Goal: Information Seeking & Learning: Learn about a topic

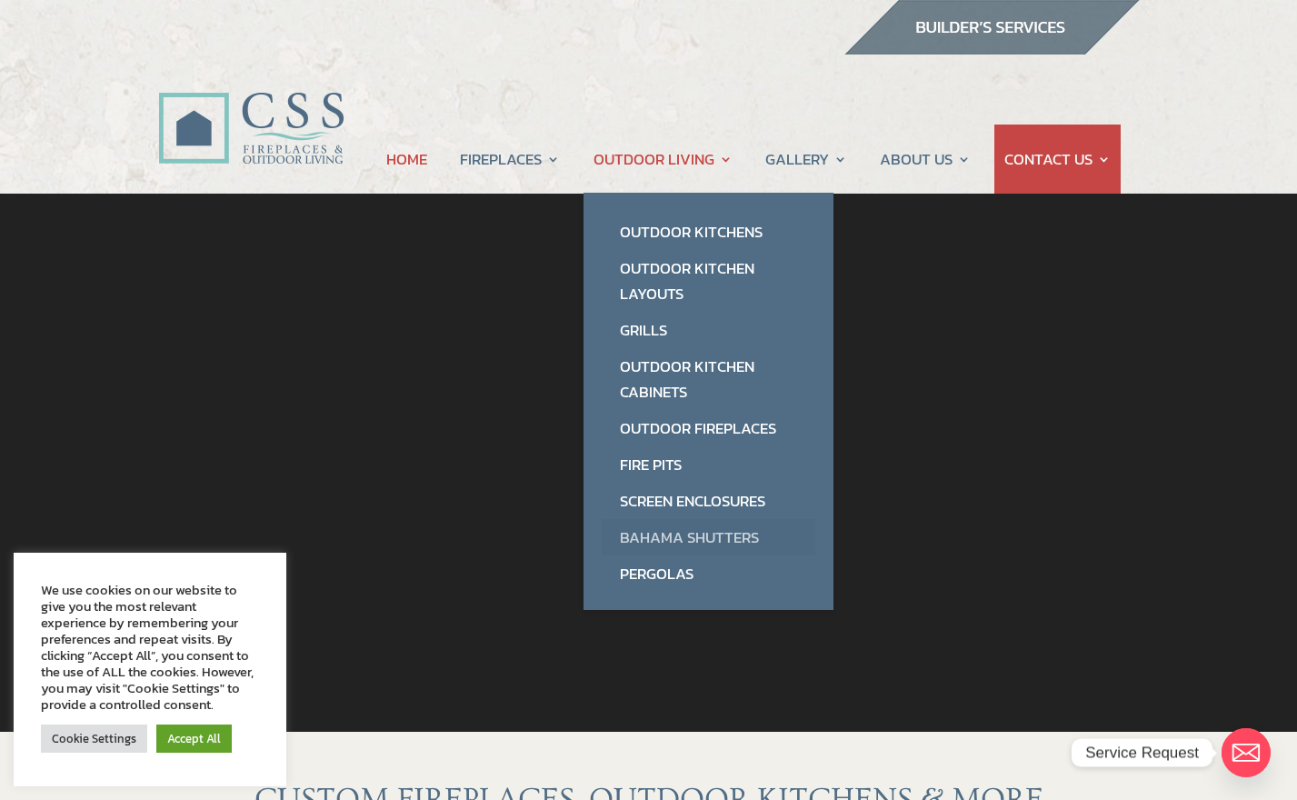
click at [714, 535] on link "Bahama Shutters" at bounding box center [709, 537] width 214 height 36
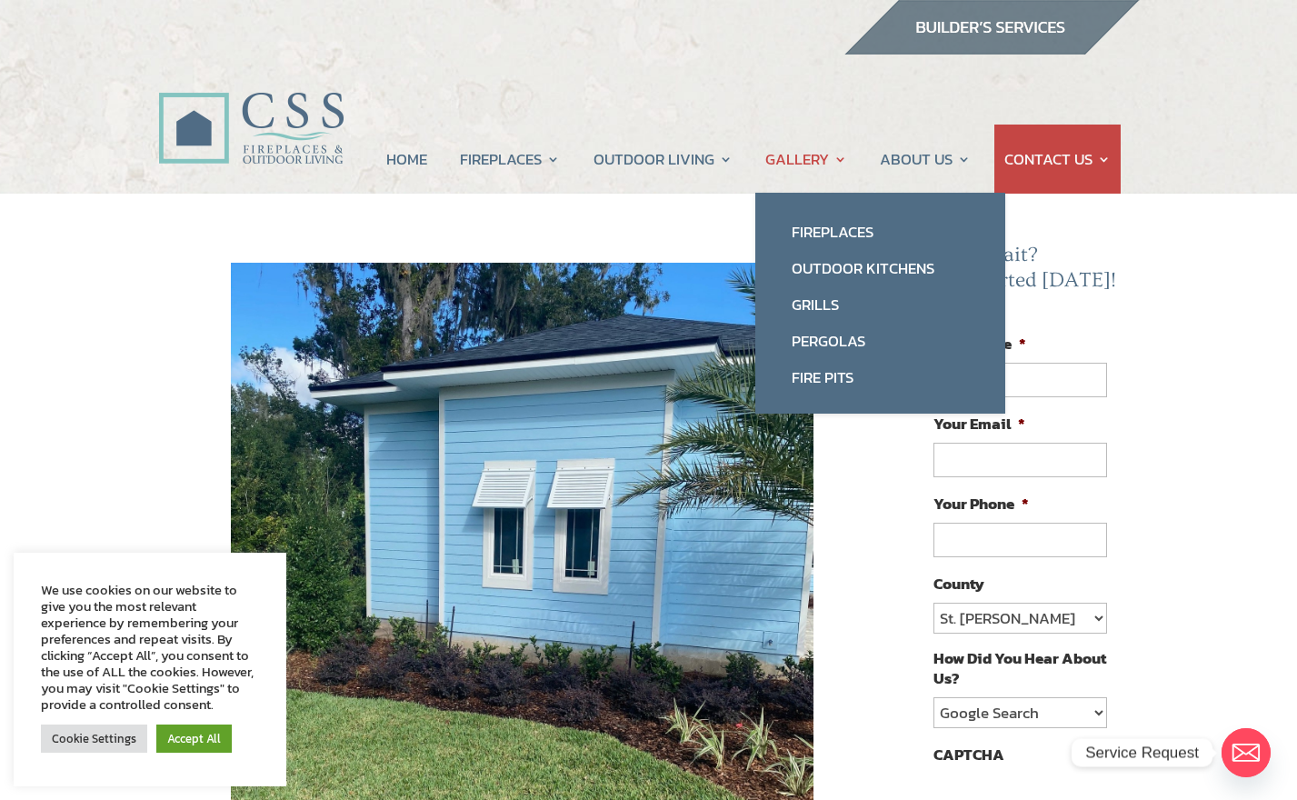
click at [801, 163] on link "GALLERY" at bounding box center [806, 159] width 82 height 69
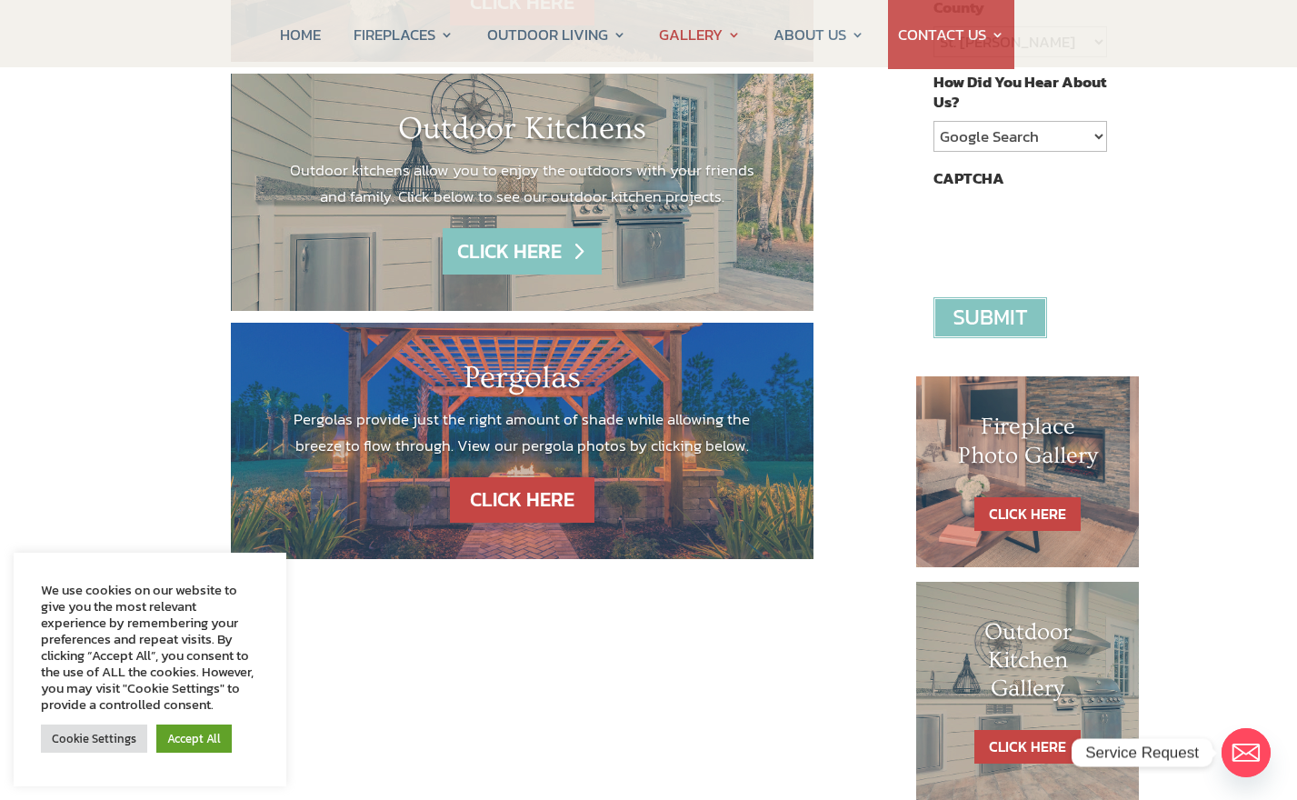
scroll to position [578, 0]
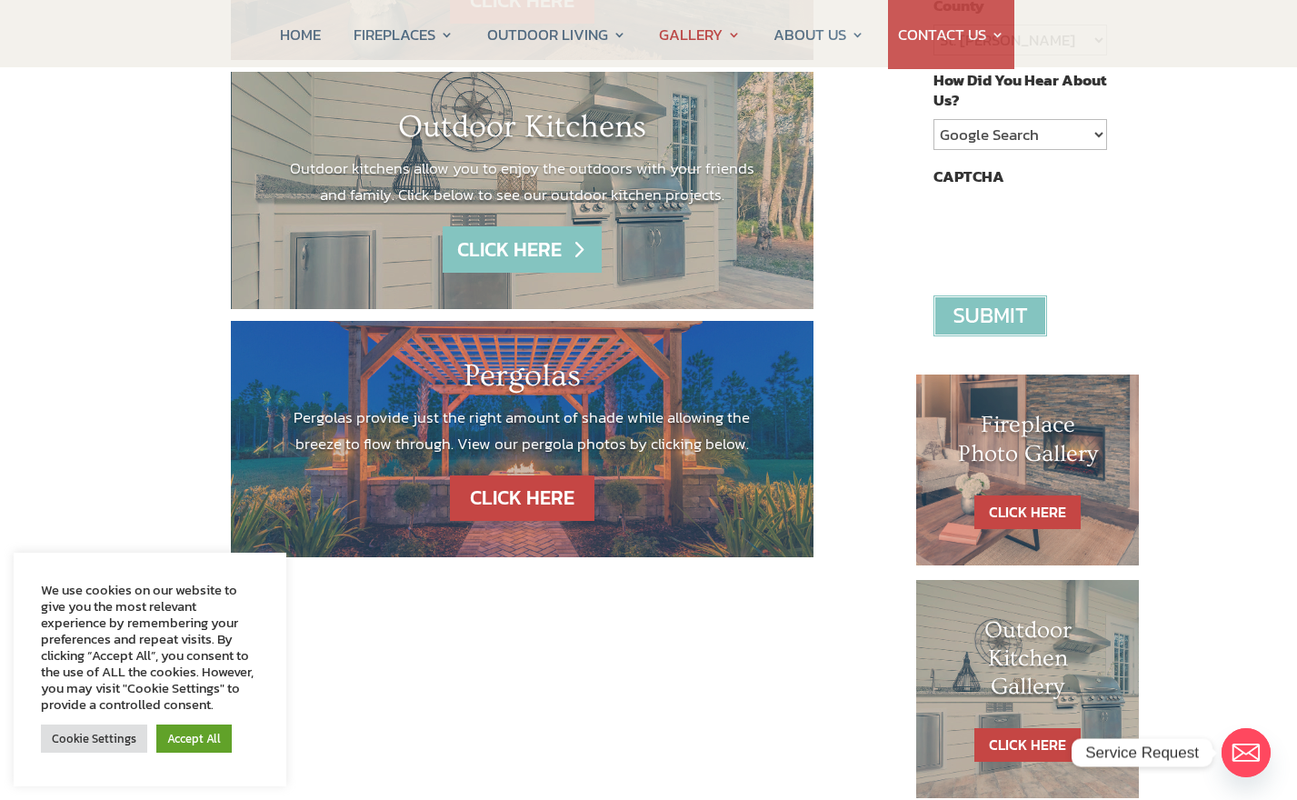
click at [506, 245] on link "CLICK HERE" at bounding box center [522, 249] width 158 height 46
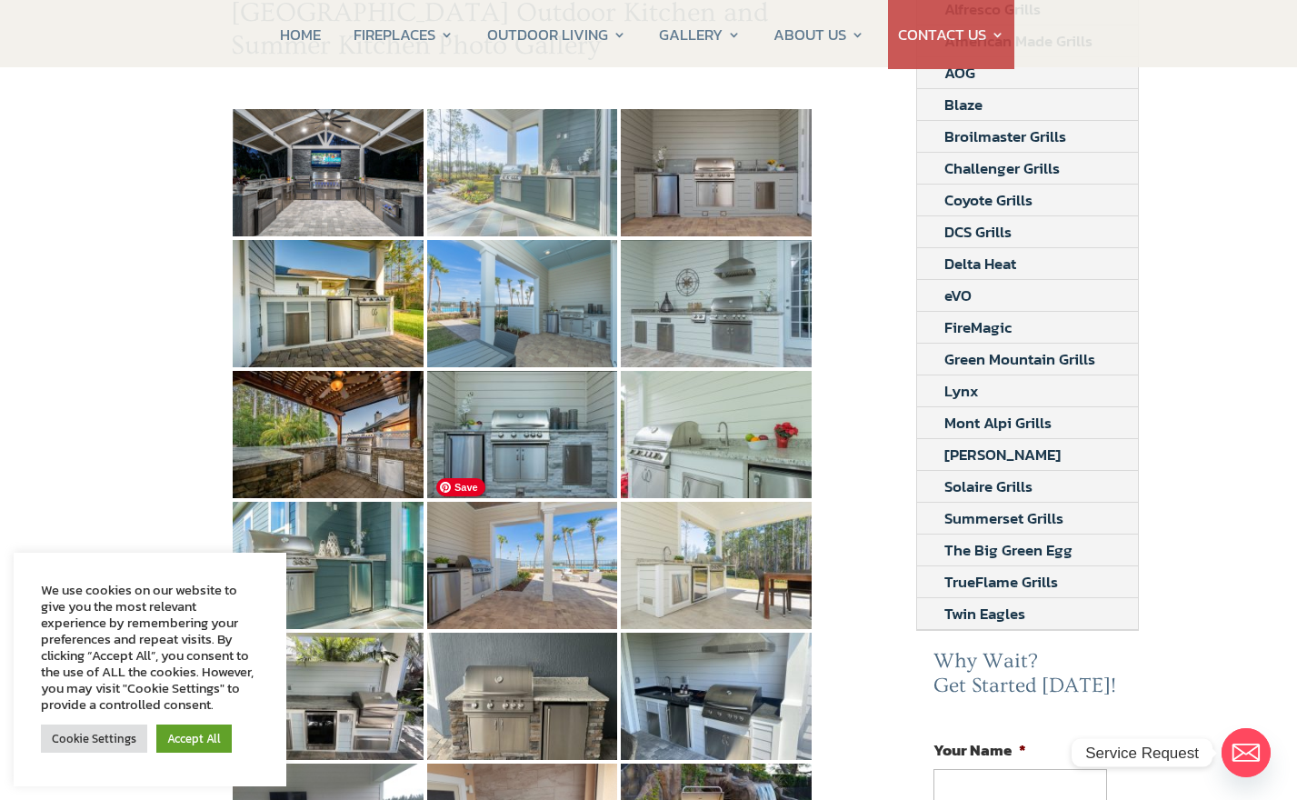
scroll to position [300, 0]
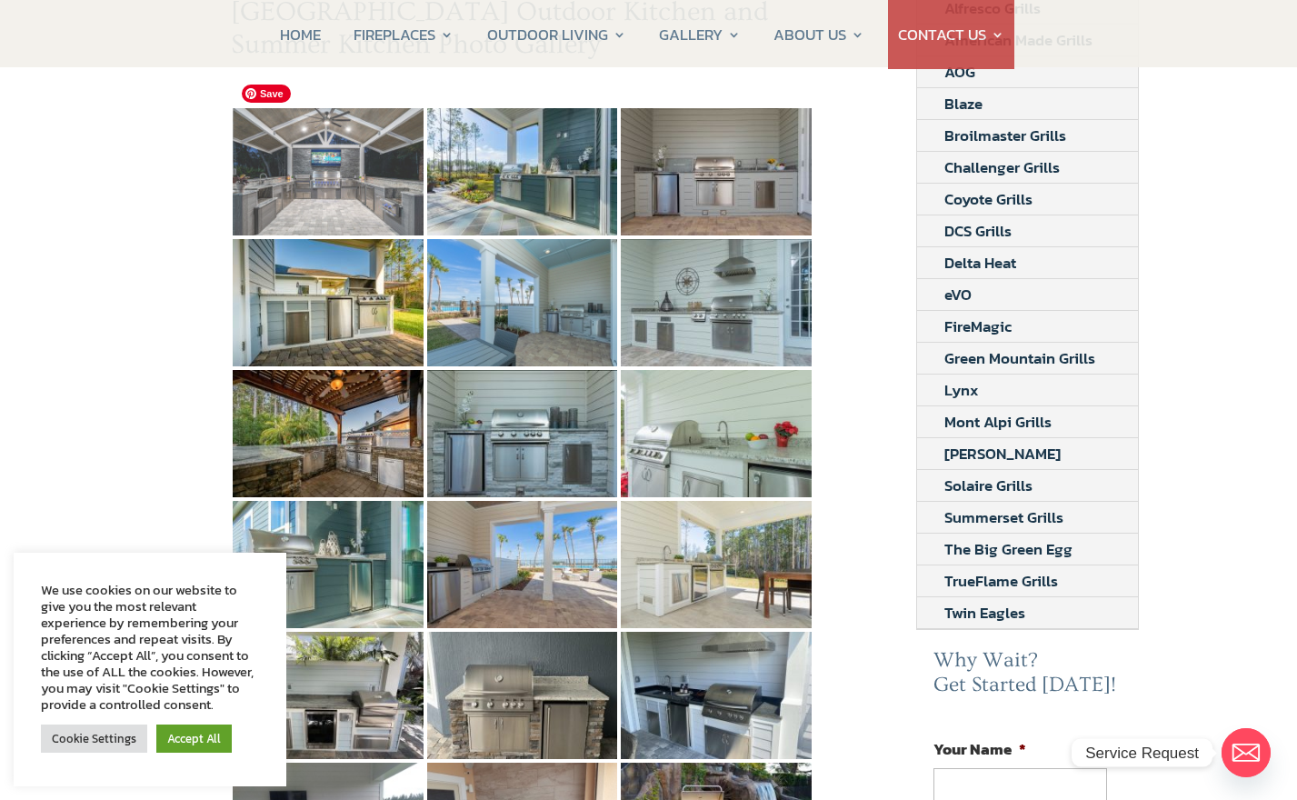
click at [314, 121] on img at bounding box center [328, 171] width 191 height 127
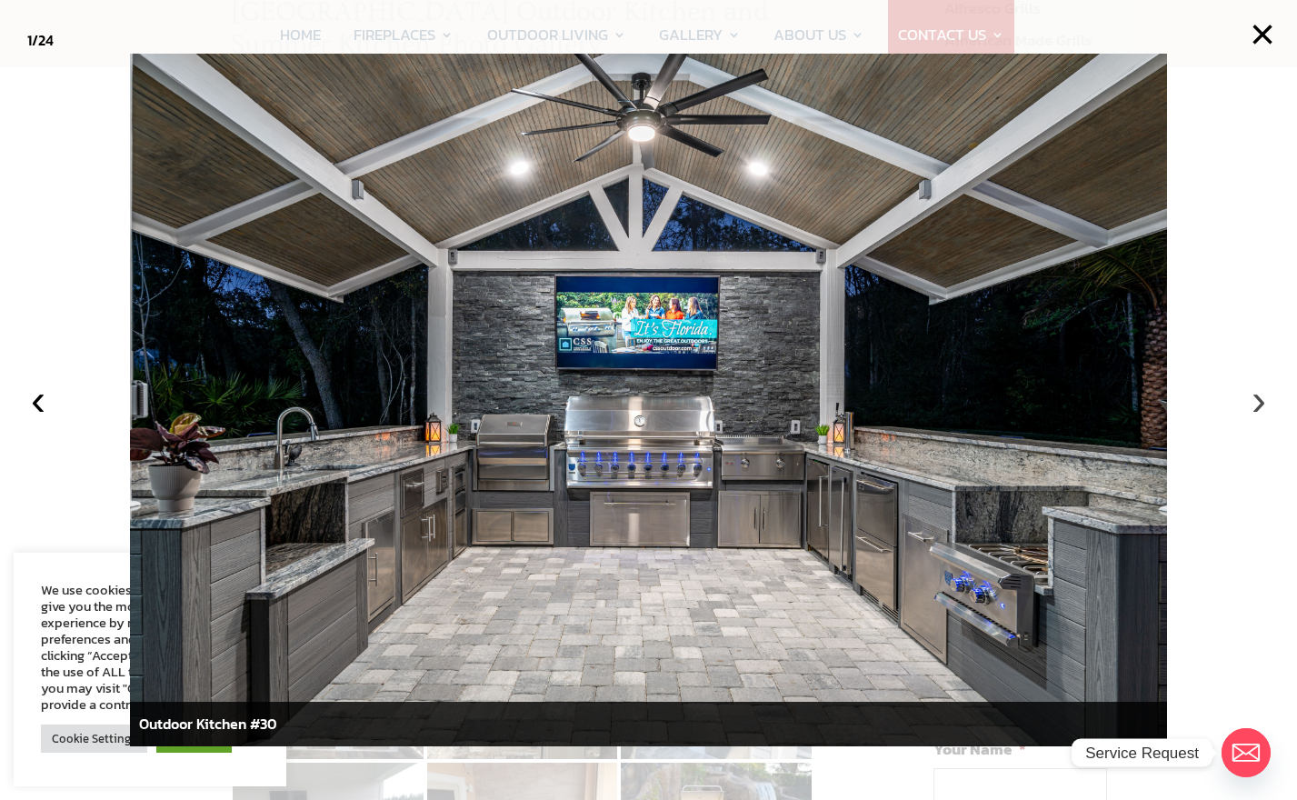
click at [1251, 406] on button "›" at bounding box center [1259, 400] width 40 height 40
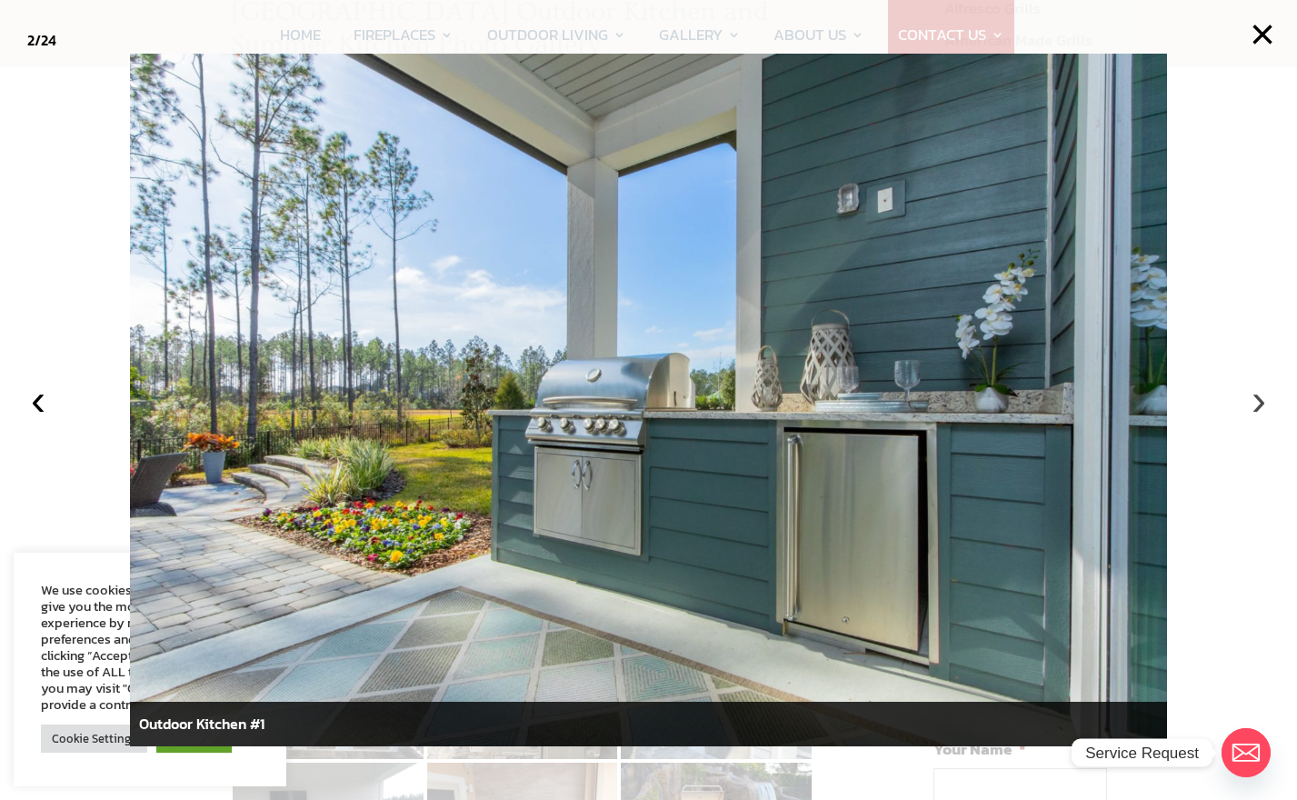
click at [1258, 400] on button "›" at bounding box center [1259, 400] width 40 height 40
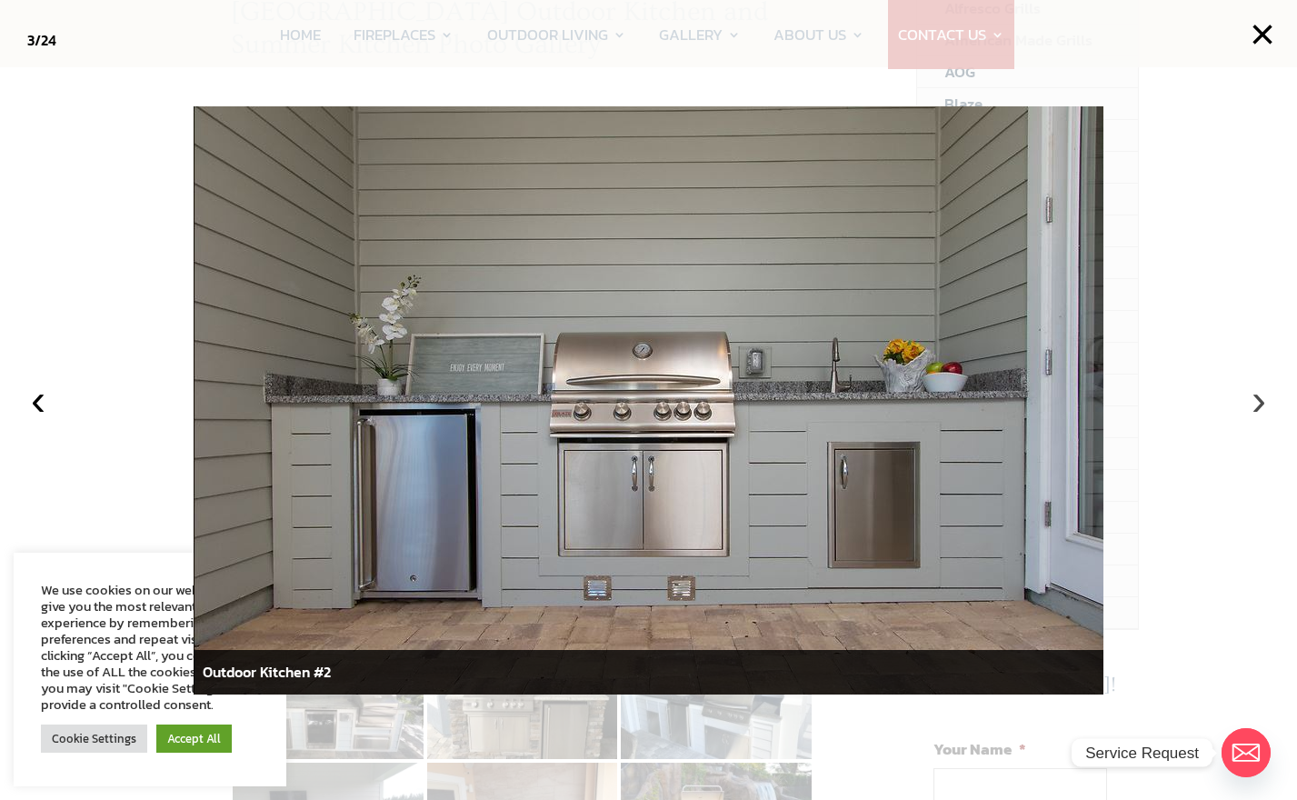
click at [1258, 401] on button "›" at bounding box center [1259, 400] width 40 height 40
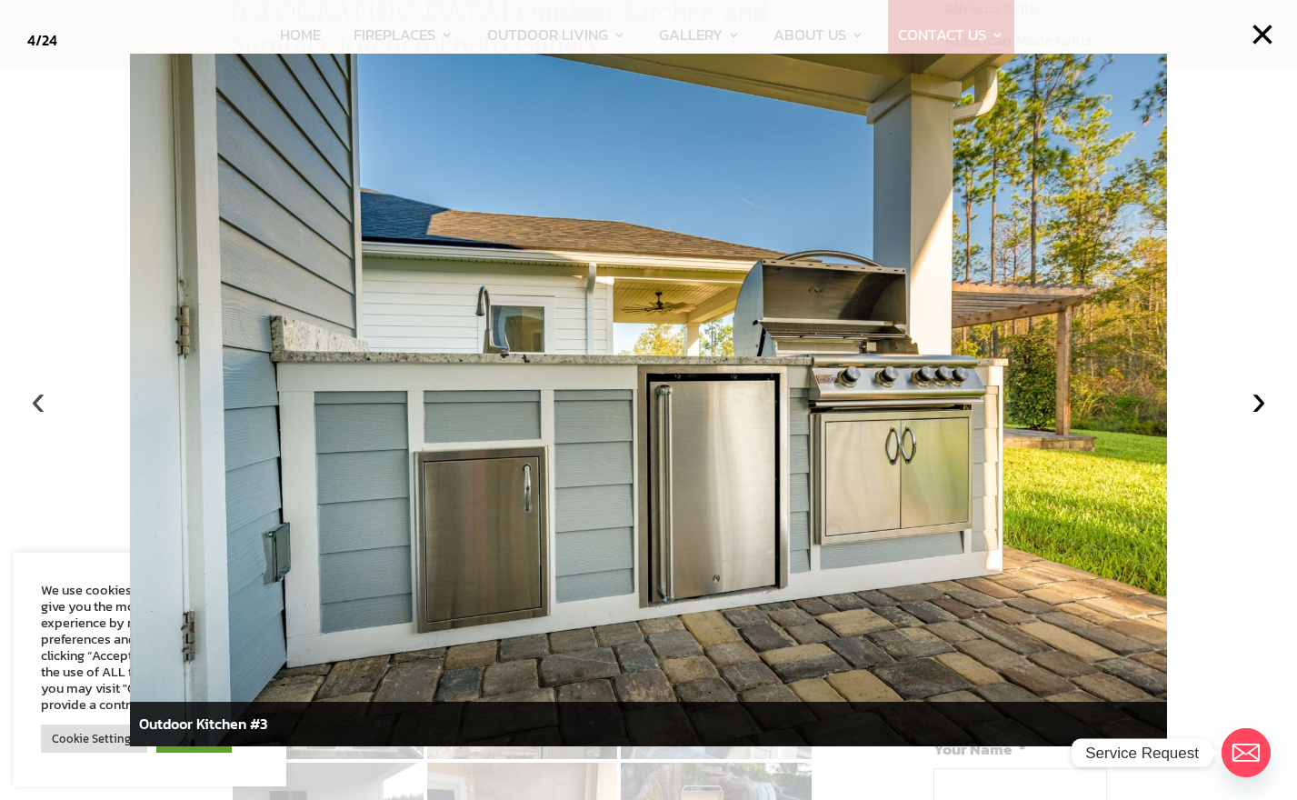
click at [36, 404] on button "‹" at bounding box center [38, 400] width 40 height 40
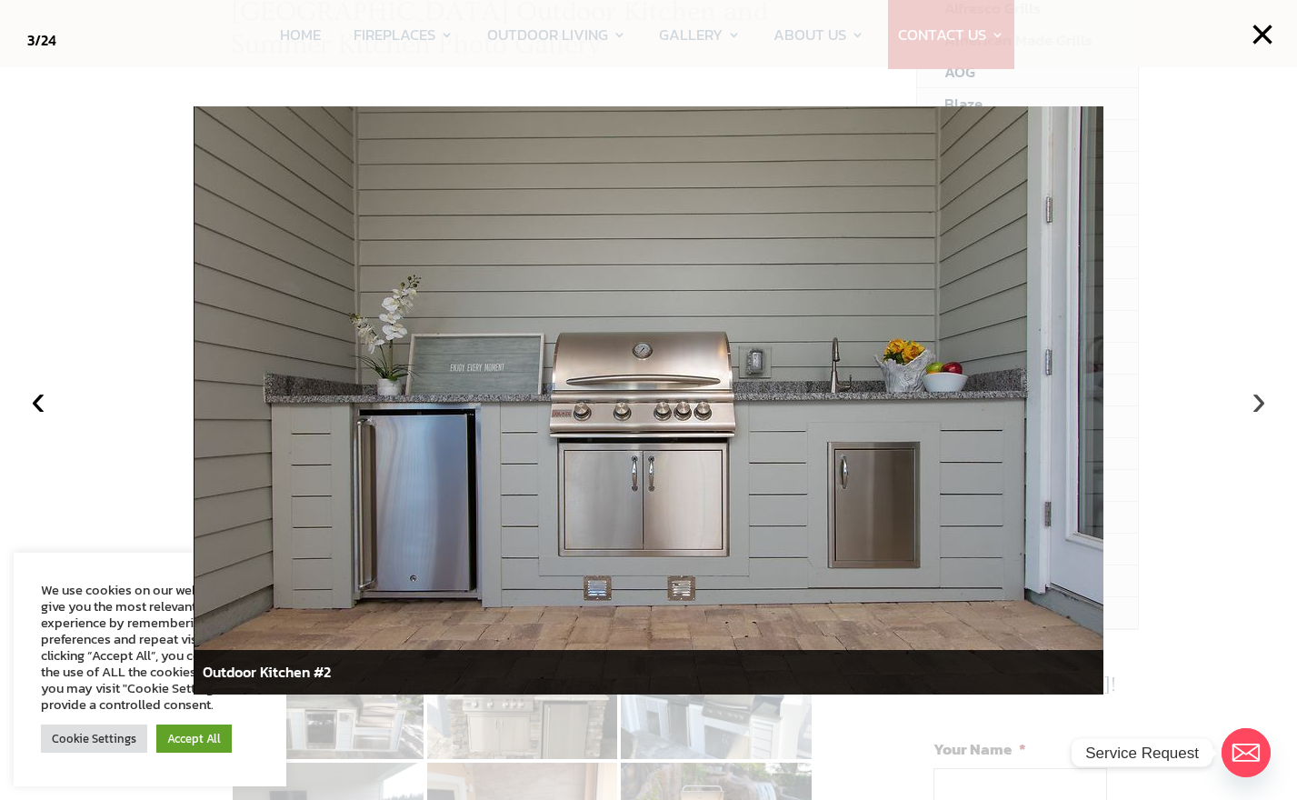
click at [1254, 405] on button "›" at bounding box center [1259, 400] width 40 height 40
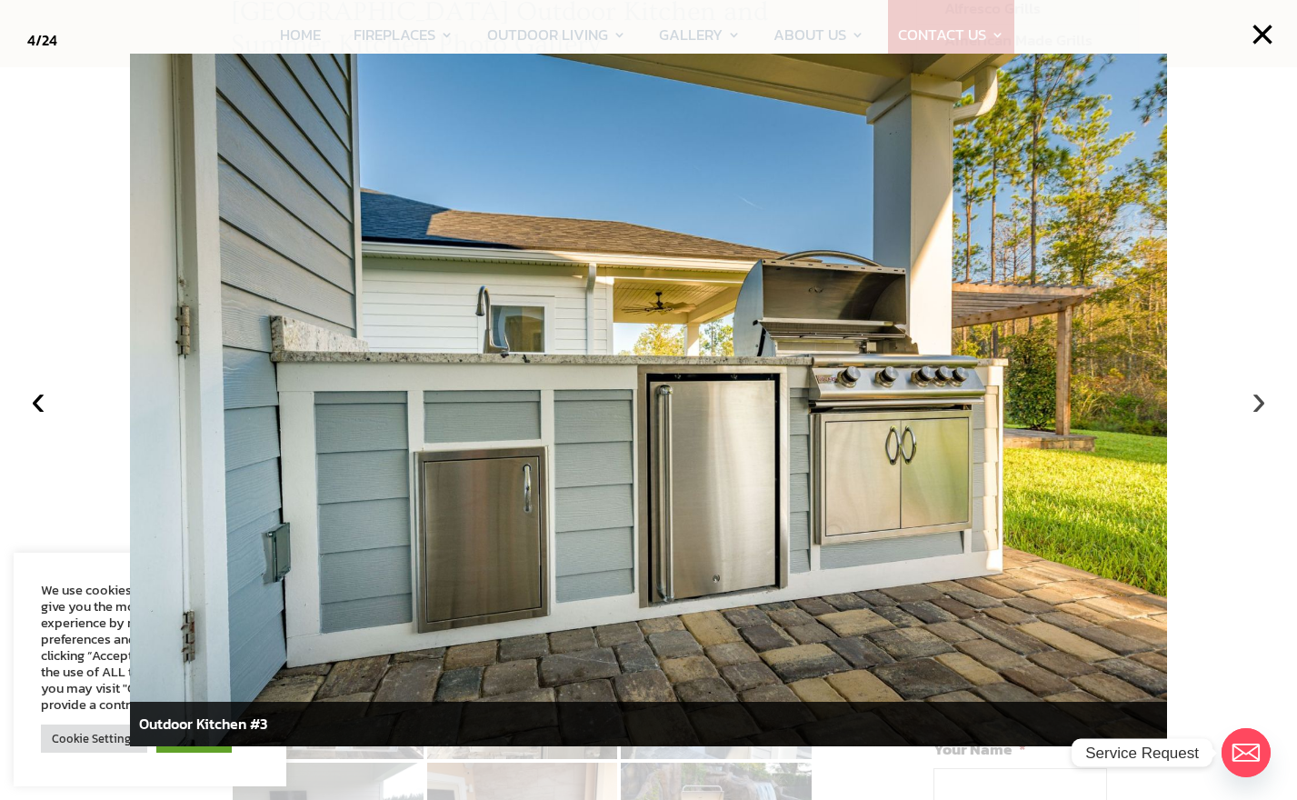
click at [1259, 404] on button "›" at bounding box center [1259, 400] width 40 height 40
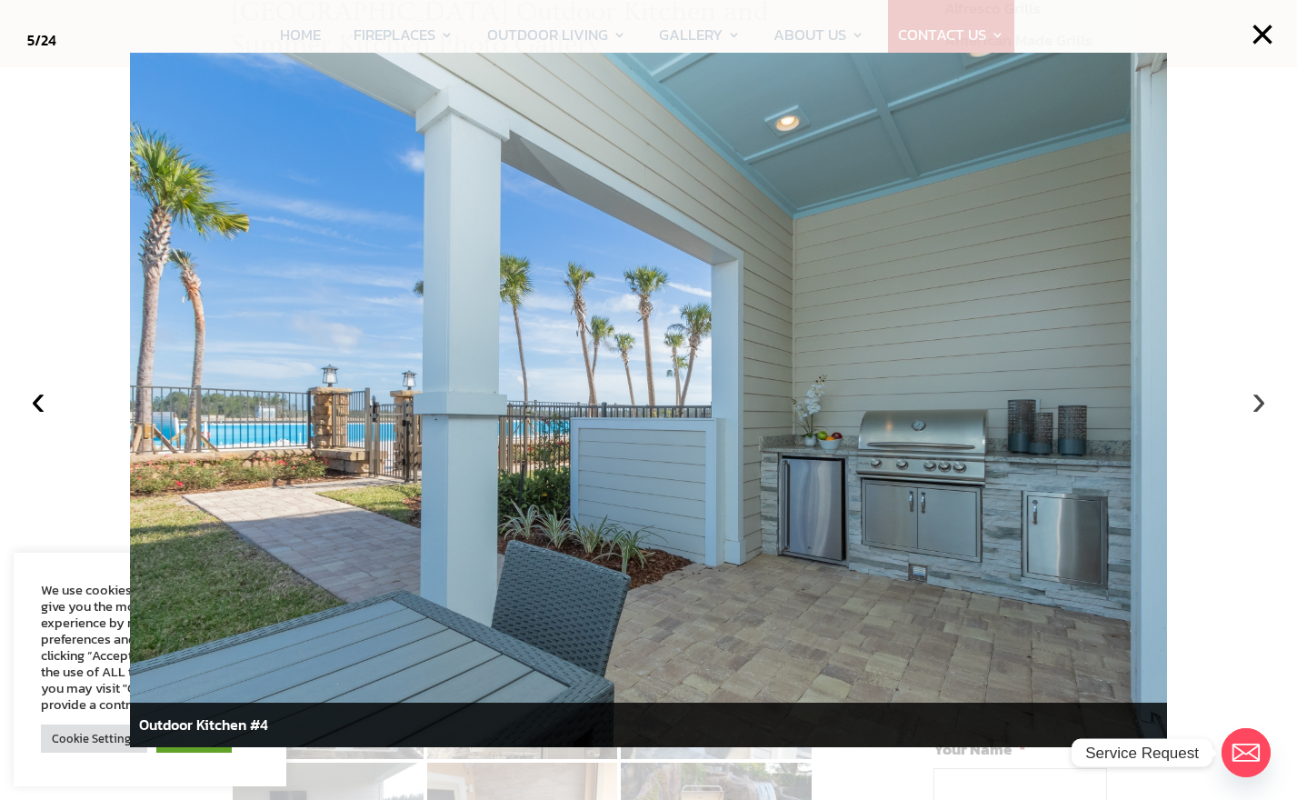
click at [1259, 403] on button "›" at bounding box center [1259, 400] width 40 height 40
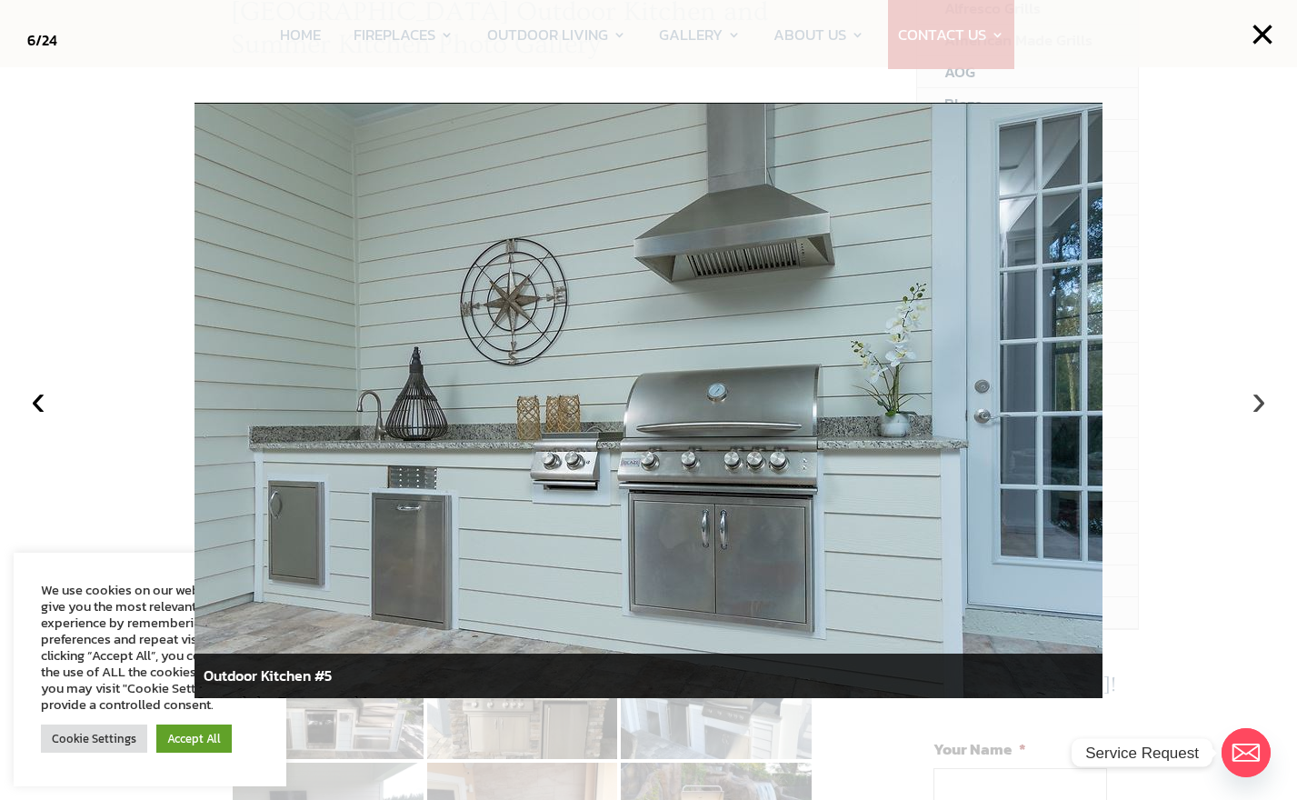
click at [1259, 401] on button "›" at bounding box center [1259, 400] width 40 height 40
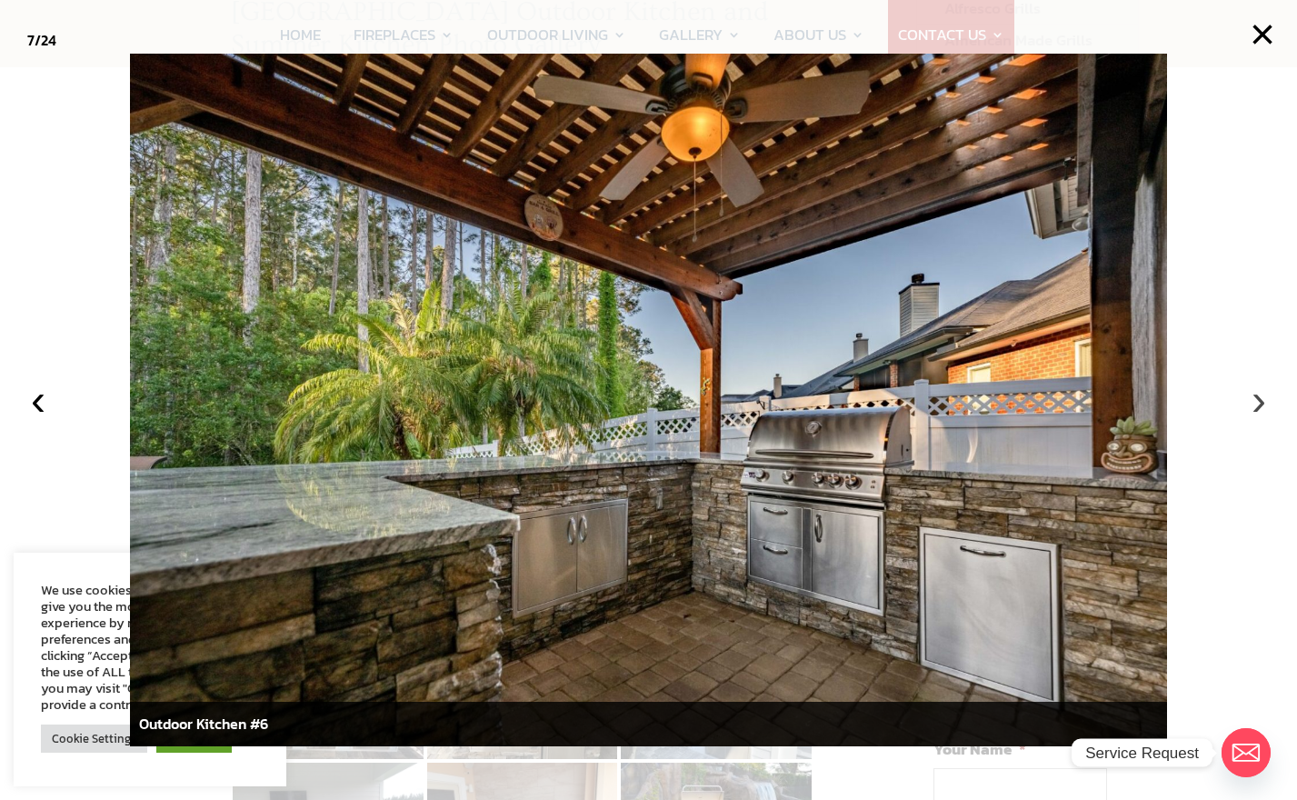
click at [1259, 400] on button "›" at bounding box center [1259, 400] width 40 height 40
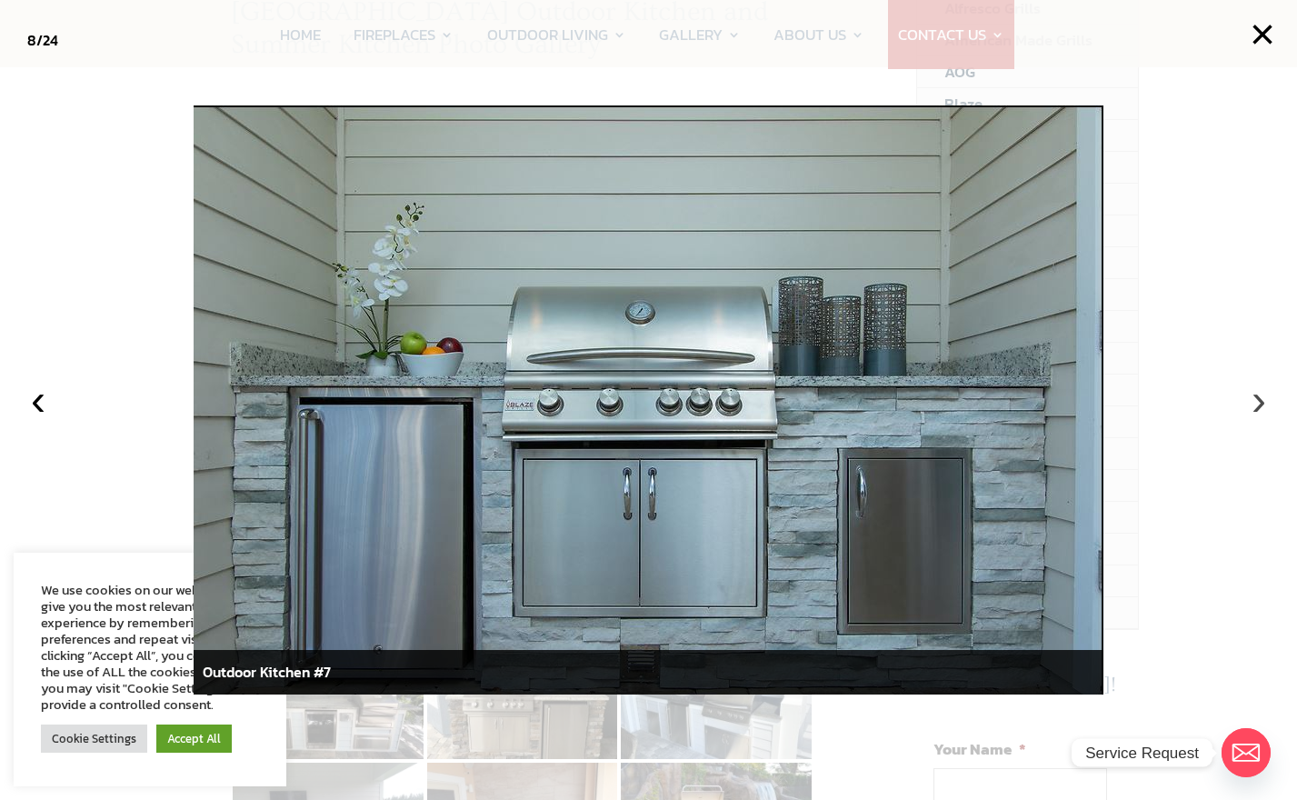
click at [1260, 405] on button "›" at bounding box center [1259, 400] width 40 height 40
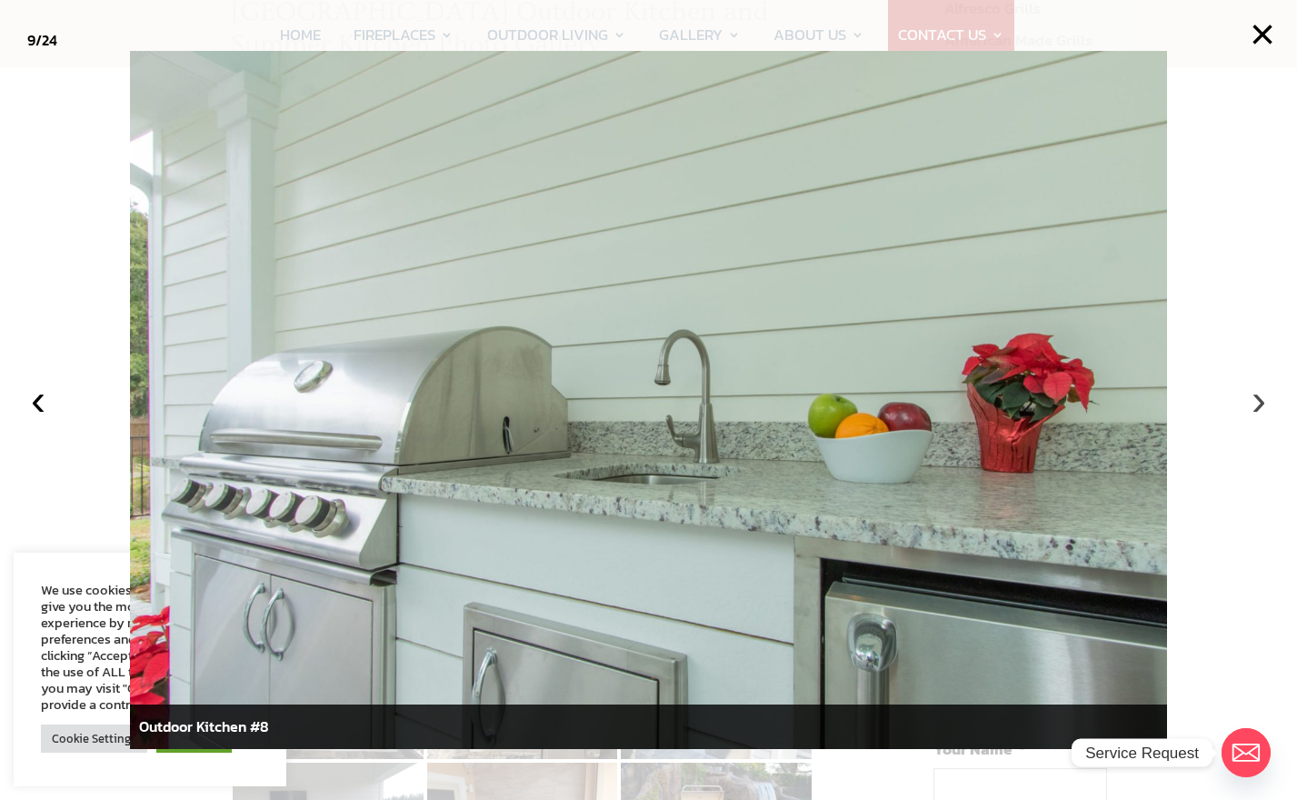
click at [1260, 405] on button "›" at bounding box center [1259, 400] width 40 height 40
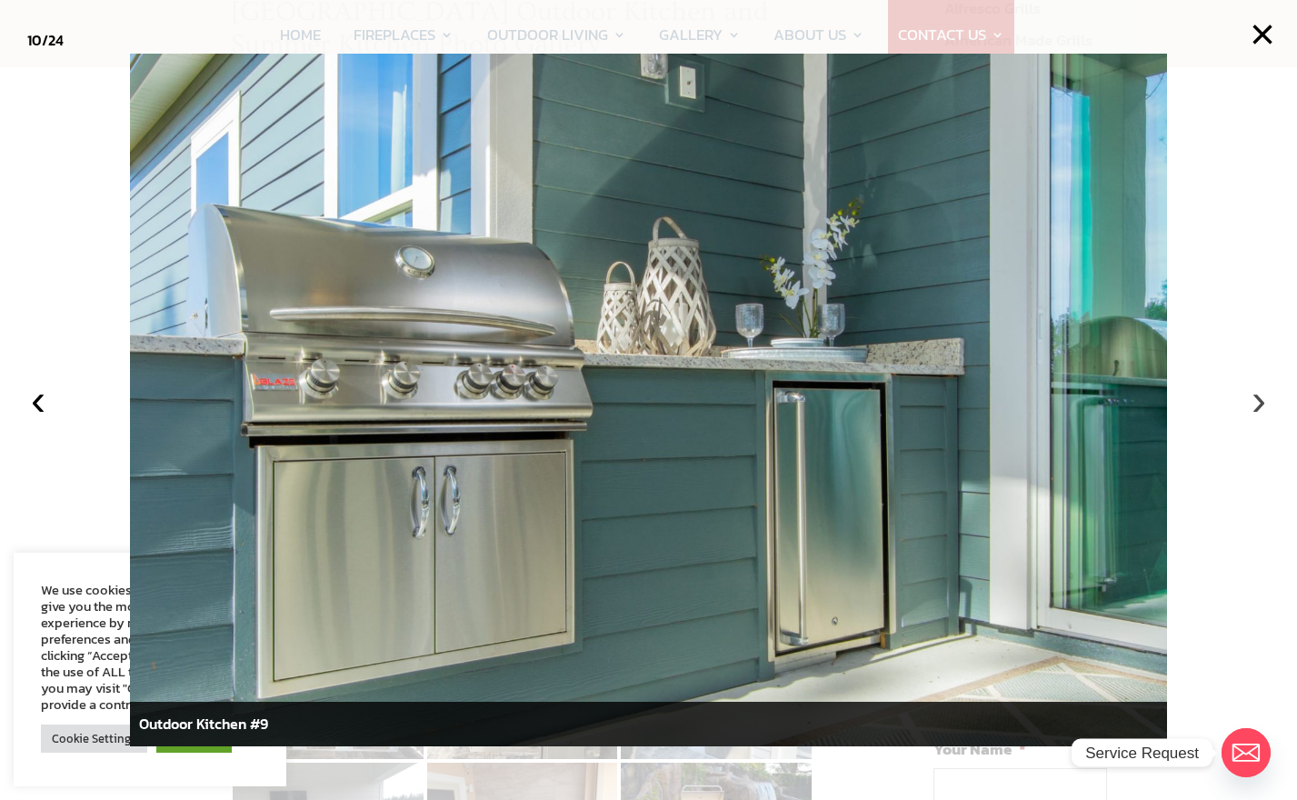
click at [1255, 405] on button "›" at bounding box center [1259, 400] width 40 height 40
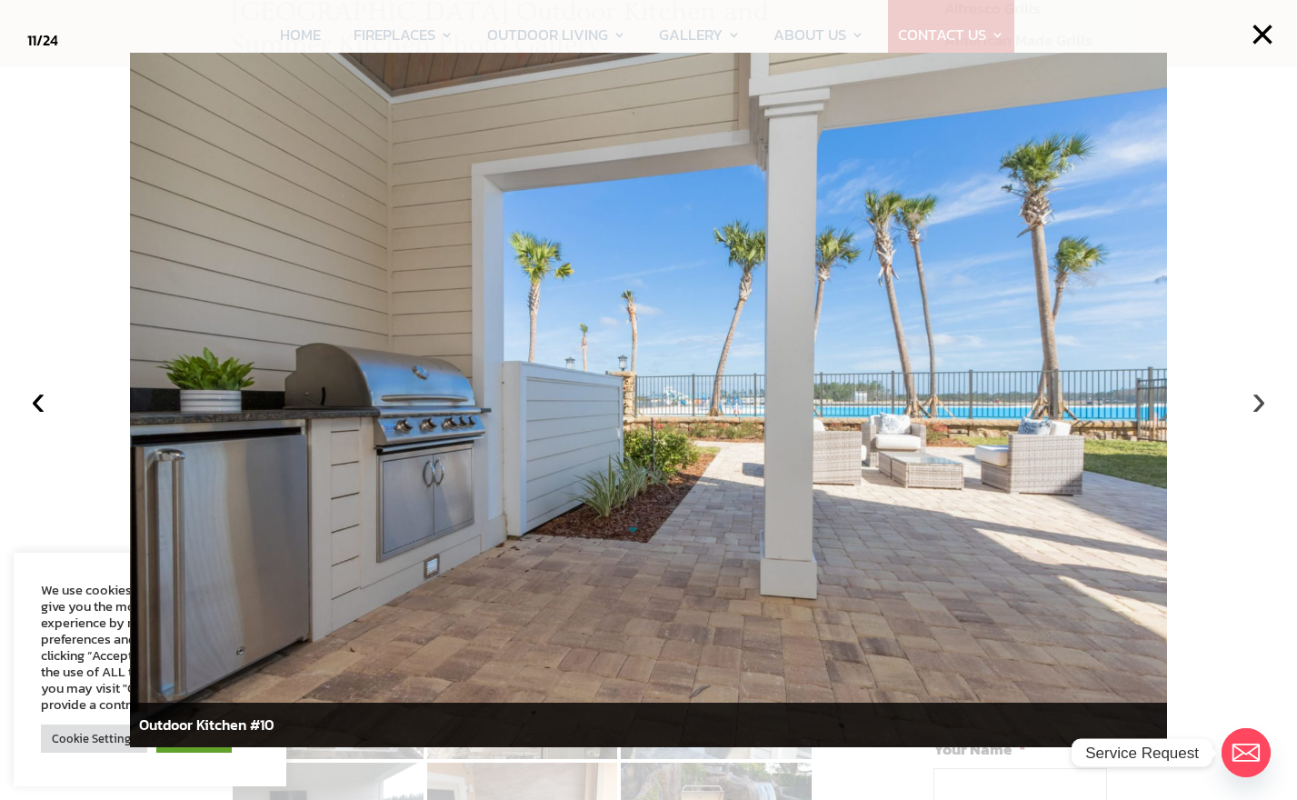
click at [1255, 405] on button "›" at bounding box center [1259, 400] width 40 height 40
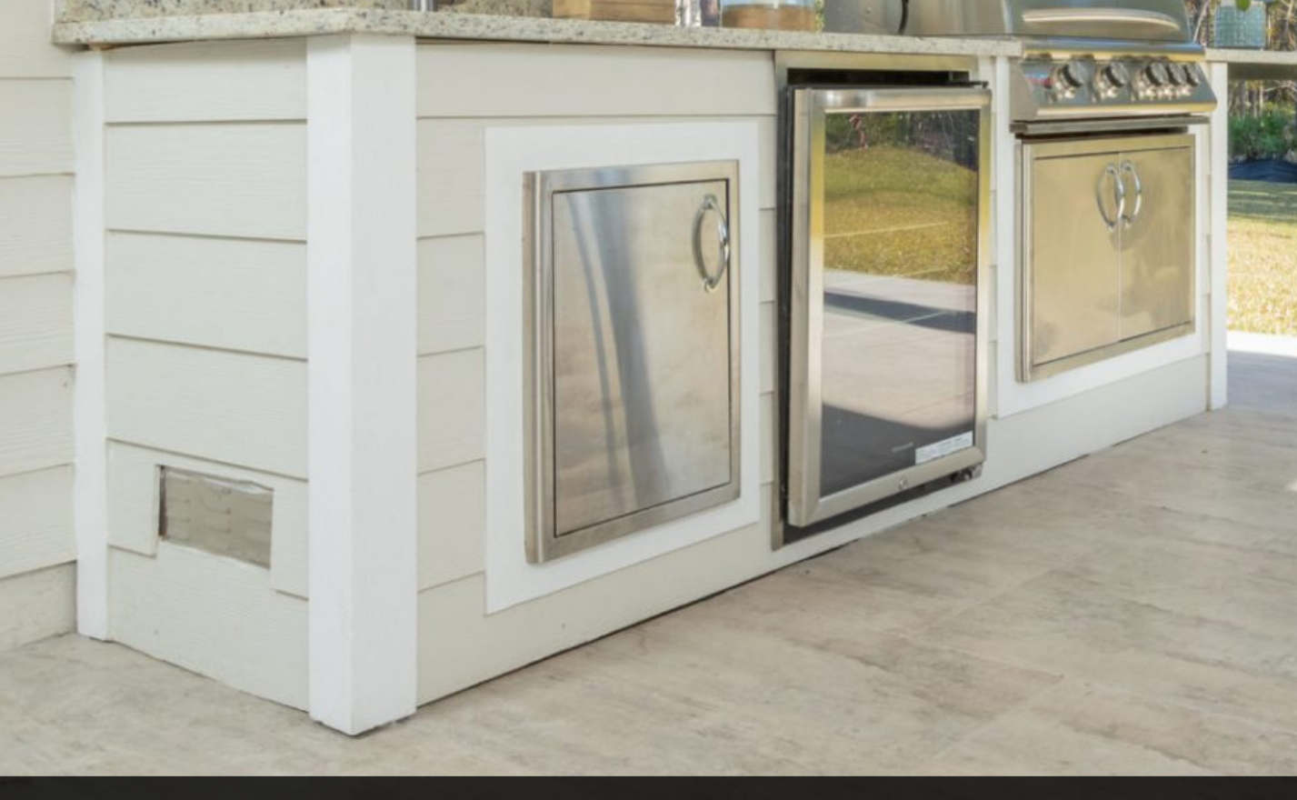
click at [325, 647] on img at bounding box center [649, 400] width 1038 height 692
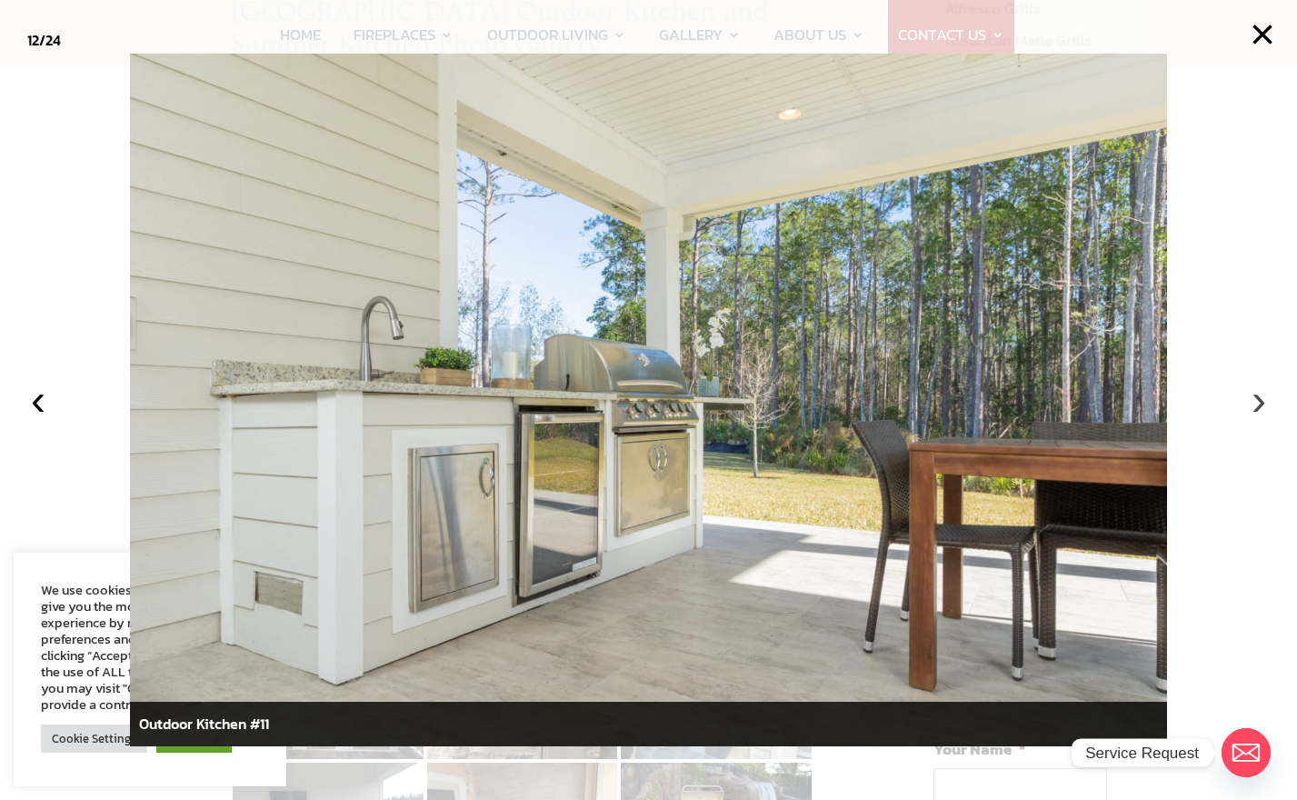
click at [1257, 405] on button "›" at bounding box center [1259, 400] width 40 height 40
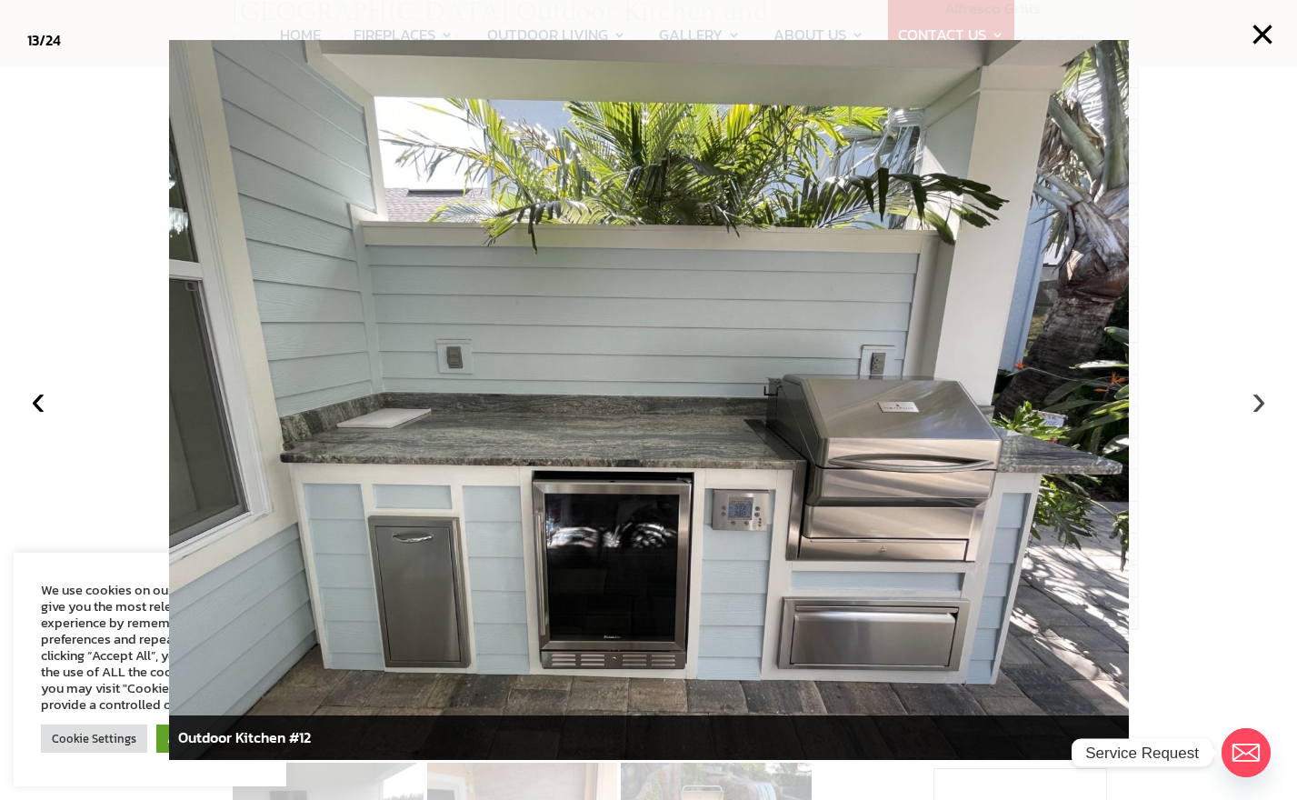
click at [1257, 406] on button "›" at bounding box center [1259, 400] width 40 height 40
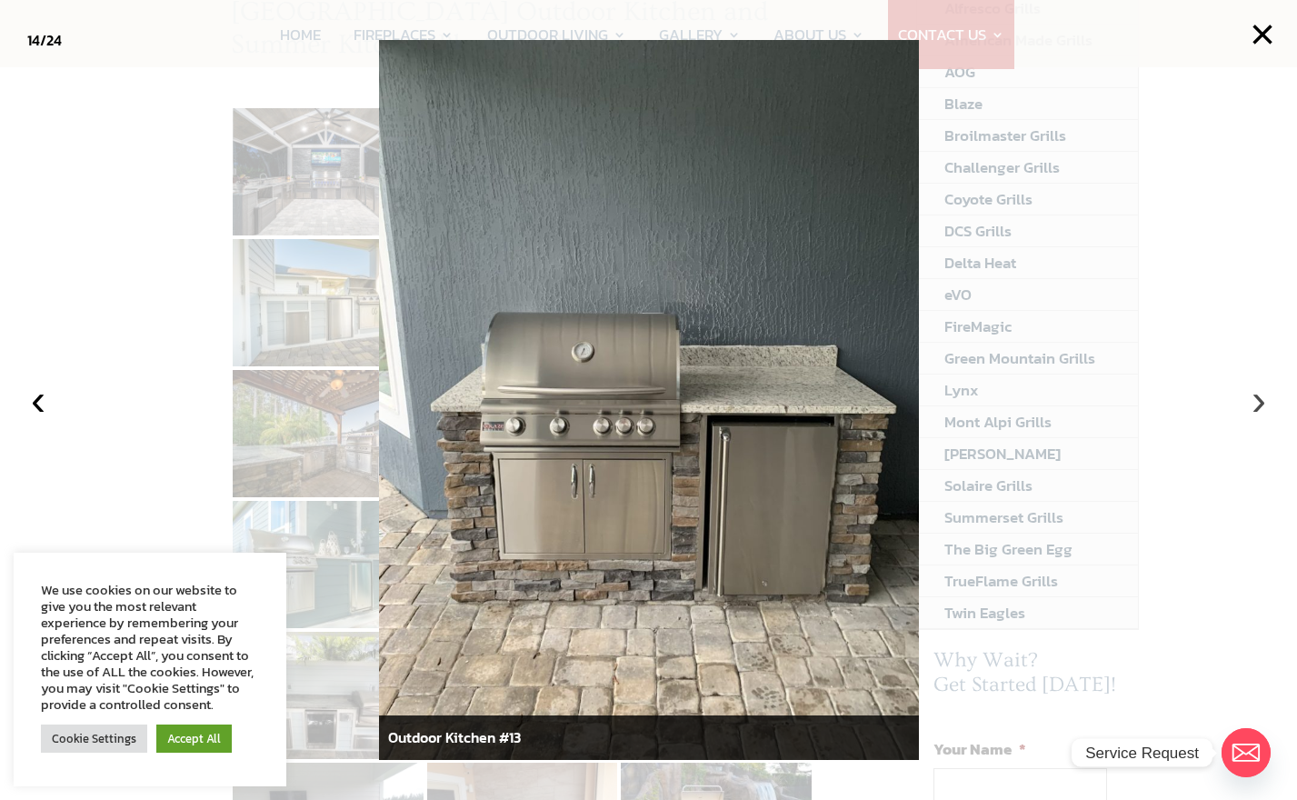
click at [1258, 408] on button "›" at bounding box center [1259, 400] width 40 height 40
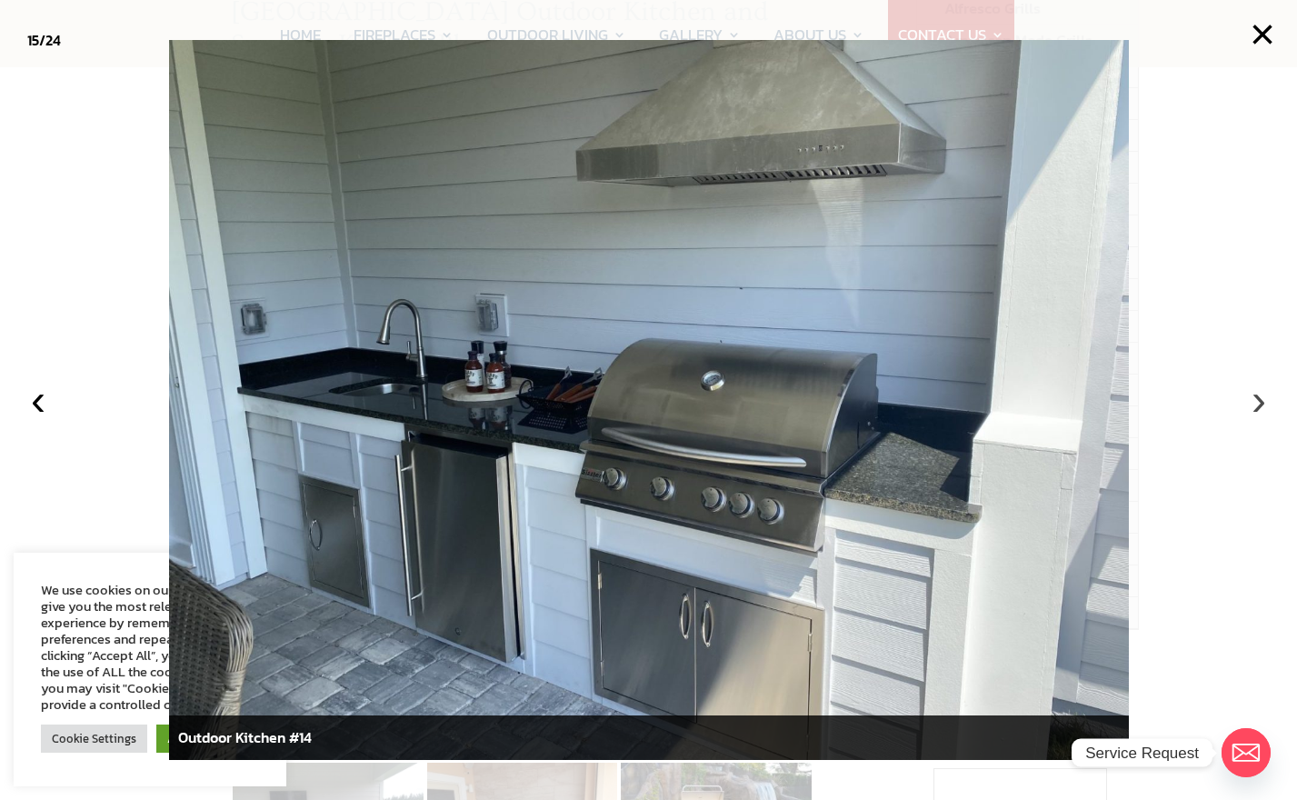
click at [1257, 410] on button "›" at bounding box center [1259, 400] width 40 height 40
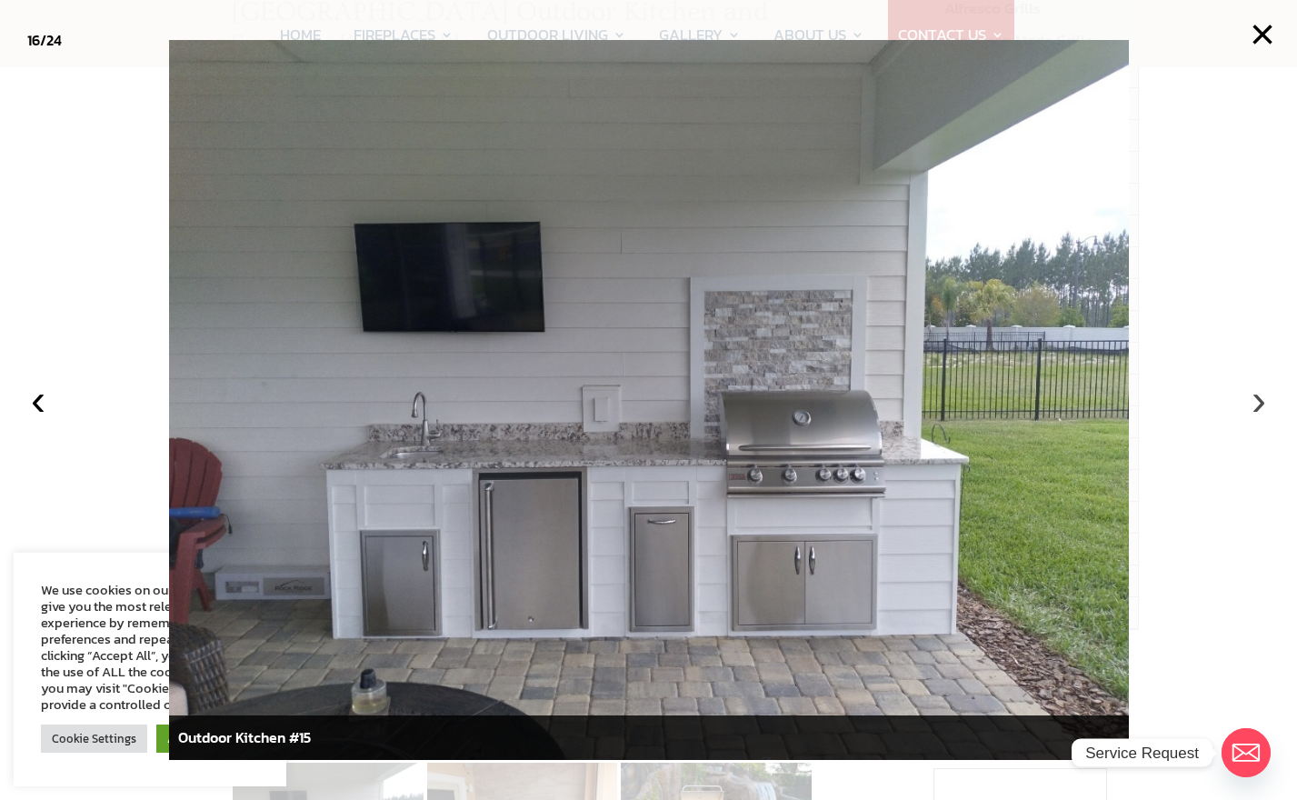
click at [1257, 408] on button "›" at bounding box center [1259, 400] width 40 height 40
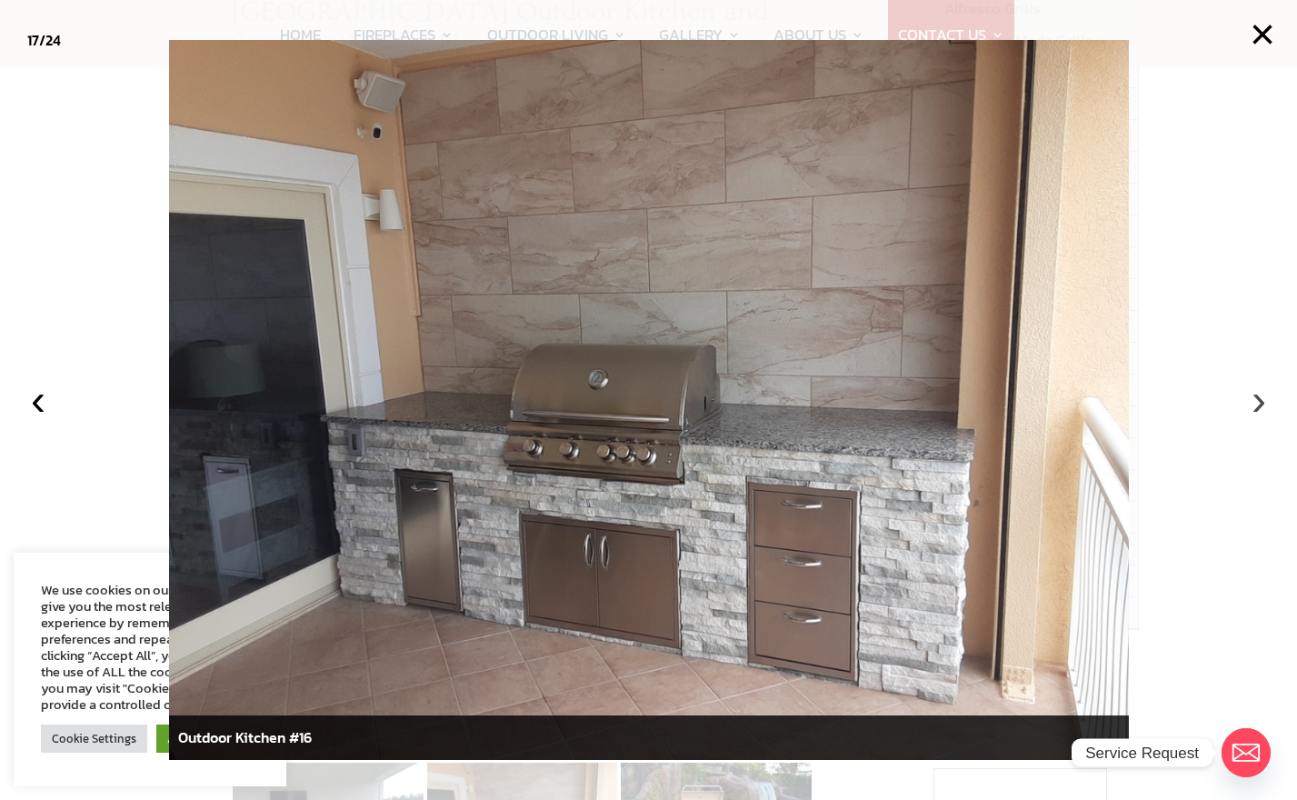
click at [1257, 408] on button "›" at bounding box center [1259, 400] width 40 height 40
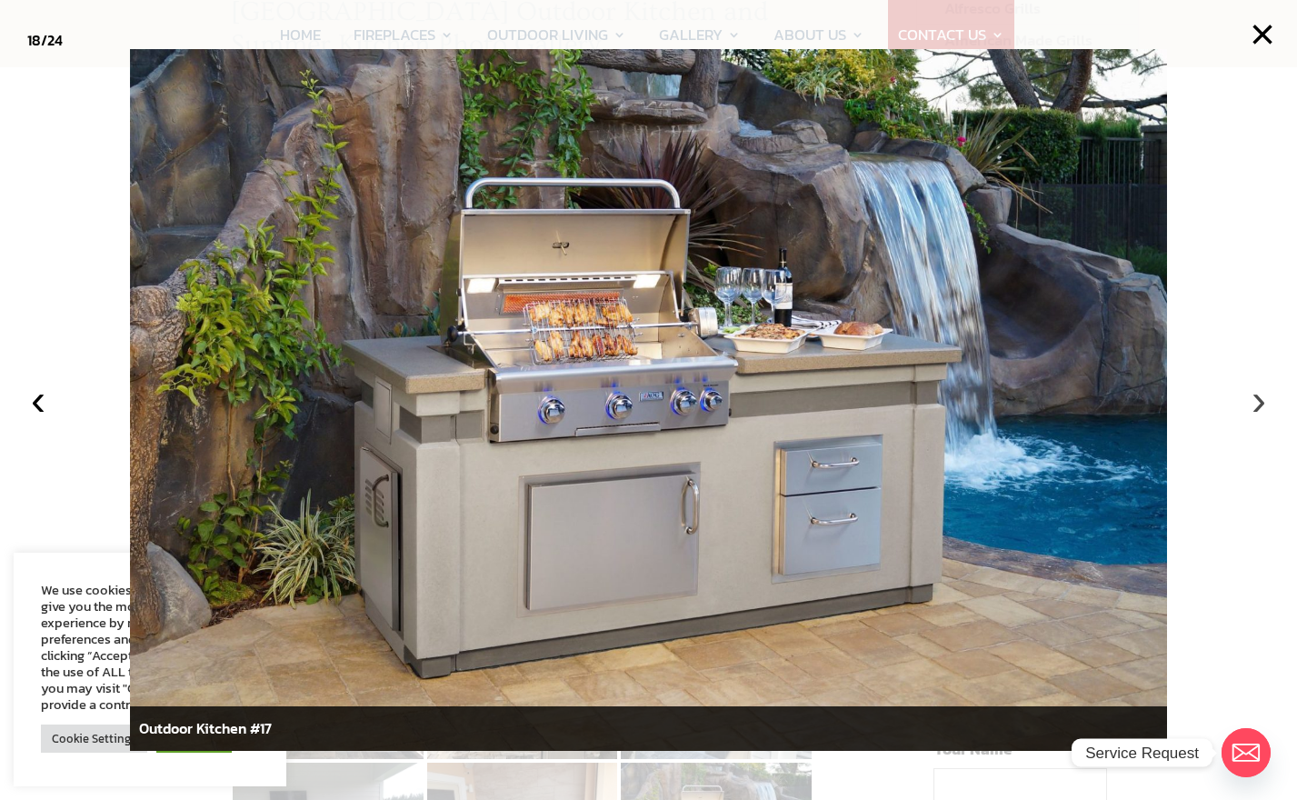
click at [1257, 408] on button "›" at bounding box center [1259, 400] width 40 height 40
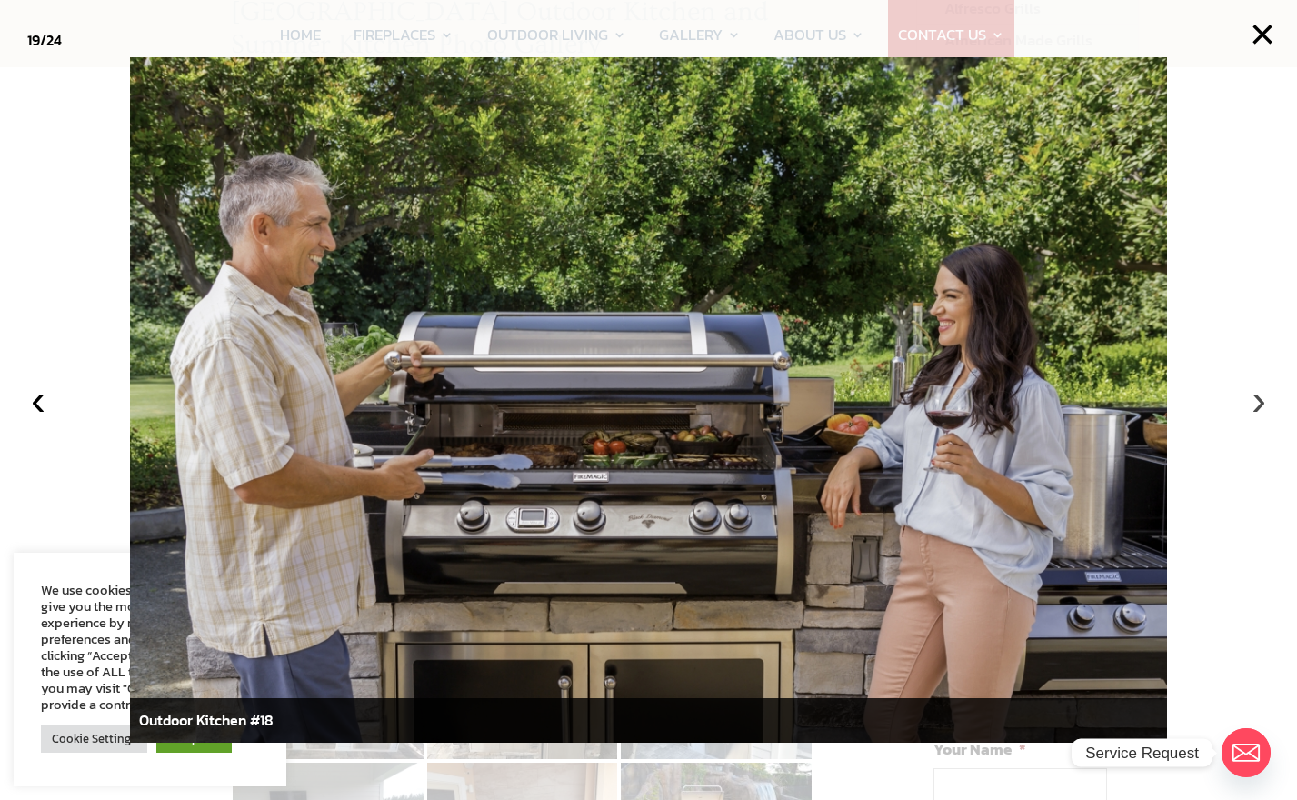
click at [1257, 408] on button "›" at bounding box center [1259, 400] width 40 height 40
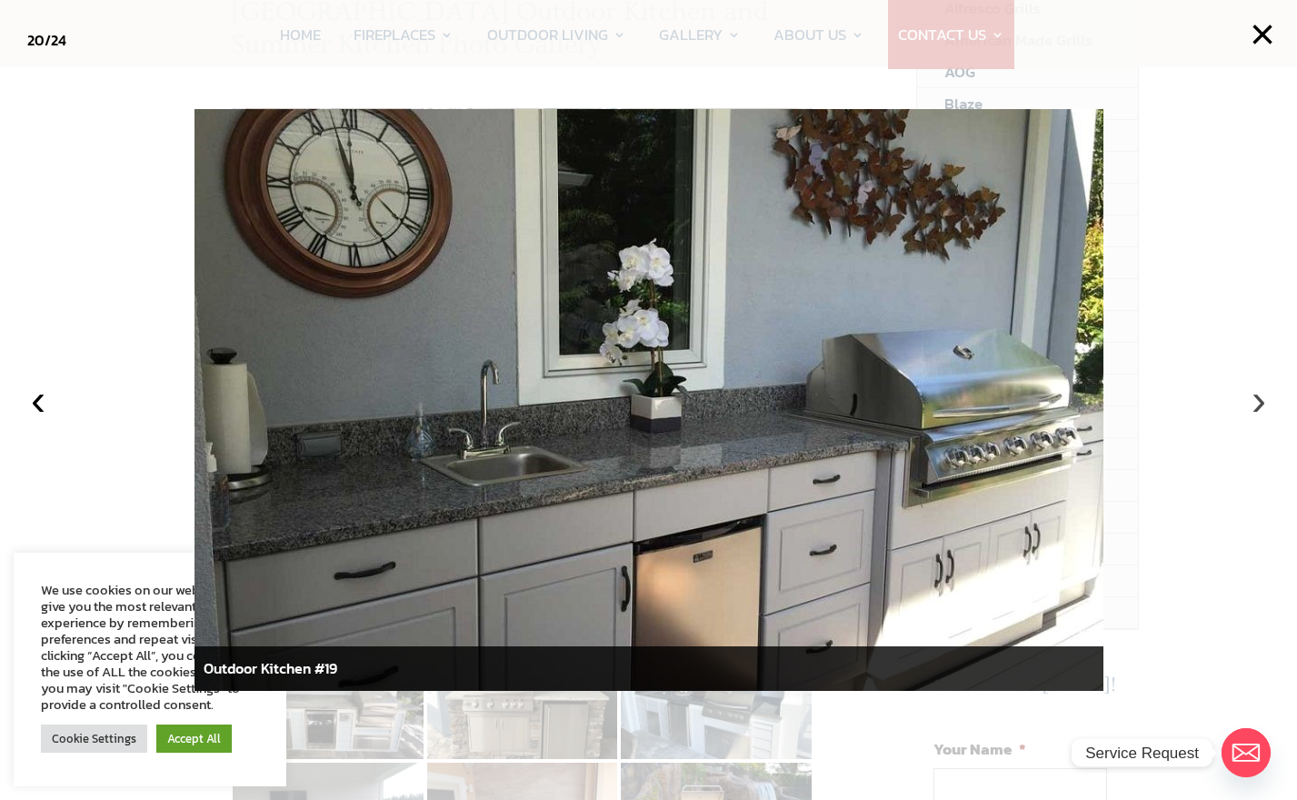
click at [1257, 408] on button "›" at bounding box center [1259, 400] width 40 height 40
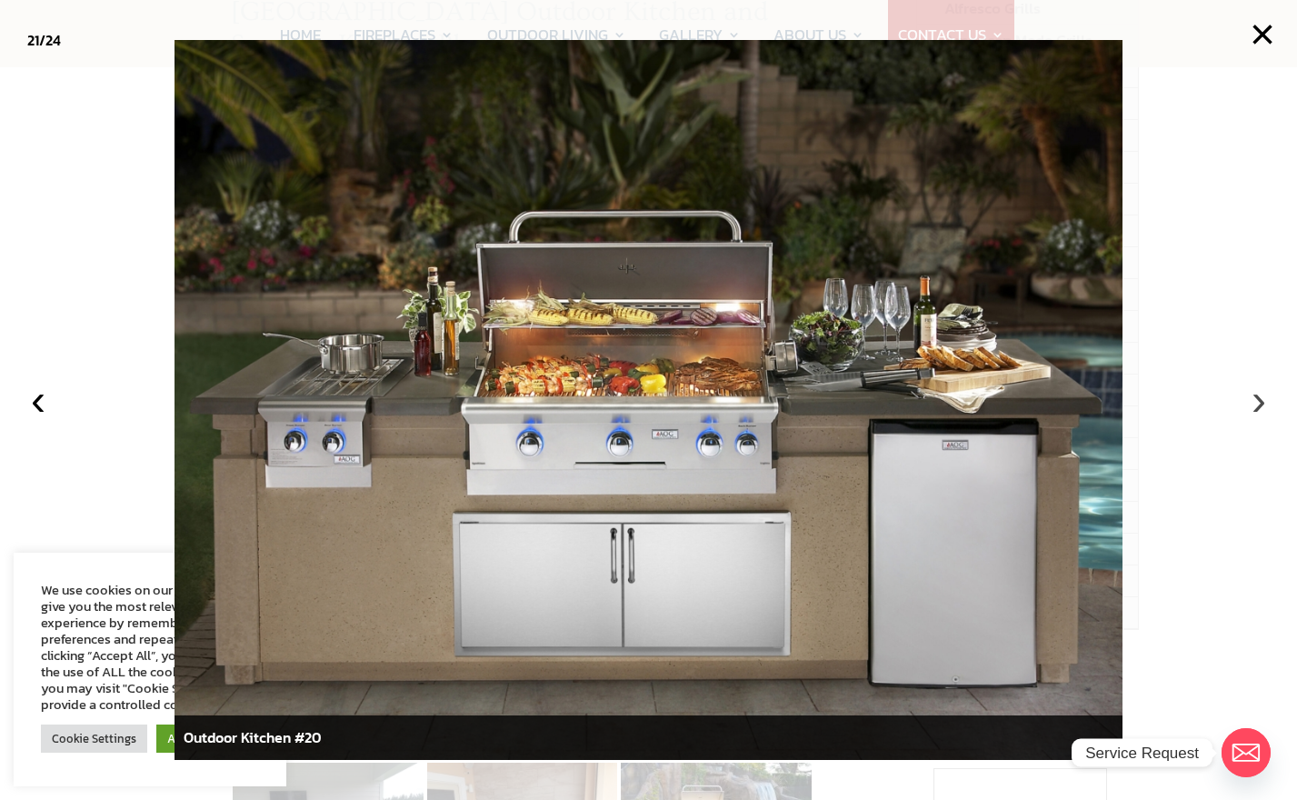
click at [1257, 408] on button "›" at bounding box center [1259, 400] width 40 height 40
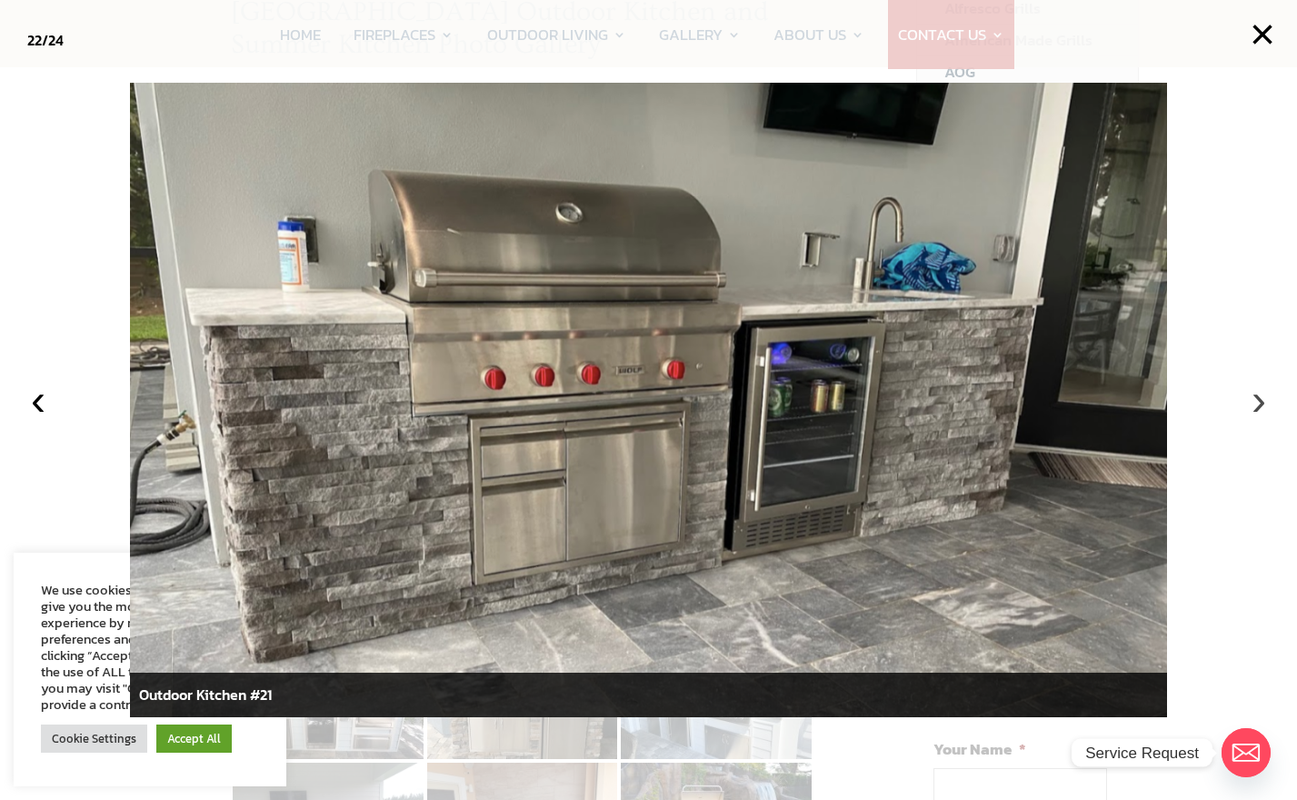
click at [1257, 408] on button "›" at bounding box center [1259, 400] width 40 height 40
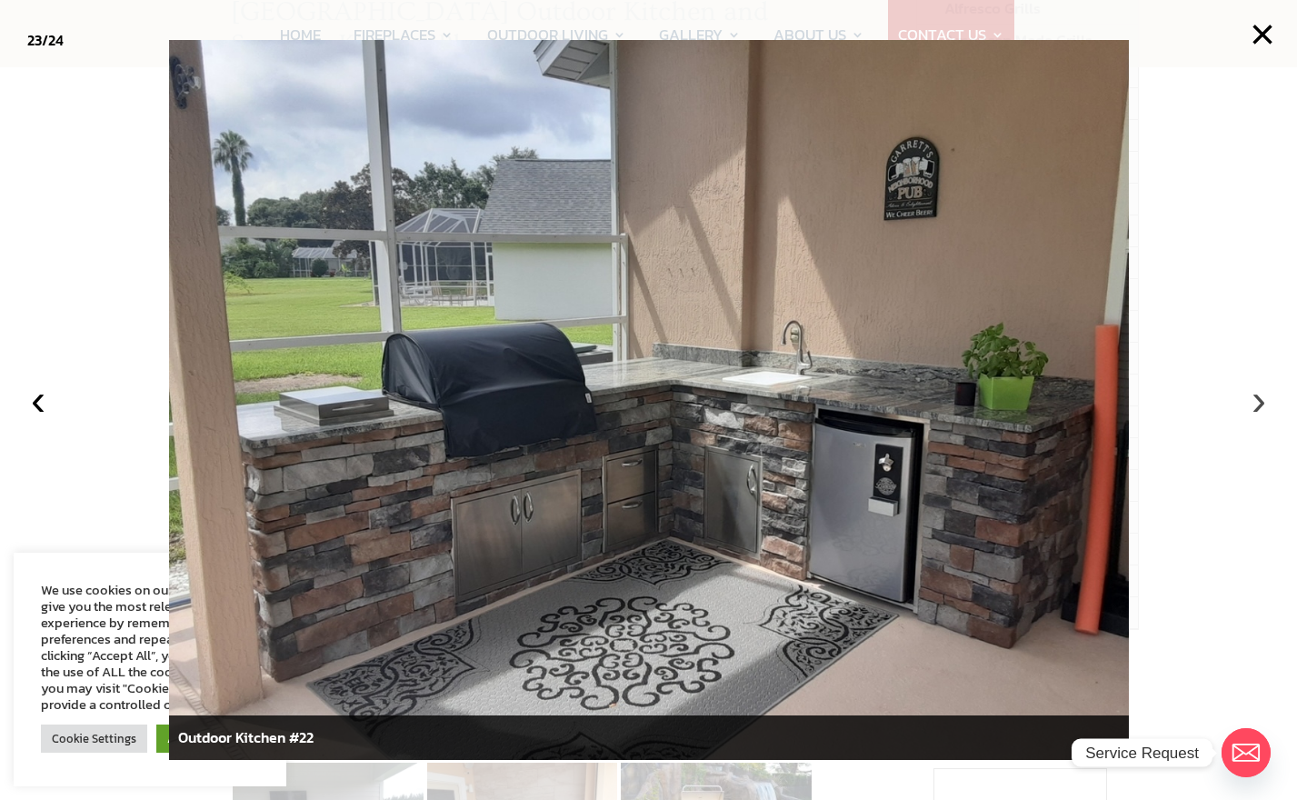
click at [1257, 408] on button "›" at bounding box center [1259, 400] width 40 height 40
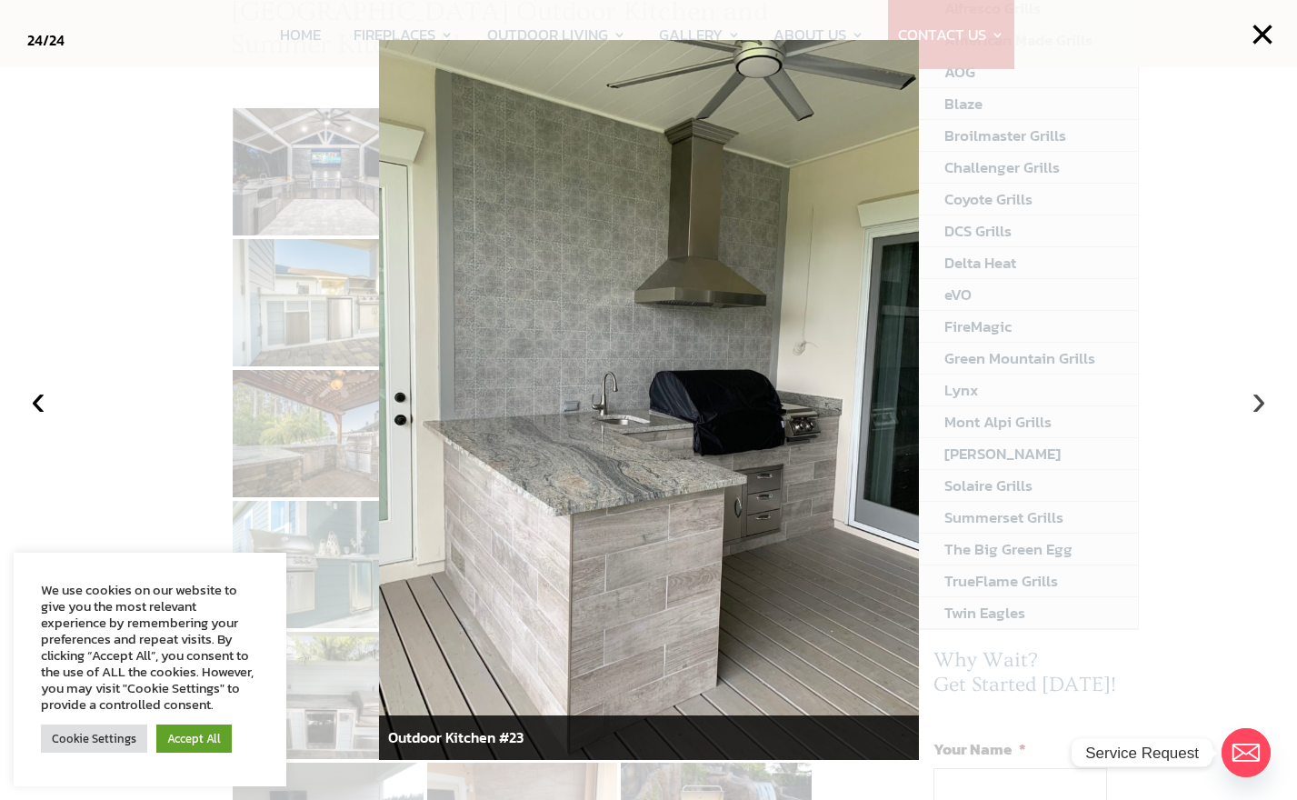
click at [1257, 408] on button "›" at bounding box center [1259, 400] width 40 height 40
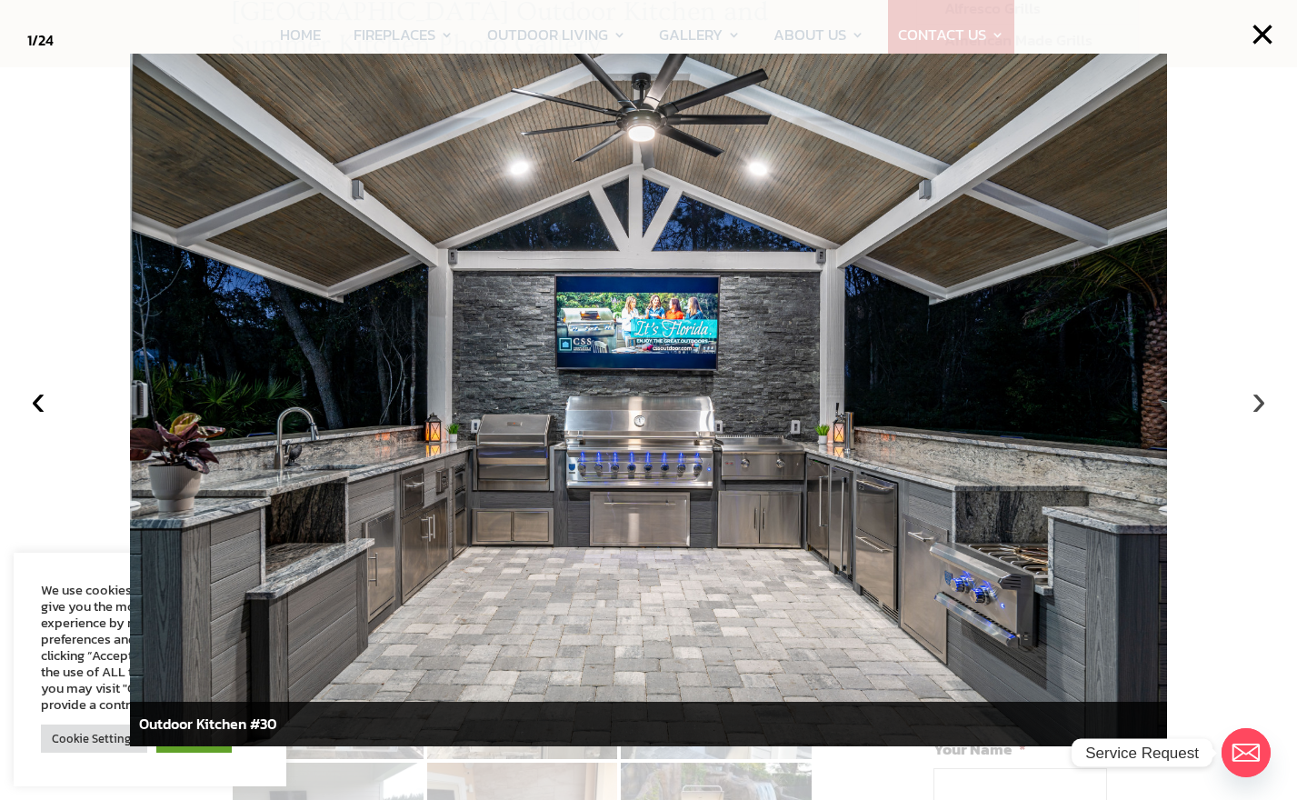
click at [1257, 408] on button "›" at bounding box center [1259, 400] width 40 height 40
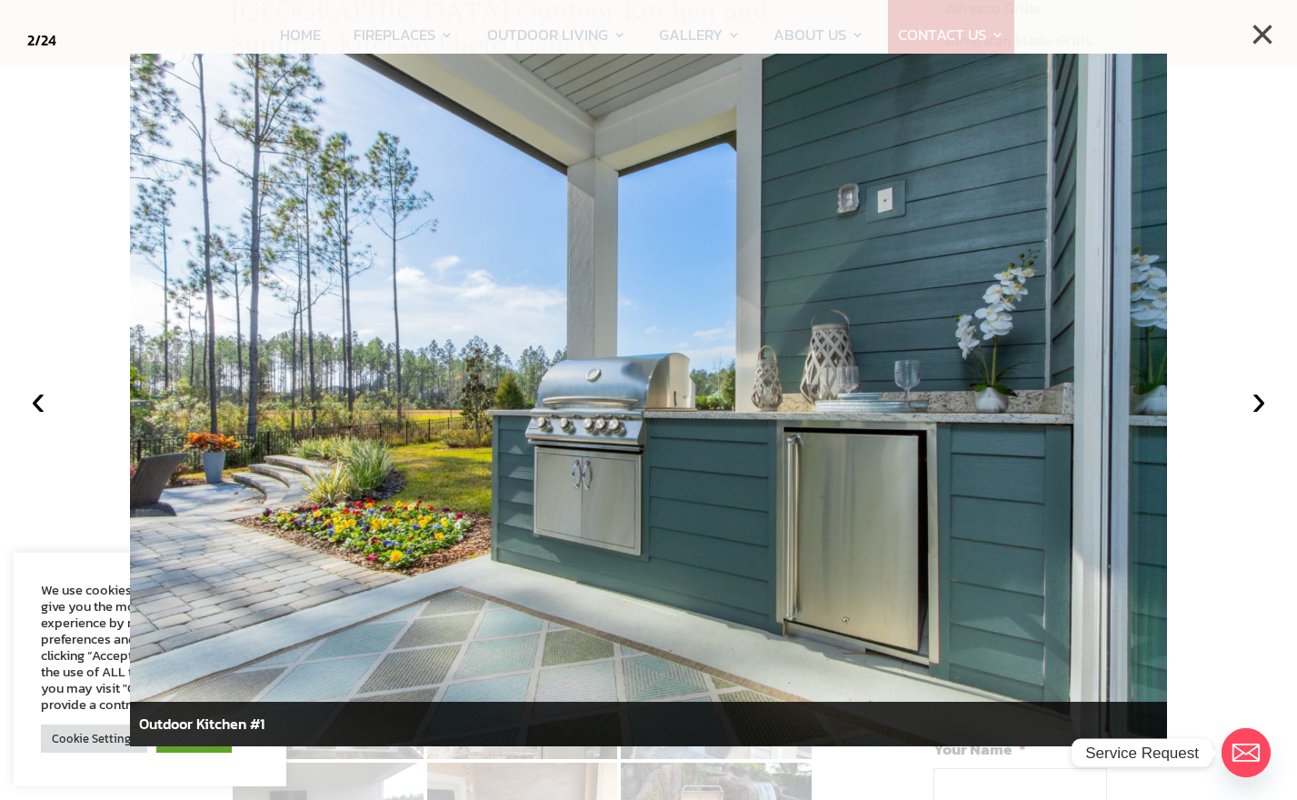
click at [1261, 30] on button "×" at bounding box center [1263, 35] width 40 height 40
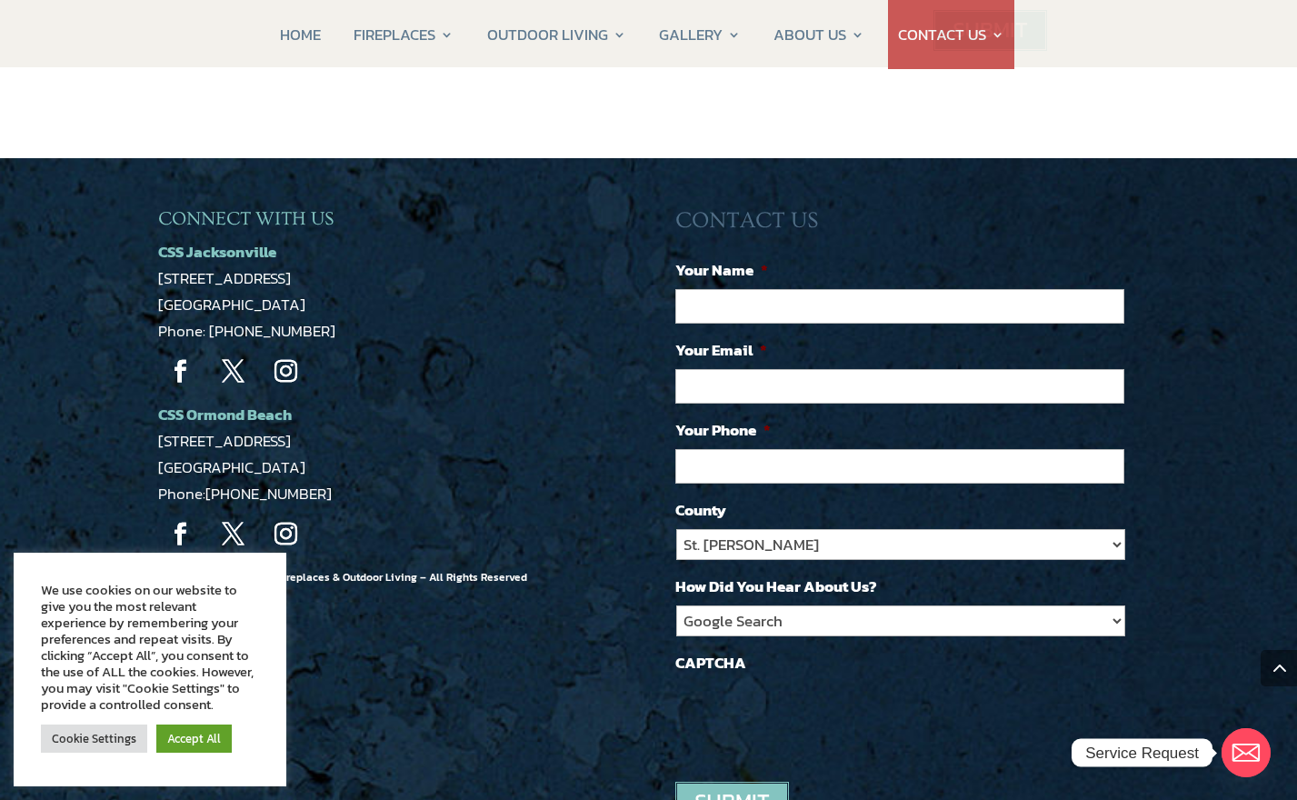
scroll to position [1697, 0]
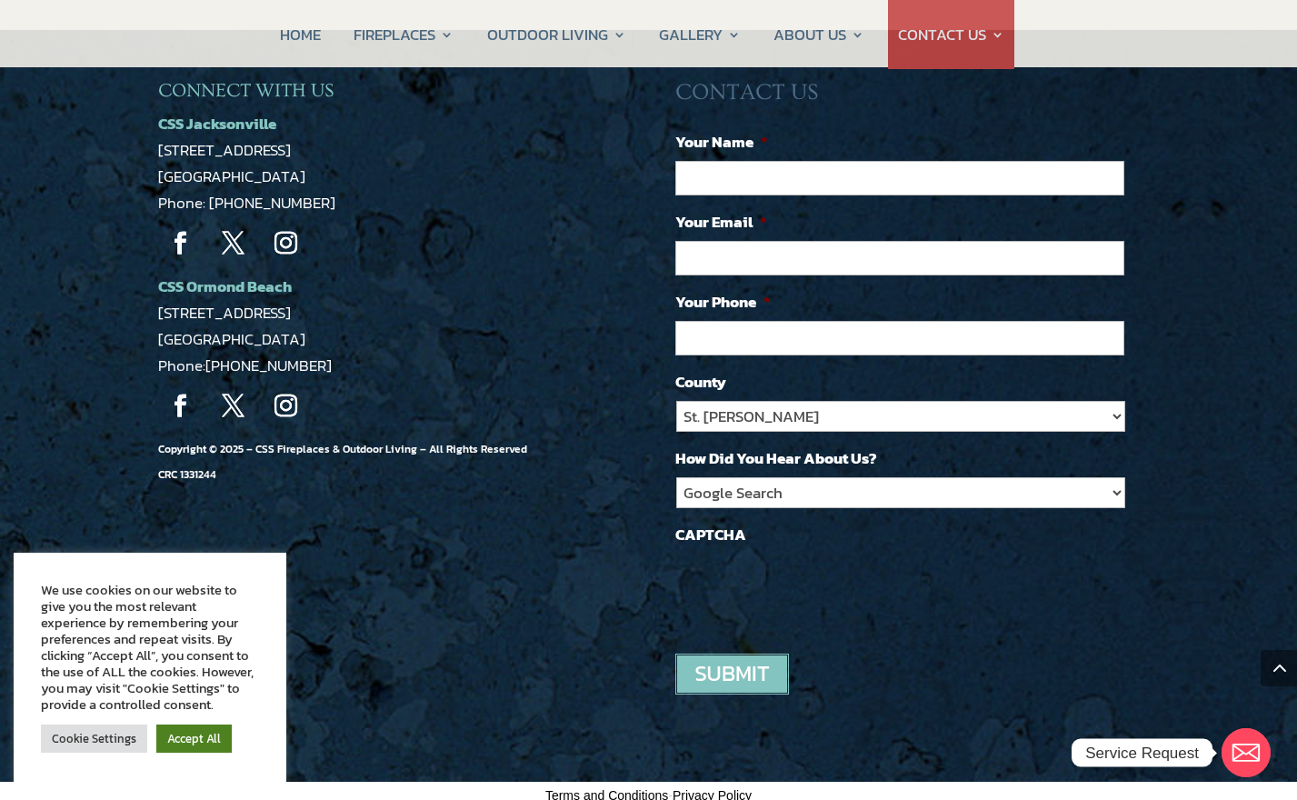
click at [205, 737] on link "Accept All" at bounding box center [193, 739] width 75 height 28
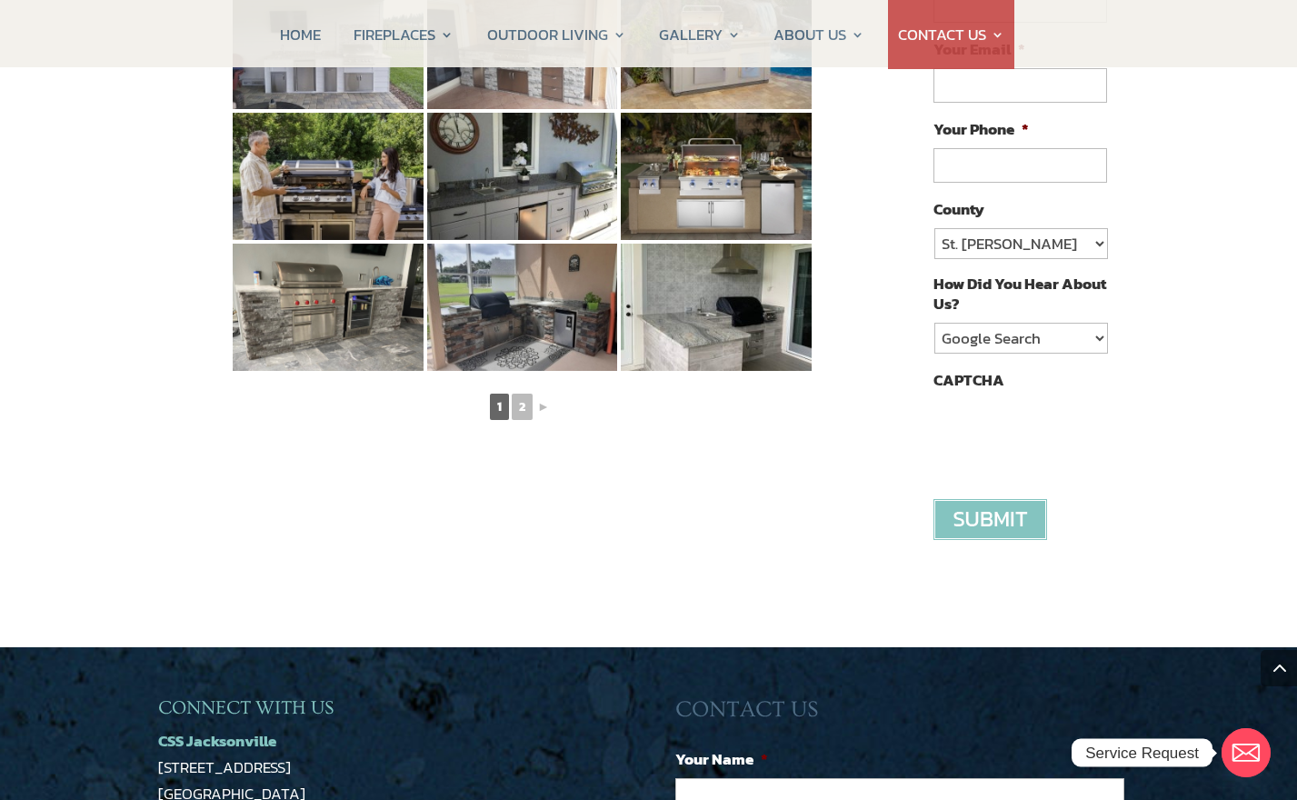
scroll to position [0, 0]
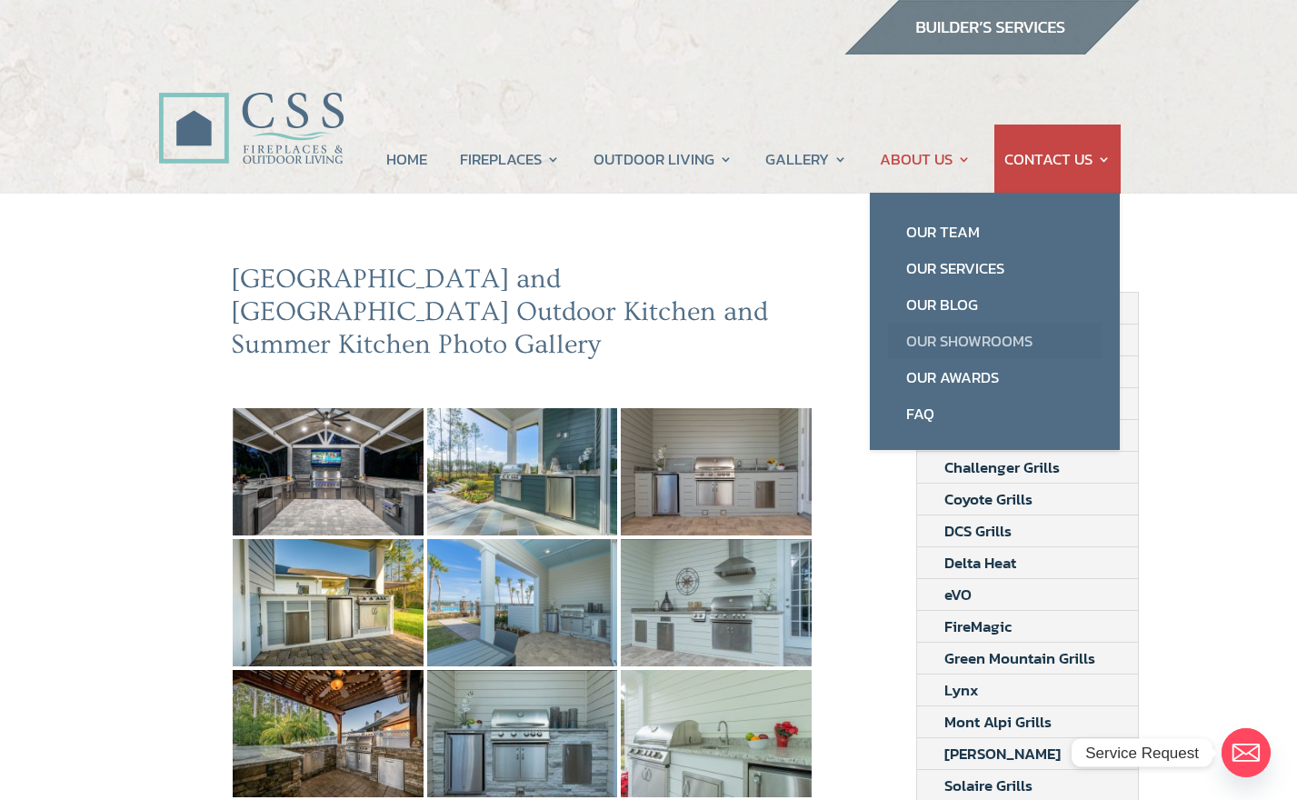
click at [955, 341] on link "Our Showrooms" at bounding box center [995, 341] width 214 height 36
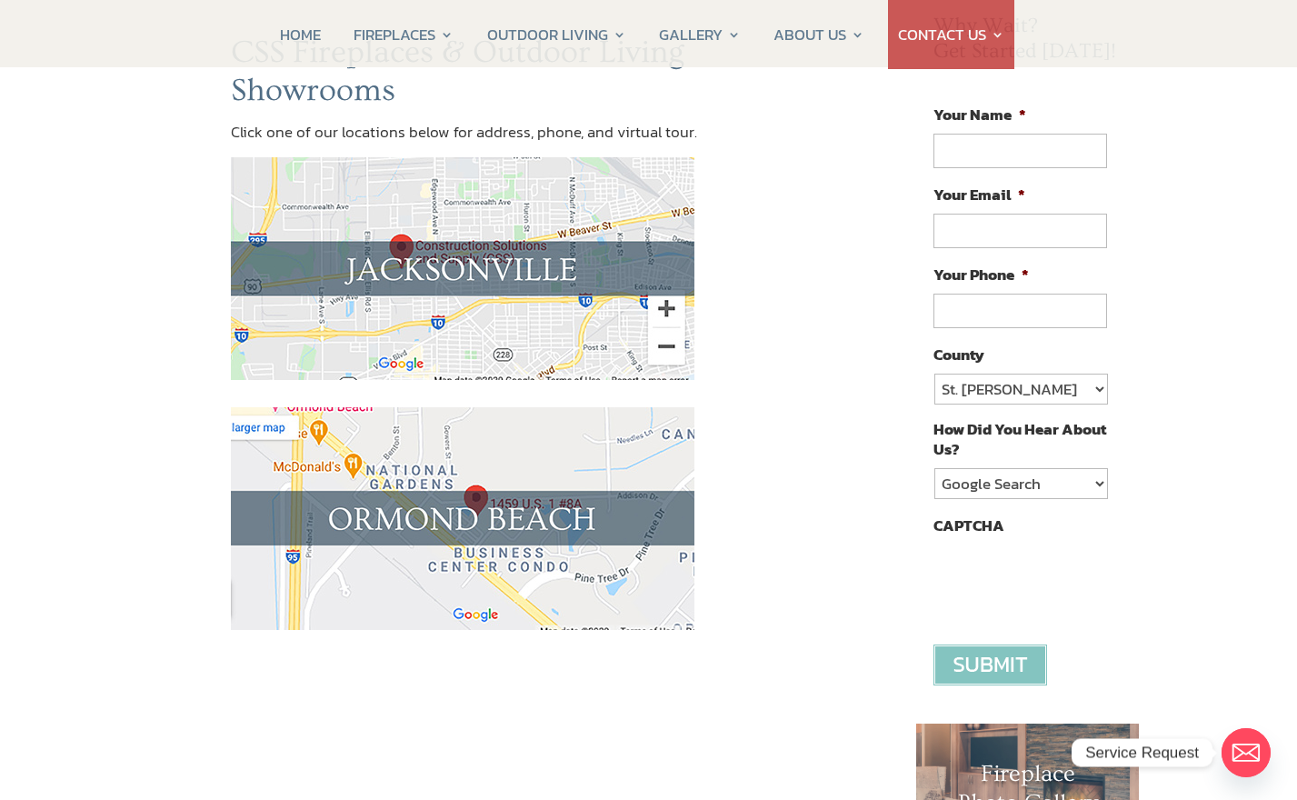
scroll to position [233, 0]
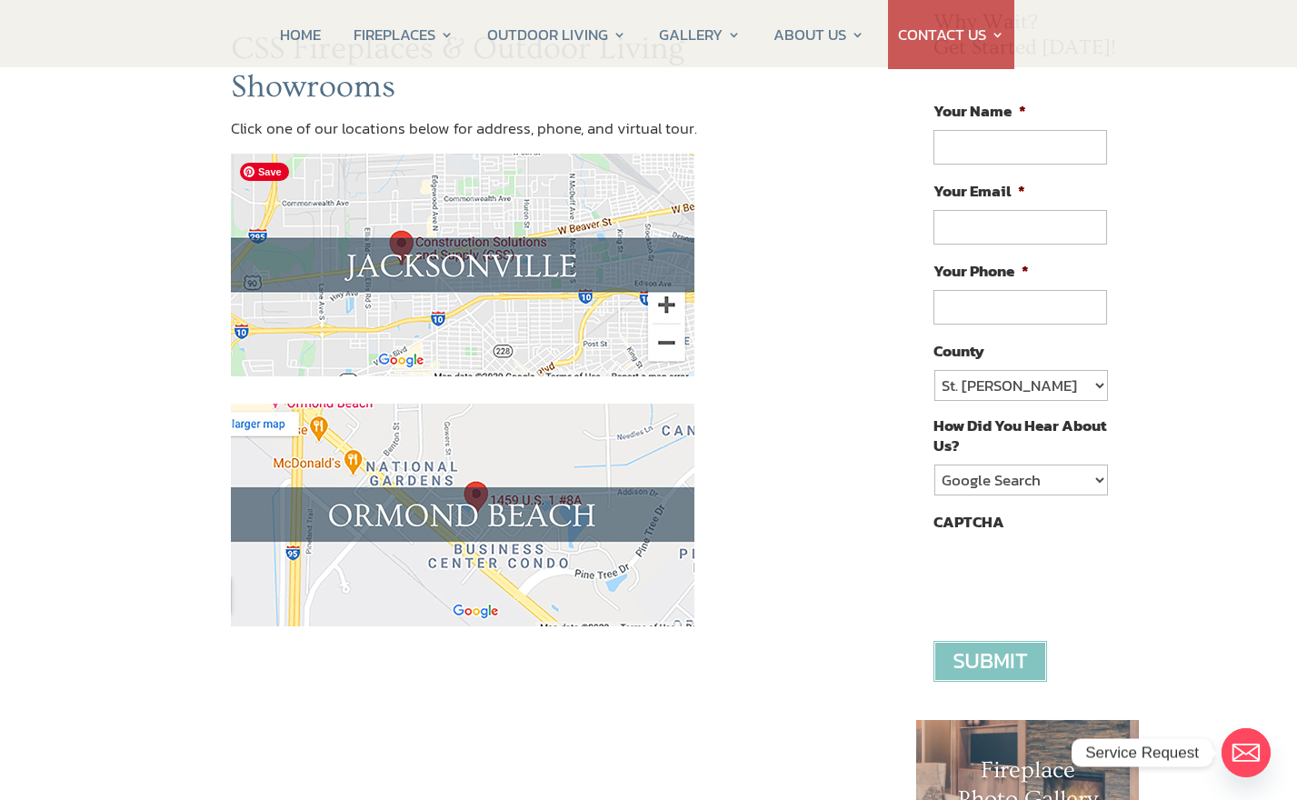
click at [660, 345] on img at bounding box center [463, 265] width 464 height 223
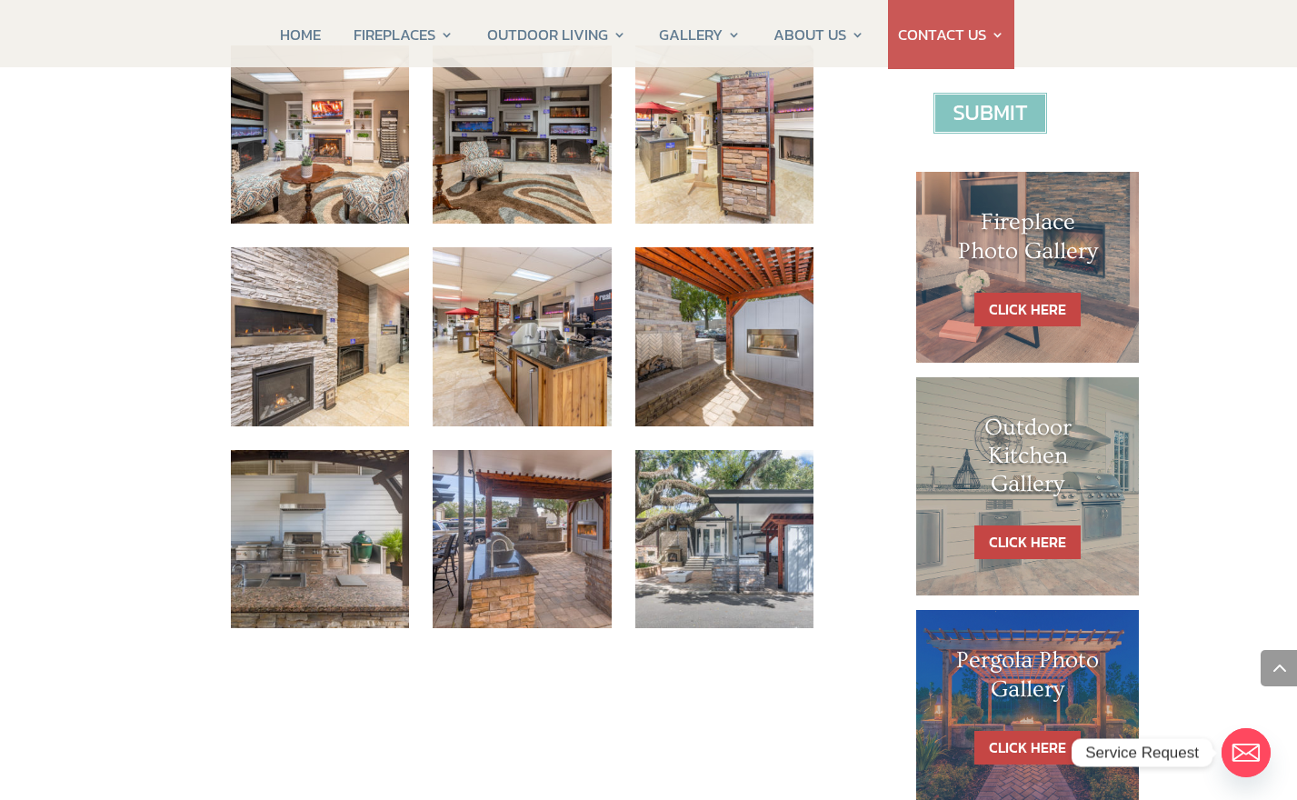
scroll to position [772, 0]
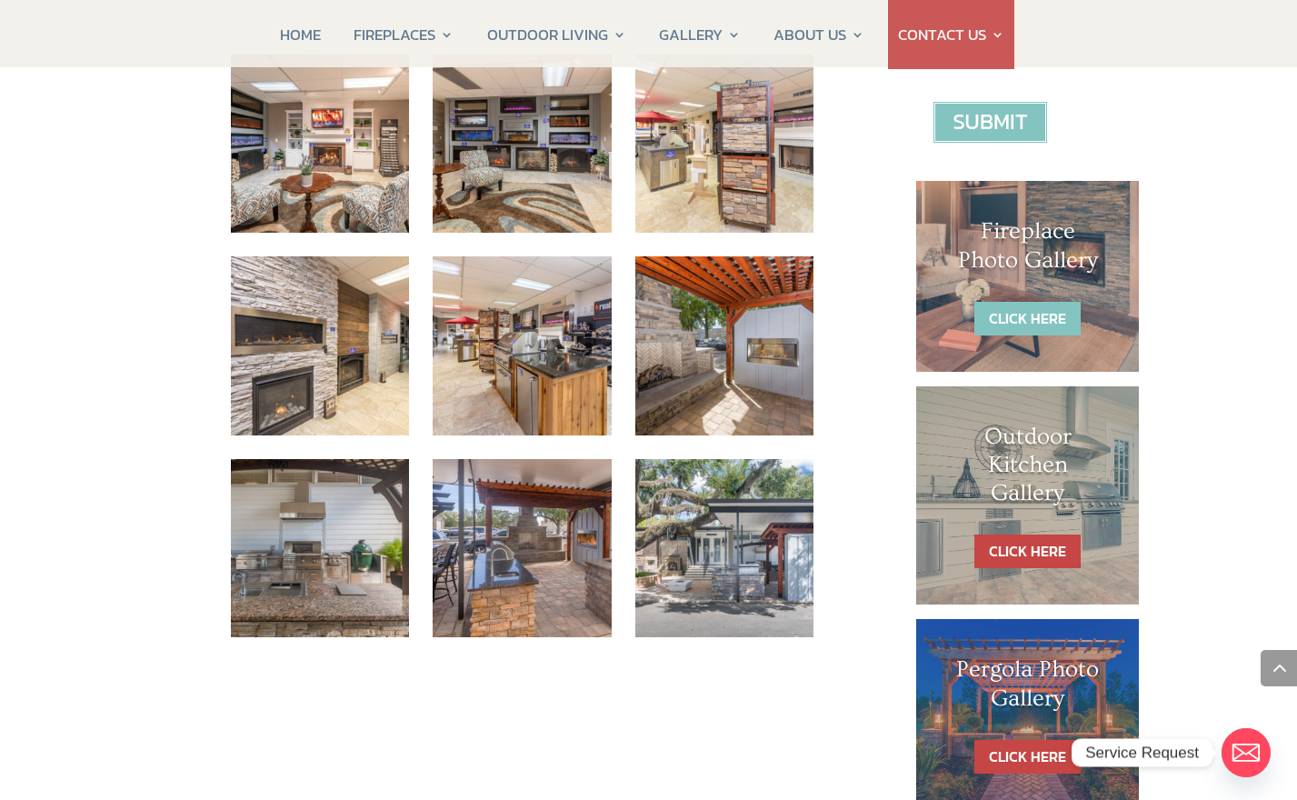
click at [1046, 316] on link "CLICK HERE" at bounding box center [1028, 319] width 106 height 34
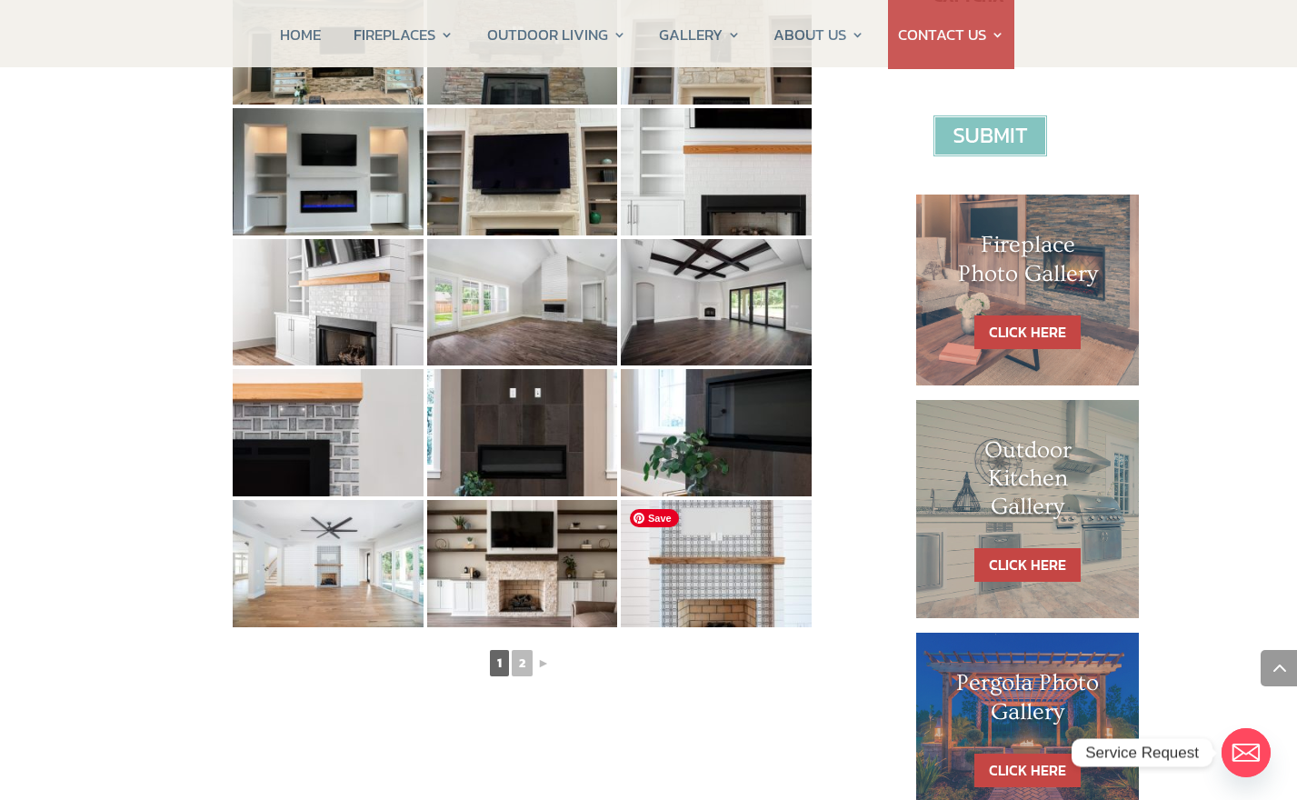
scroll to position [759, 0]
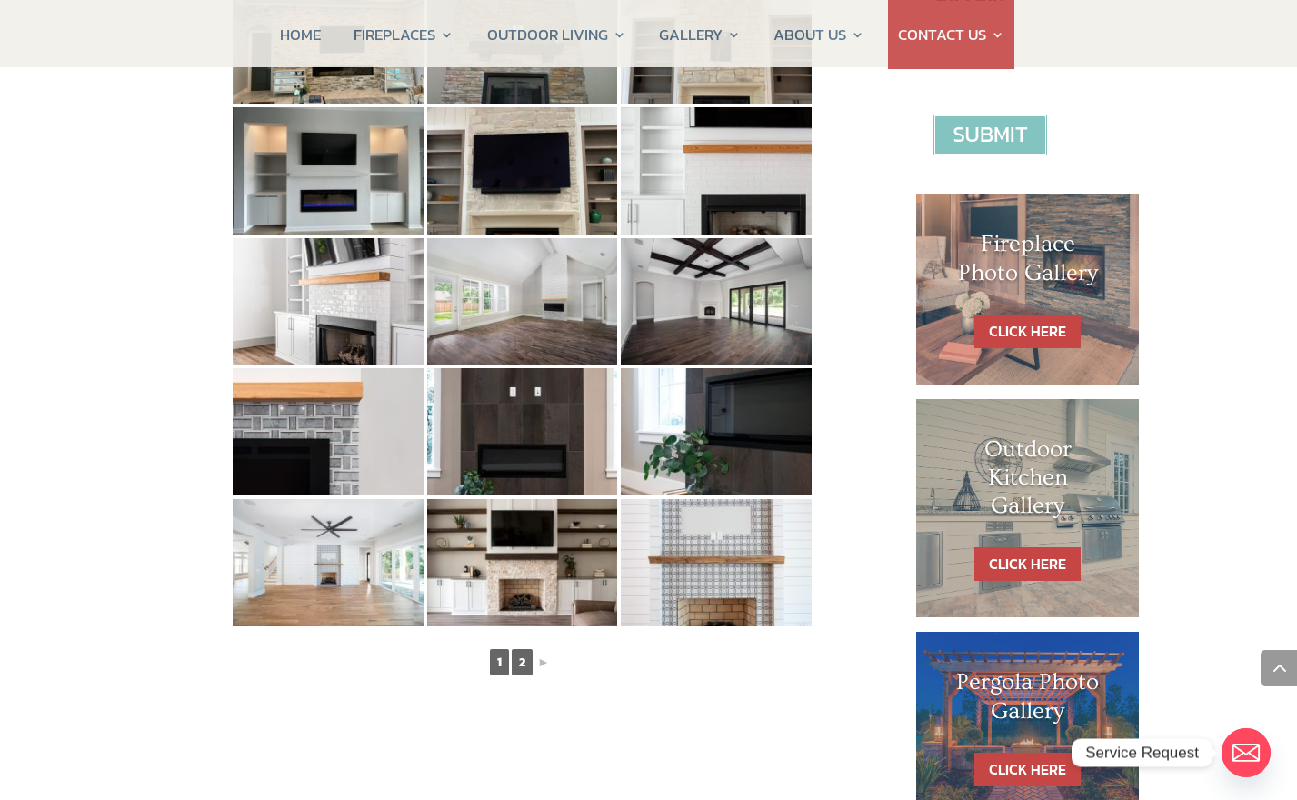
click at [518, 665] on link "2" at bounding box center [522, 662] width 21 height 26
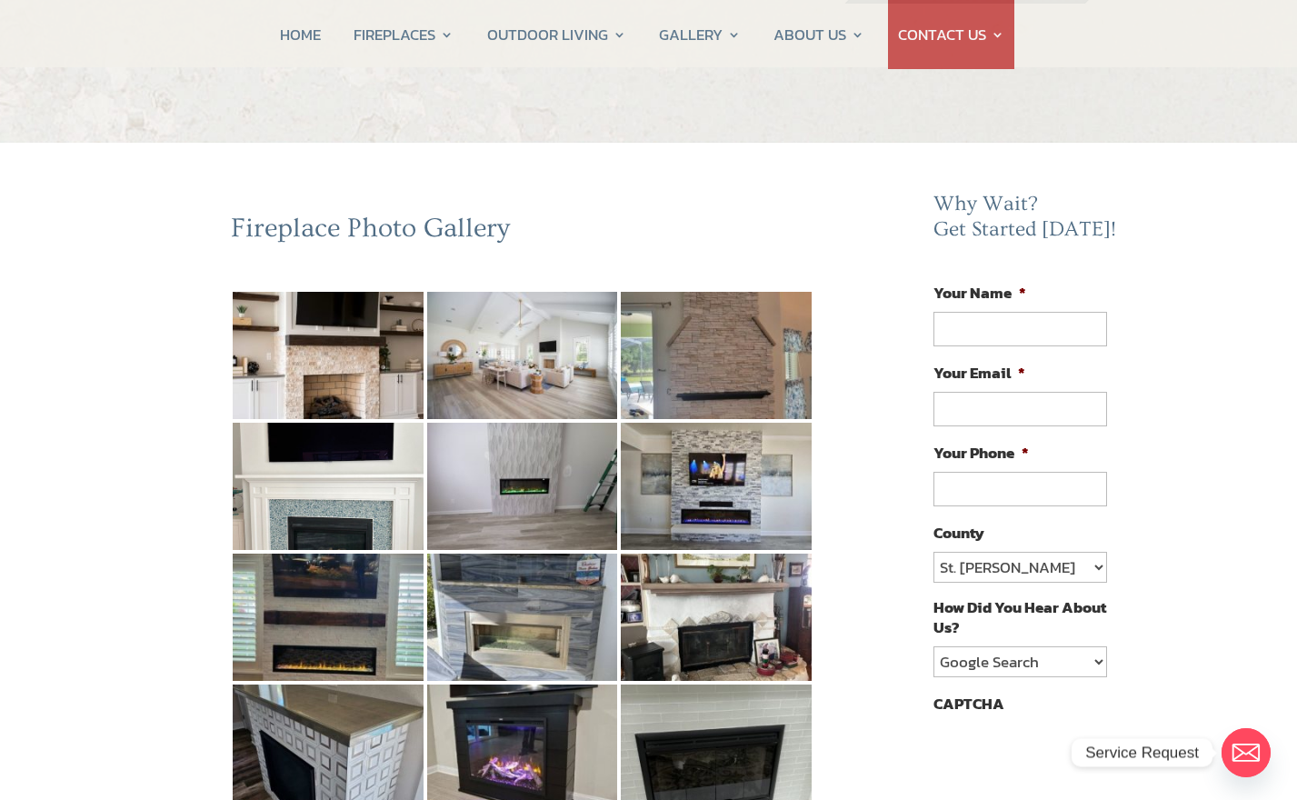
scroll to position [49, 0]
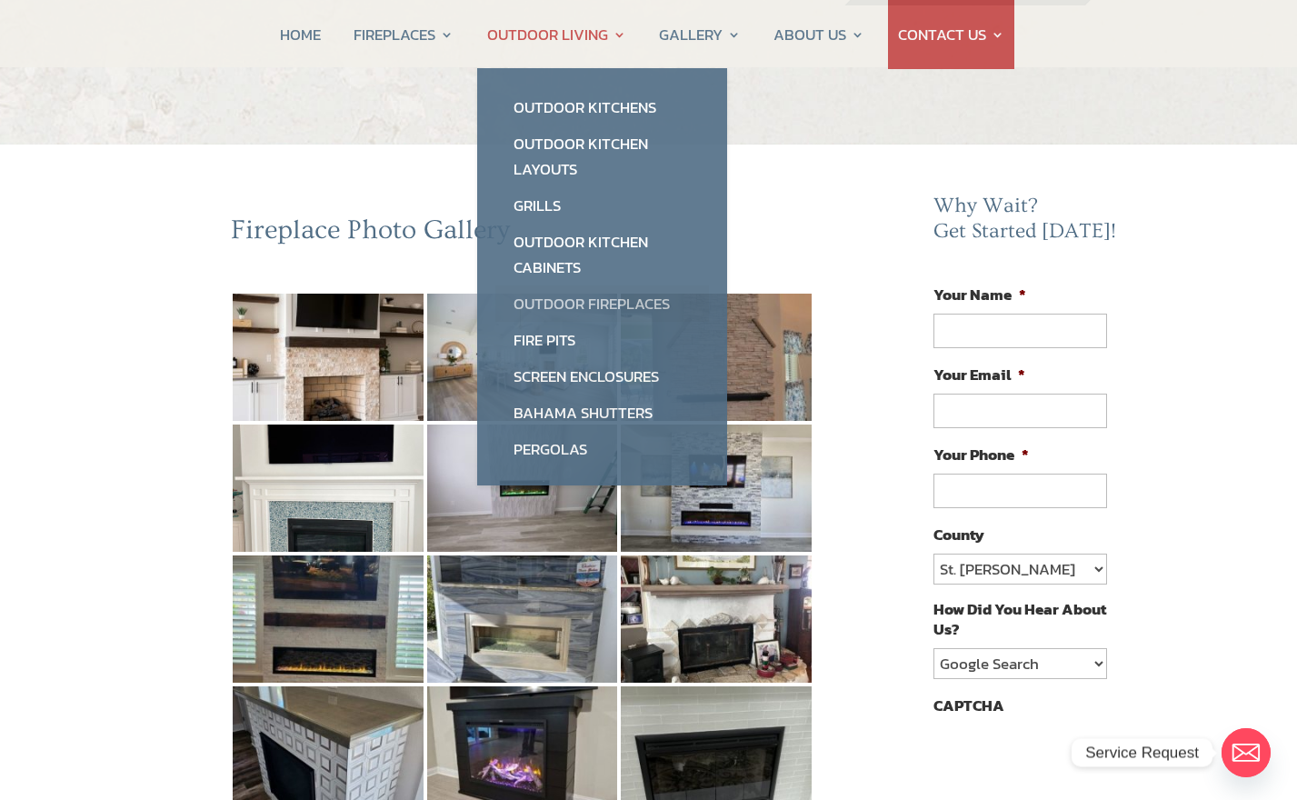
click at [597, 299] on link "Outdoor Fireplaces" at bounding box center [602, 303] width 214 height 36
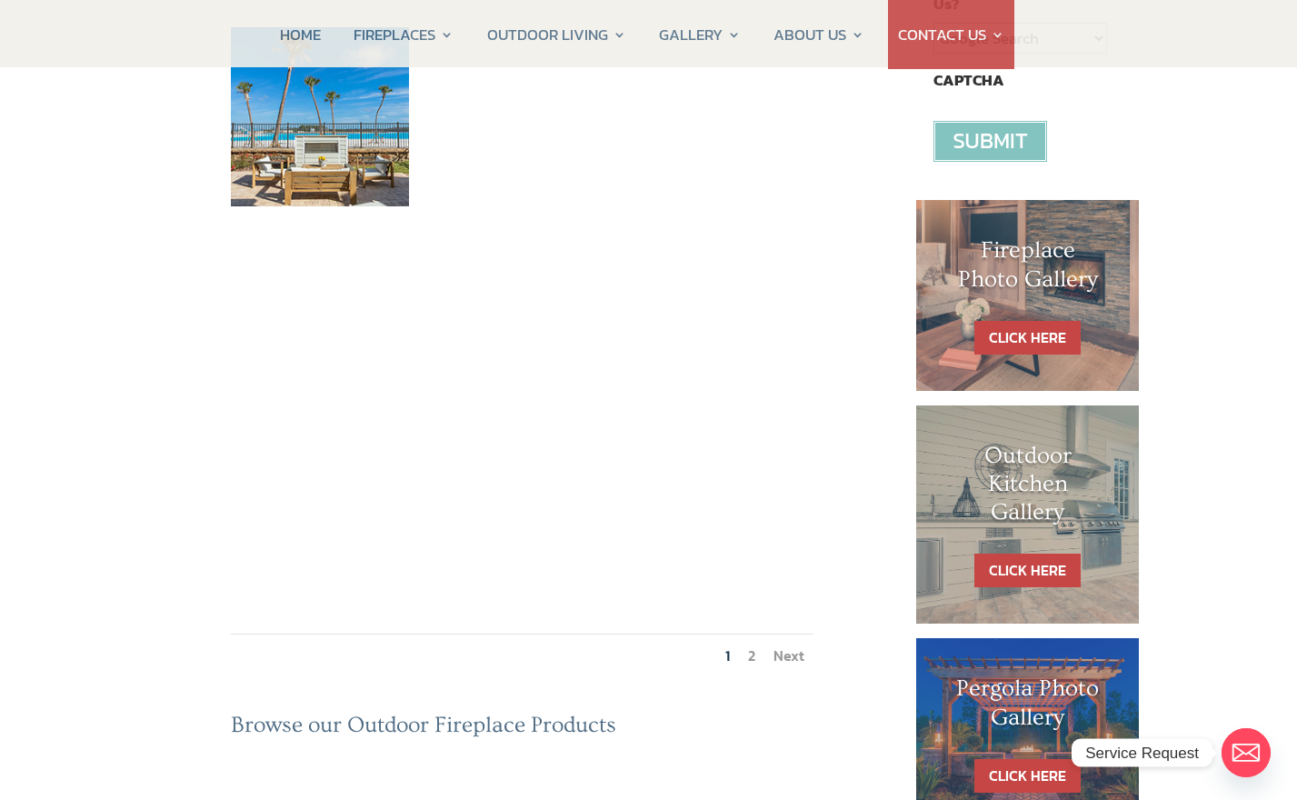
scroll to position [685, 0]
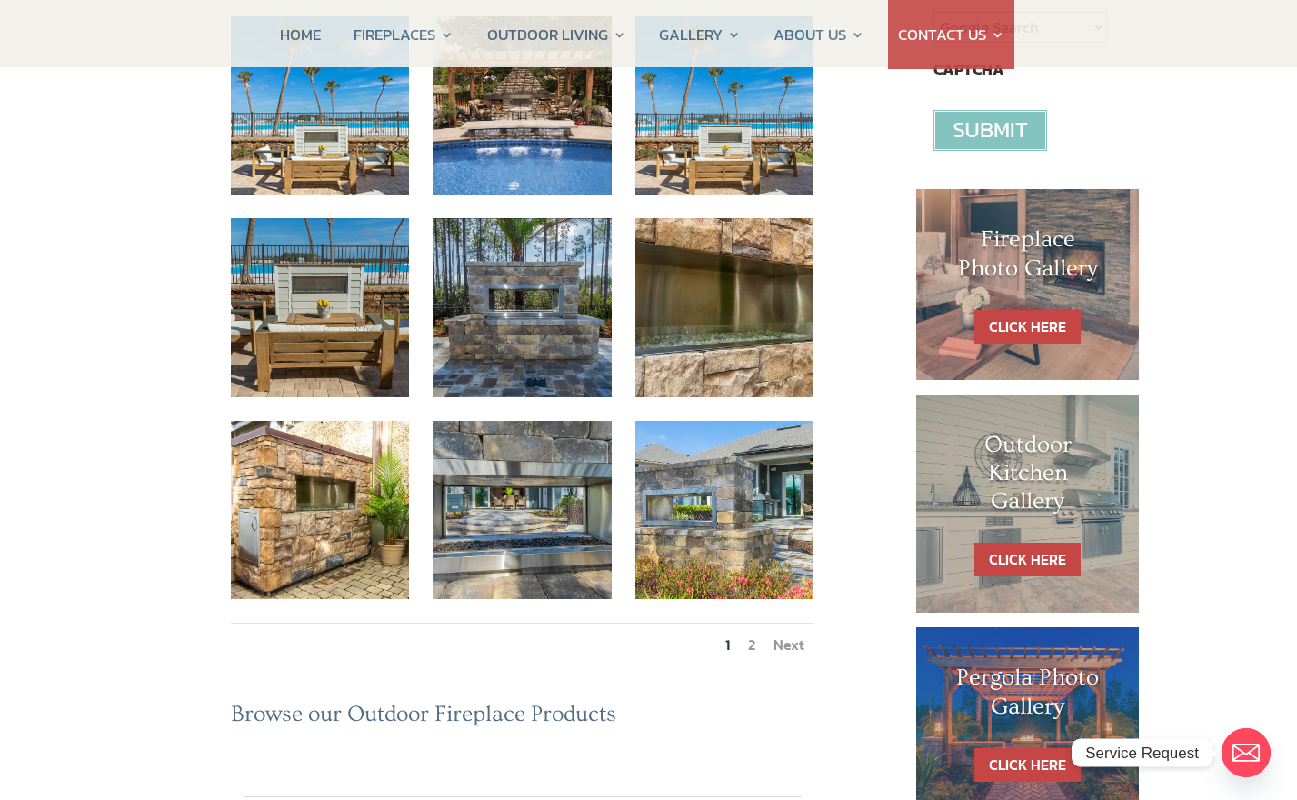
click at [752, 634] on link "2" at bounding box center [751, 645] width 7 height 22
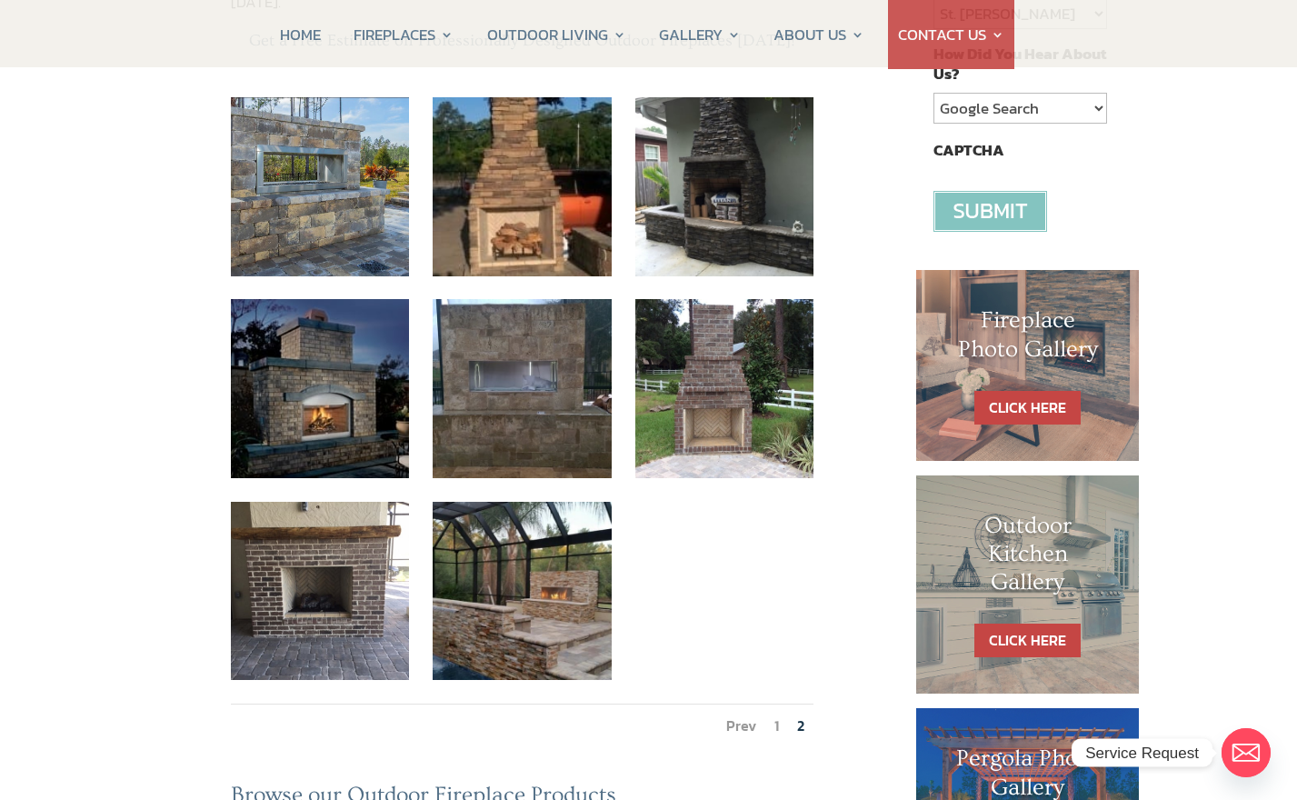
scroll to position [599, 0]
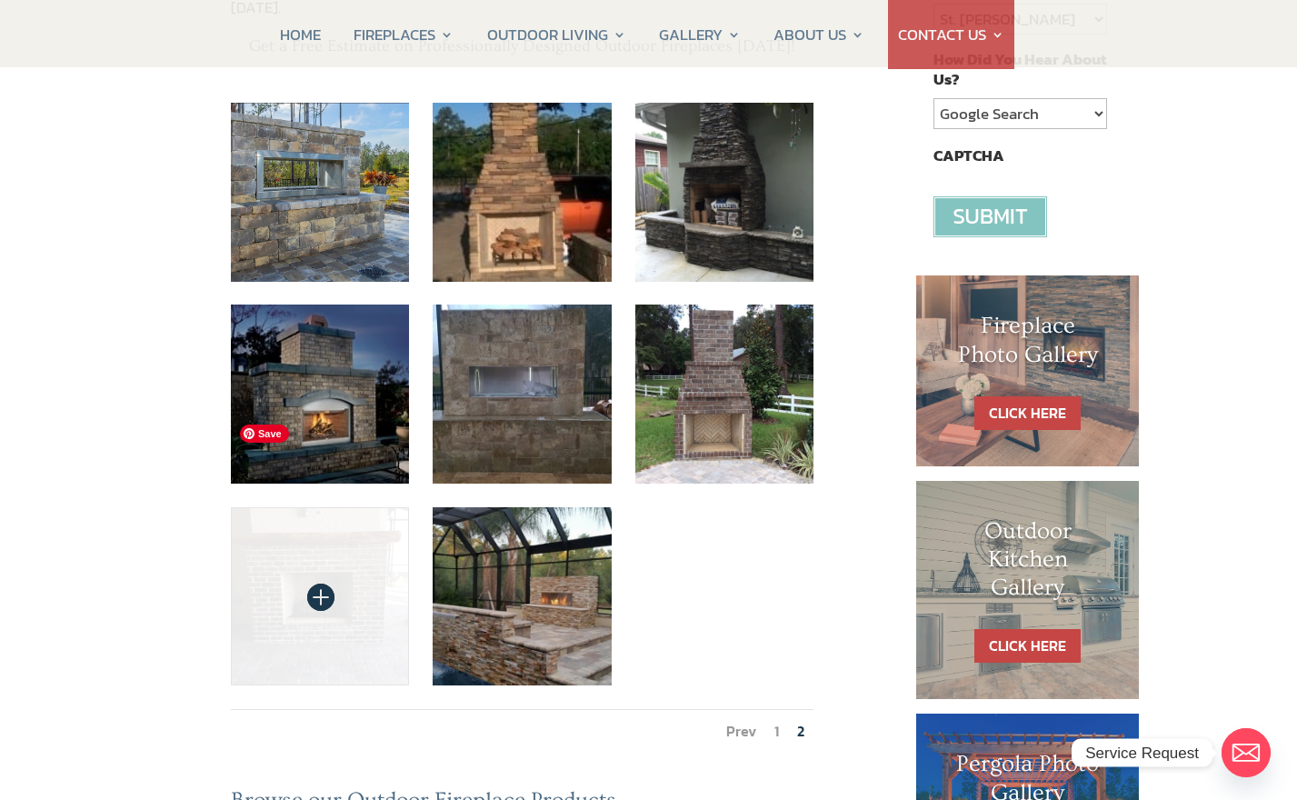
click at [321, 507] on img at bounding box center [320, 596] width 179 height 179
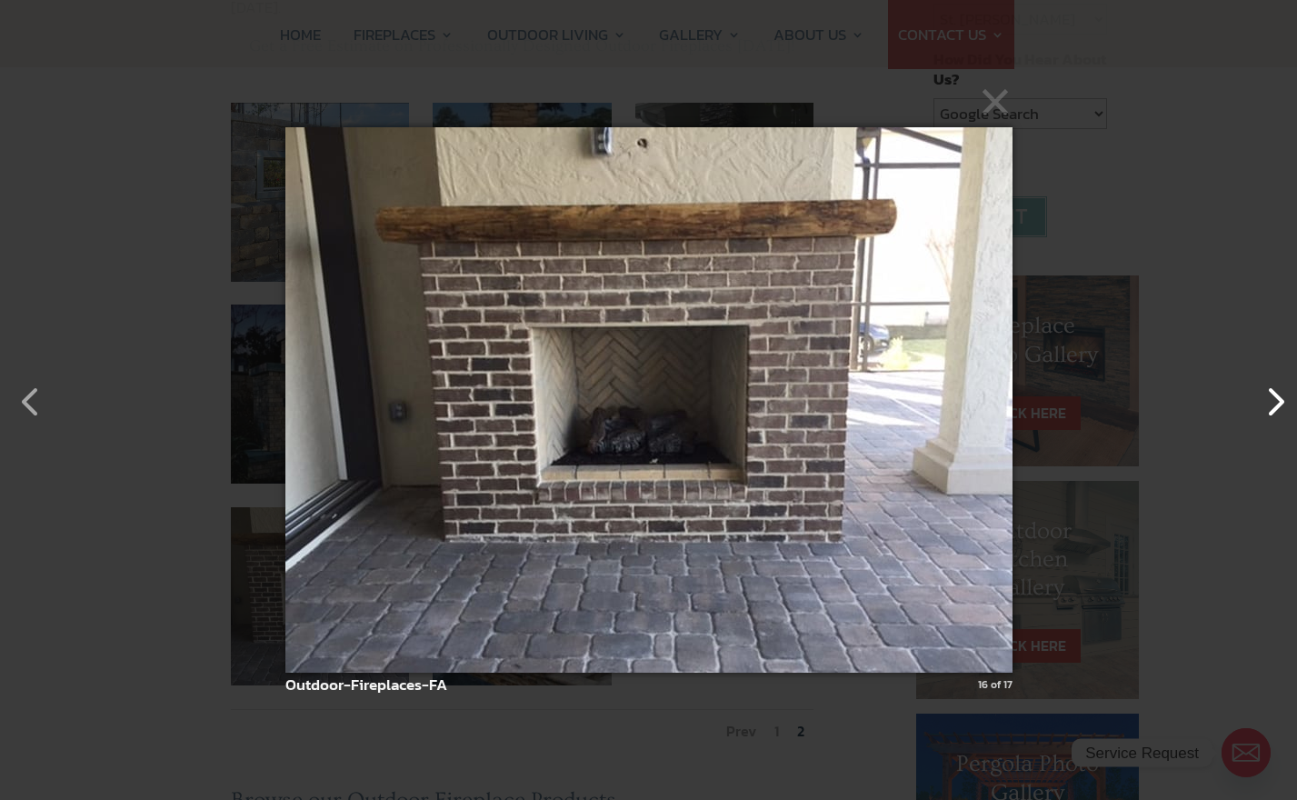
click at [1275, 406] on button "button" at bounding box center [1267, 393] width 44 height 44
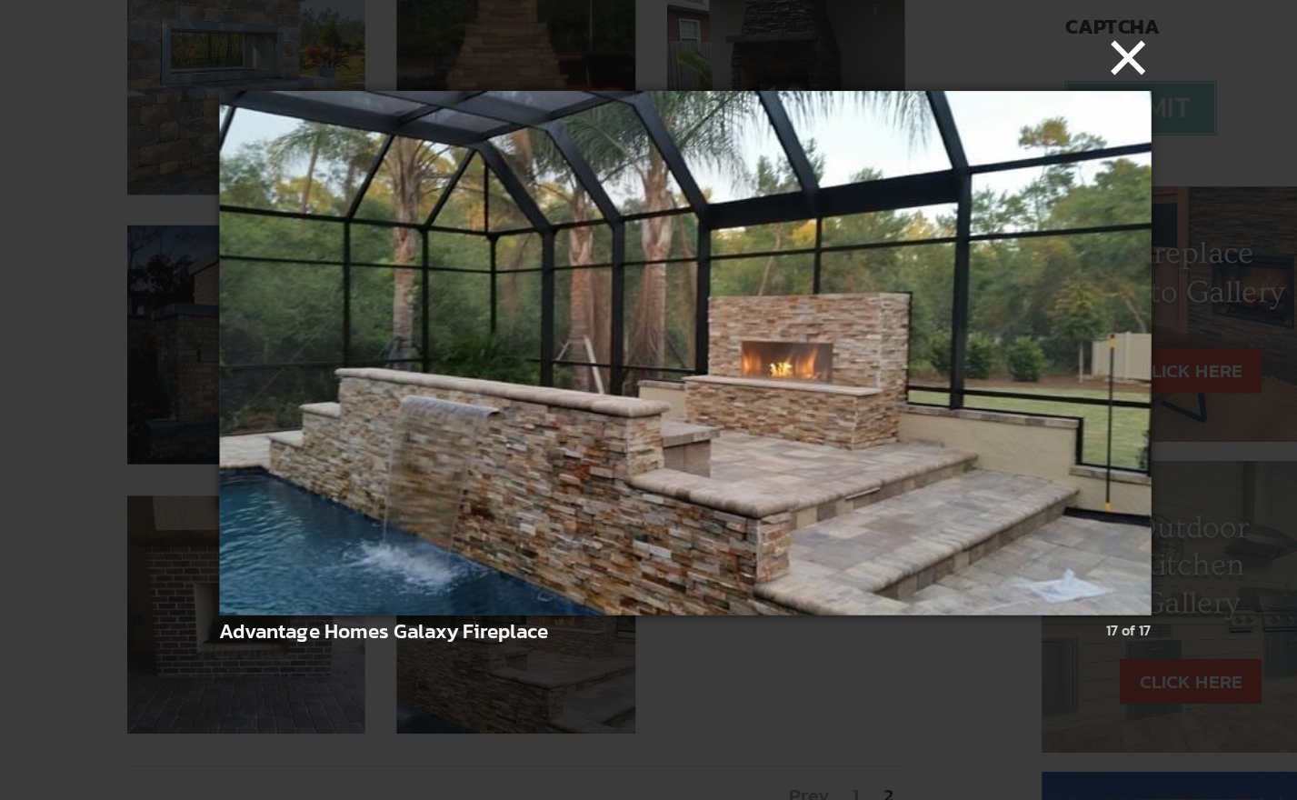
click at [985, 163] on button "×" at bounding box center [654, 178] width 698 height 40
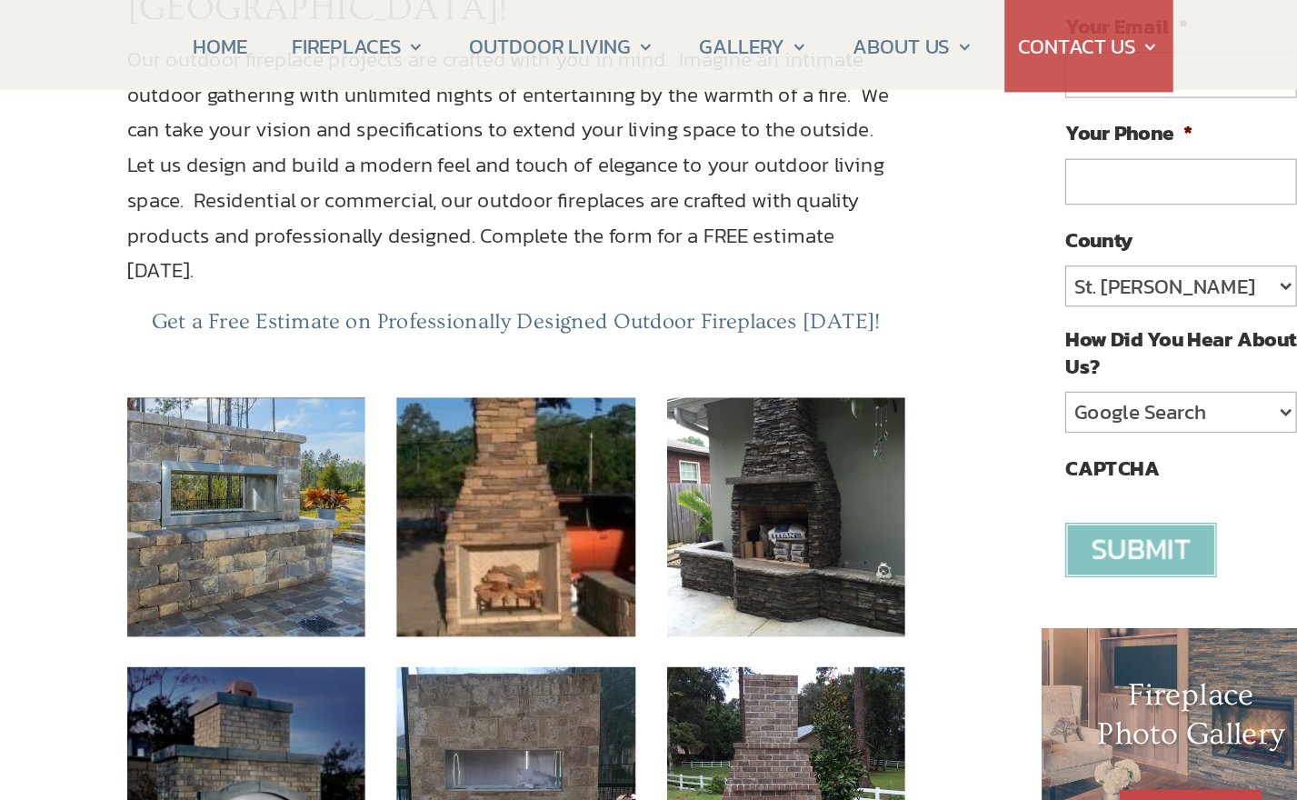
scroll to position [397, 0]
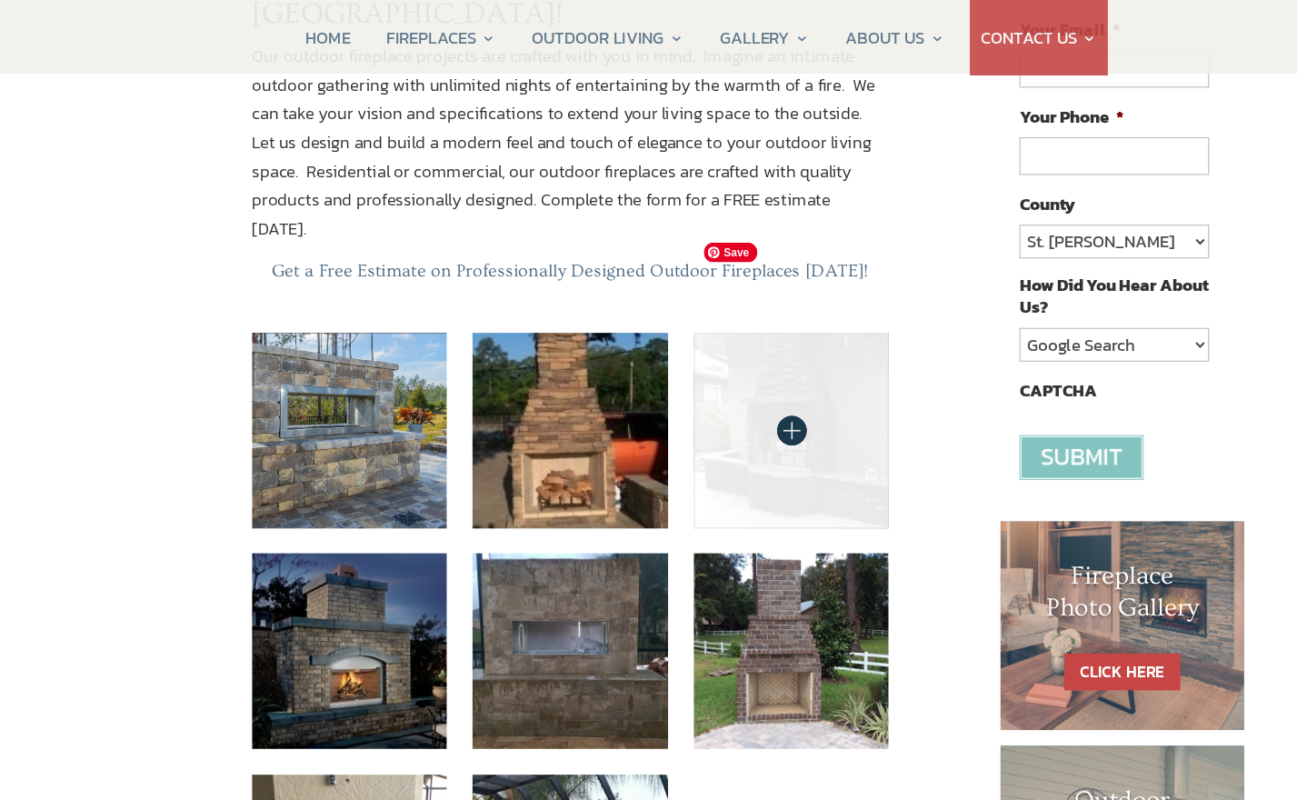
click at [746, 305] on img at bounding box center [724, 394] width 179 height 179
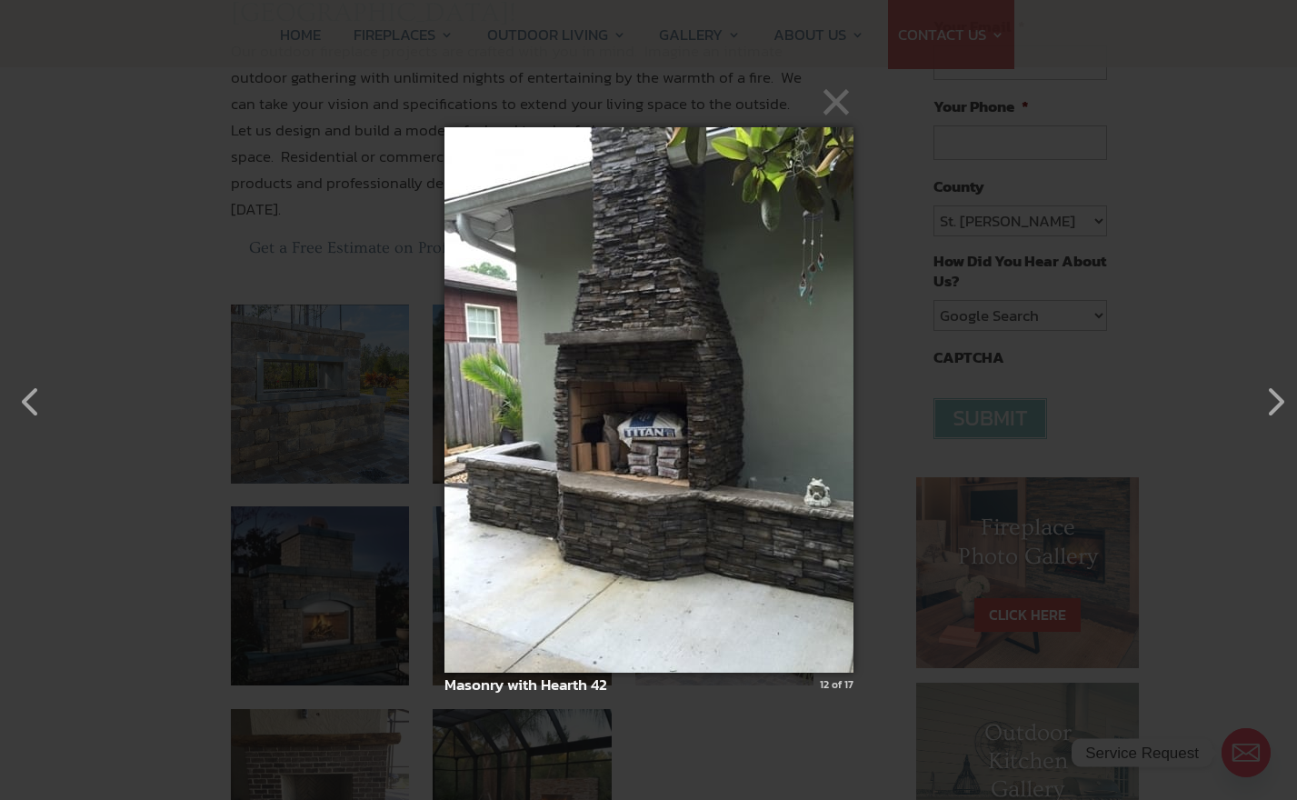
click at [872, 443] on div "× Masonry with Hearth 42 12 of 17 Loading..." at bounding box center [648, 400] width 1297 height 800
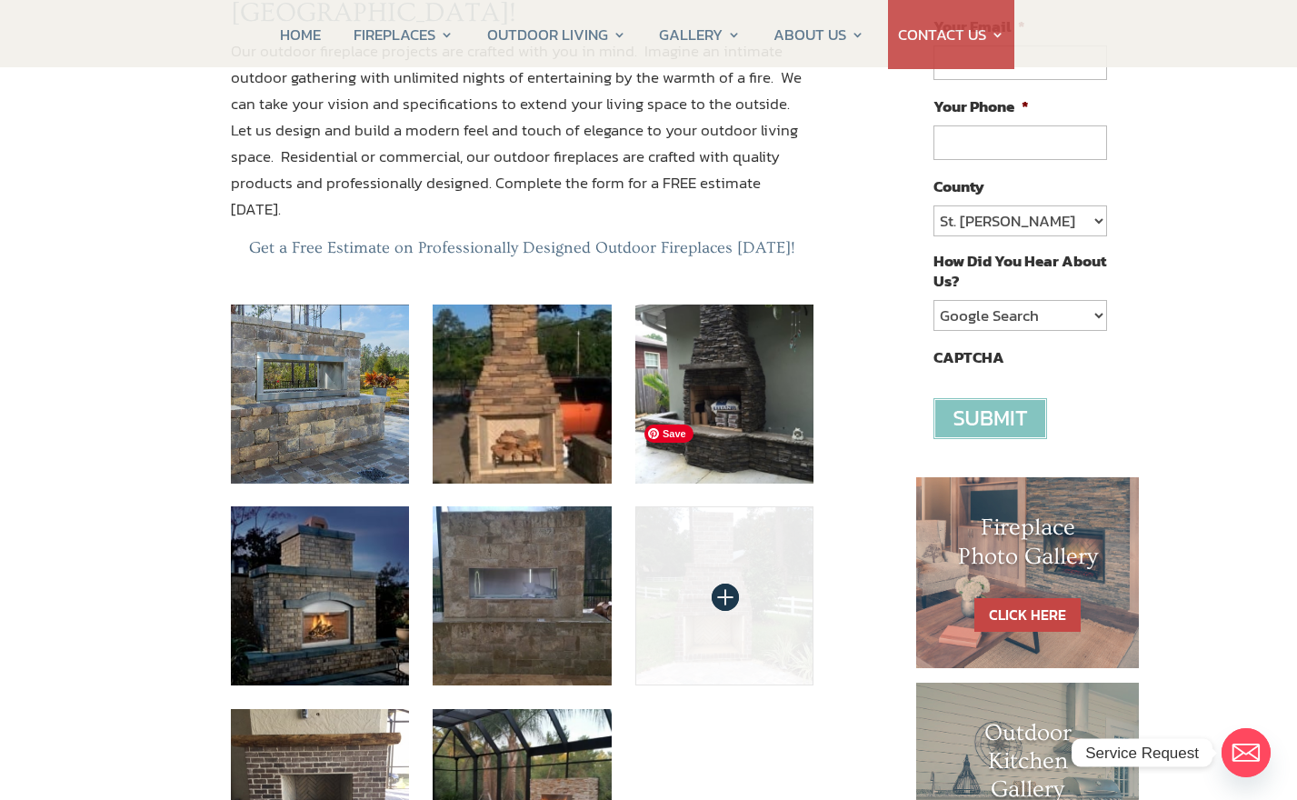
click at [751, 552] on img at bounding box center [724, 595] width 179 height 179
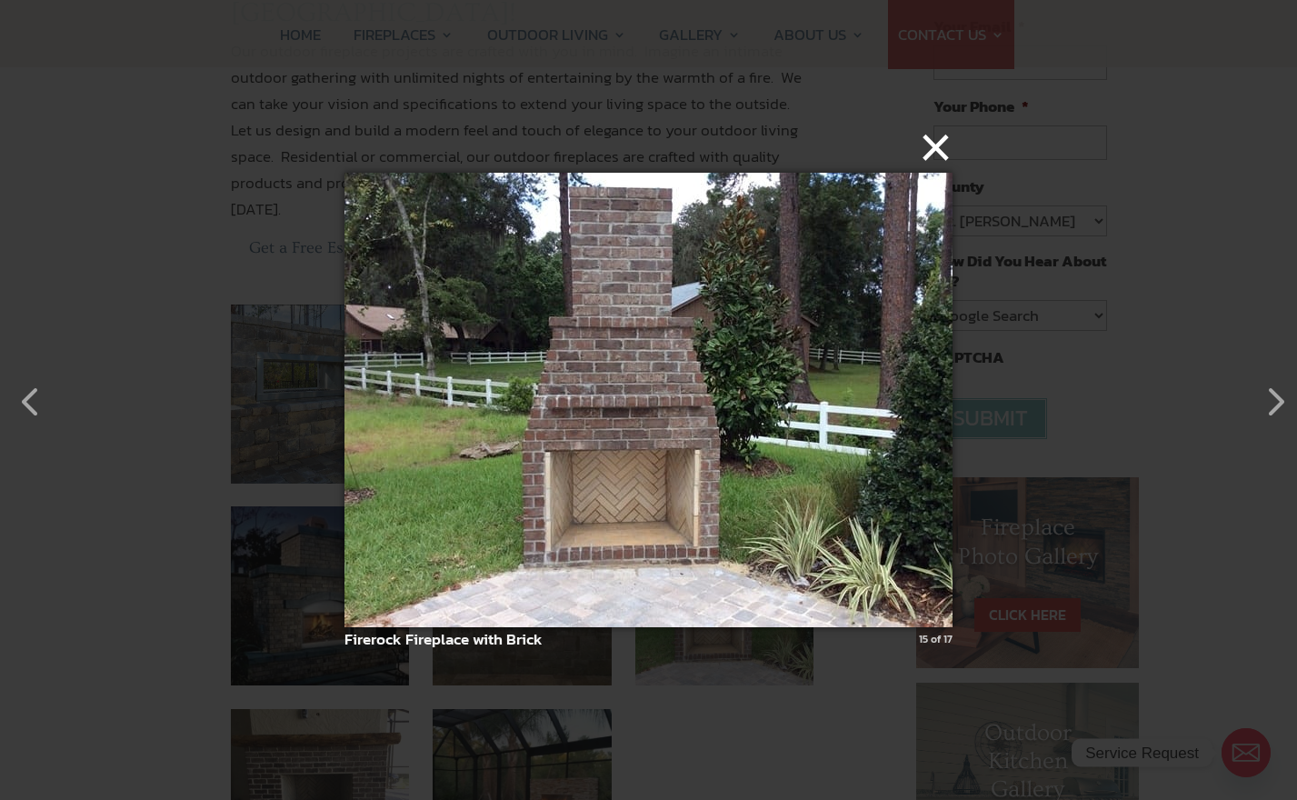
click at [935, 153] on button "×" at bounding box center [654, 147] width 608 height 40
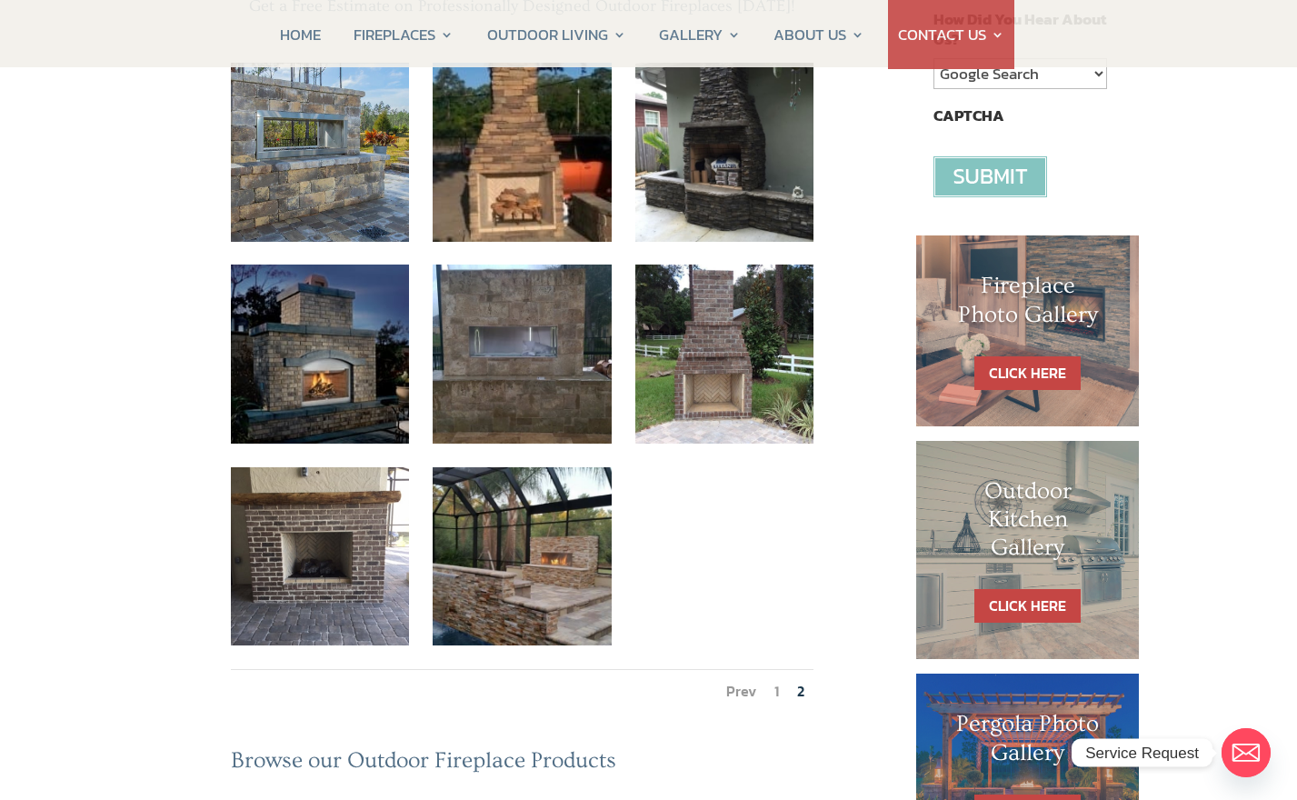
scroll to position [663, 0]
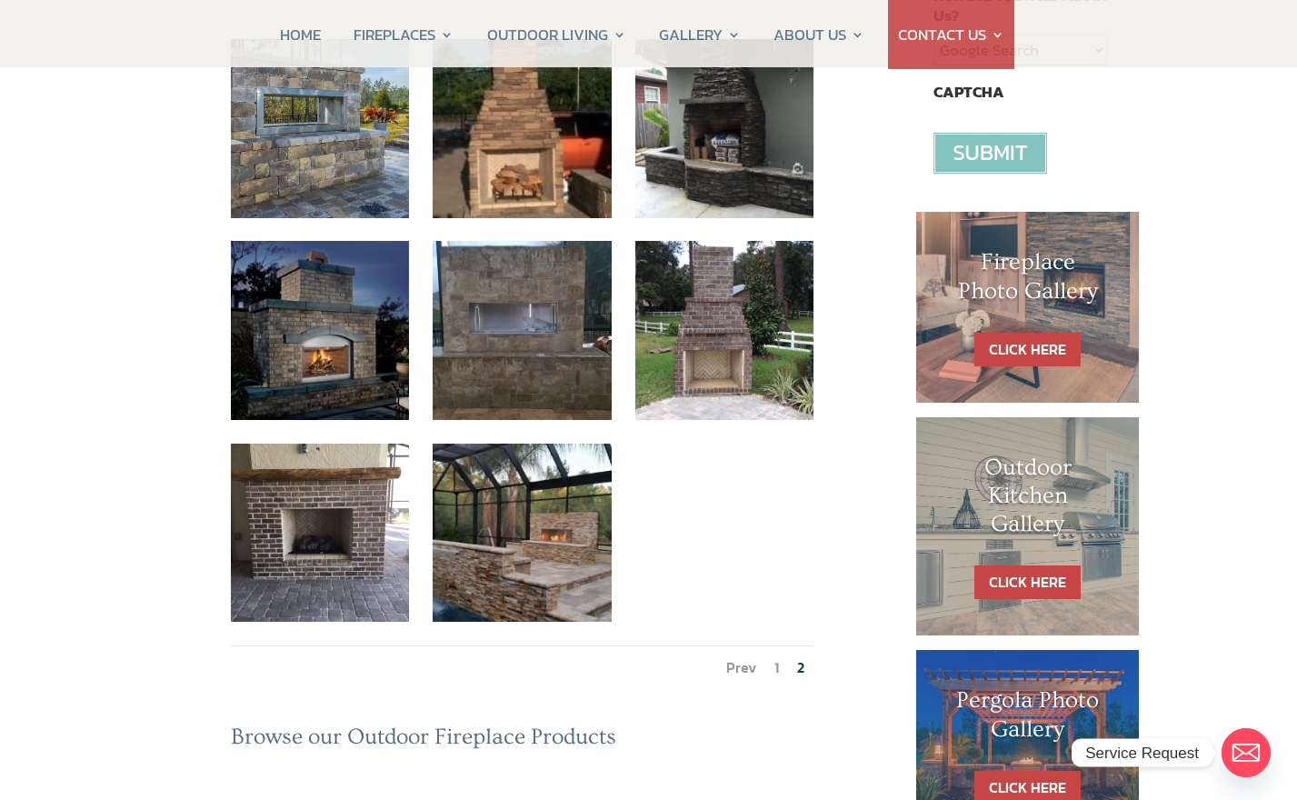
click at [782, 646] on li "1" at bounding box center [776, 667] width 23 height 42
click at [777, 656] on link "1" at bounding box center [777, 667] width 5 height 22
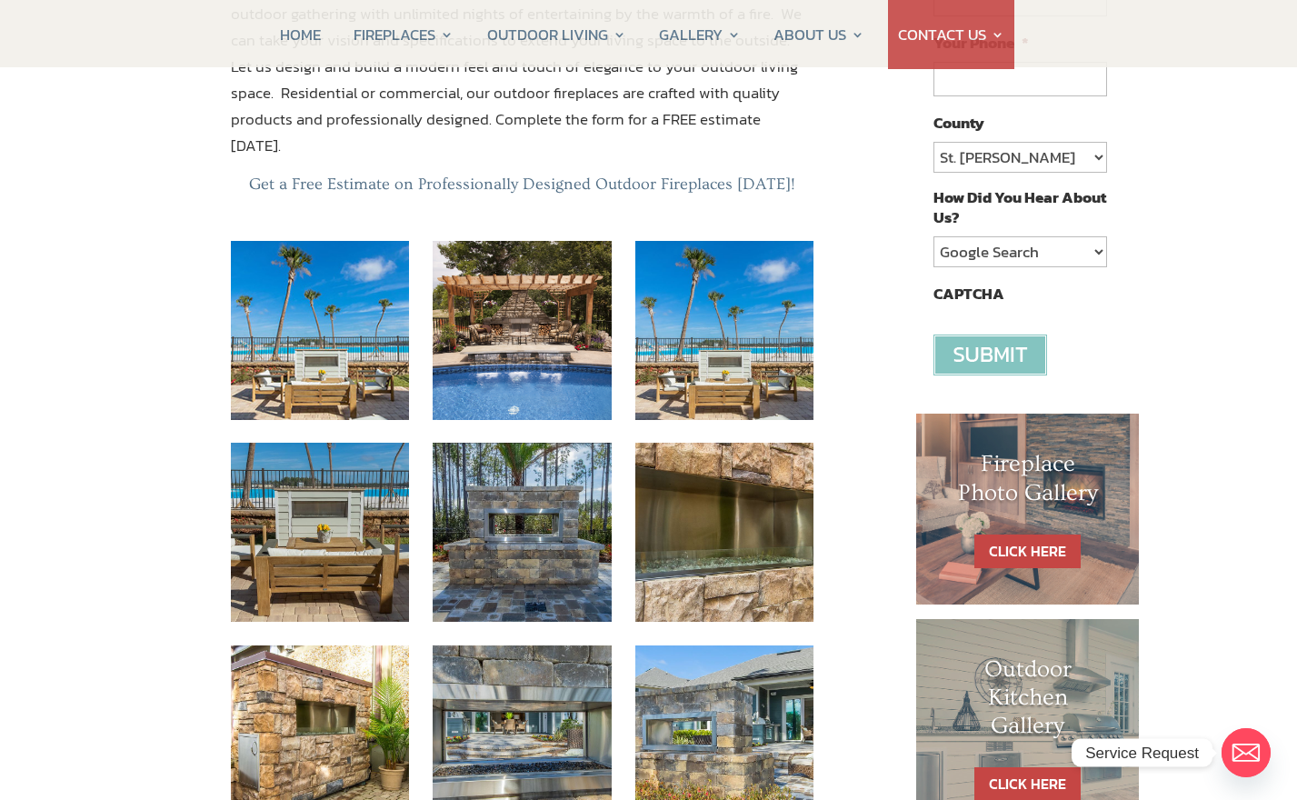
scroll to position [458, 0]
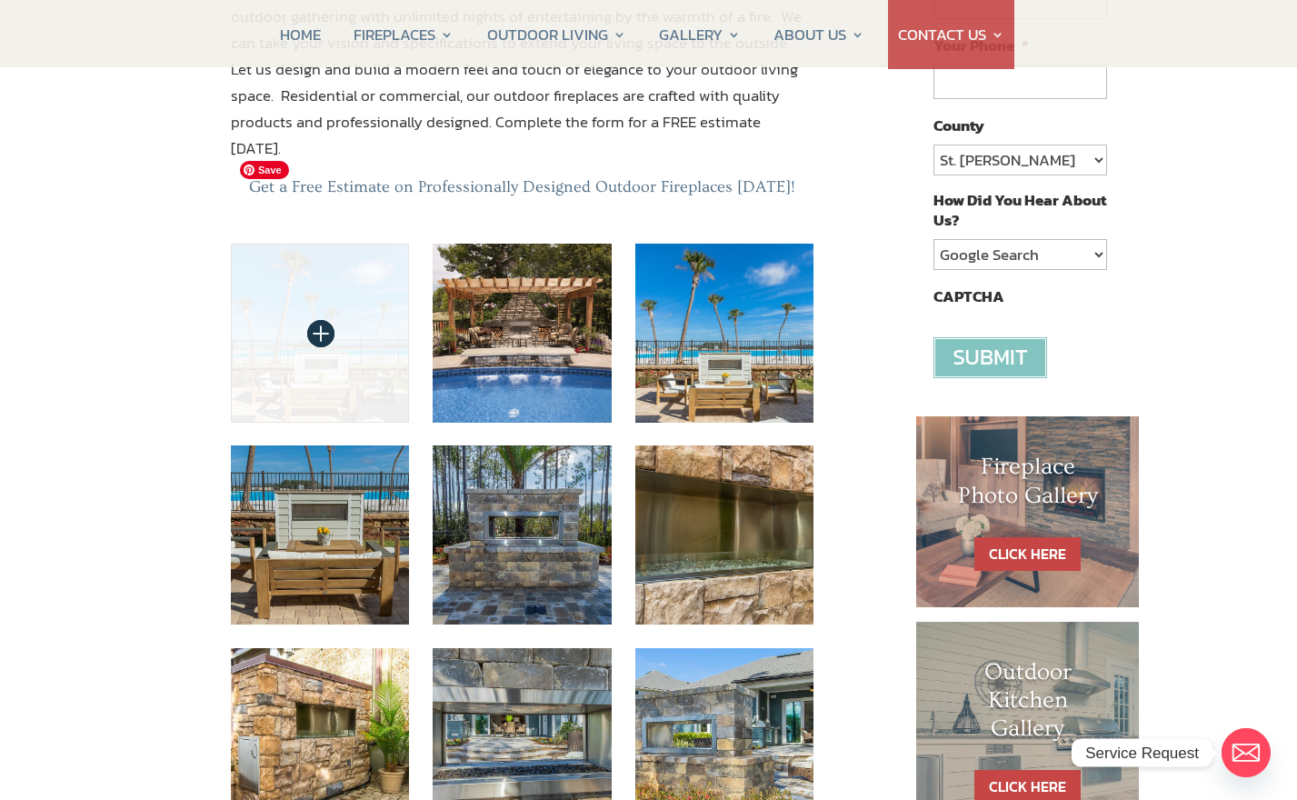
click at [391, 274] on img at bounding box center [320, 333] width 179 height 179
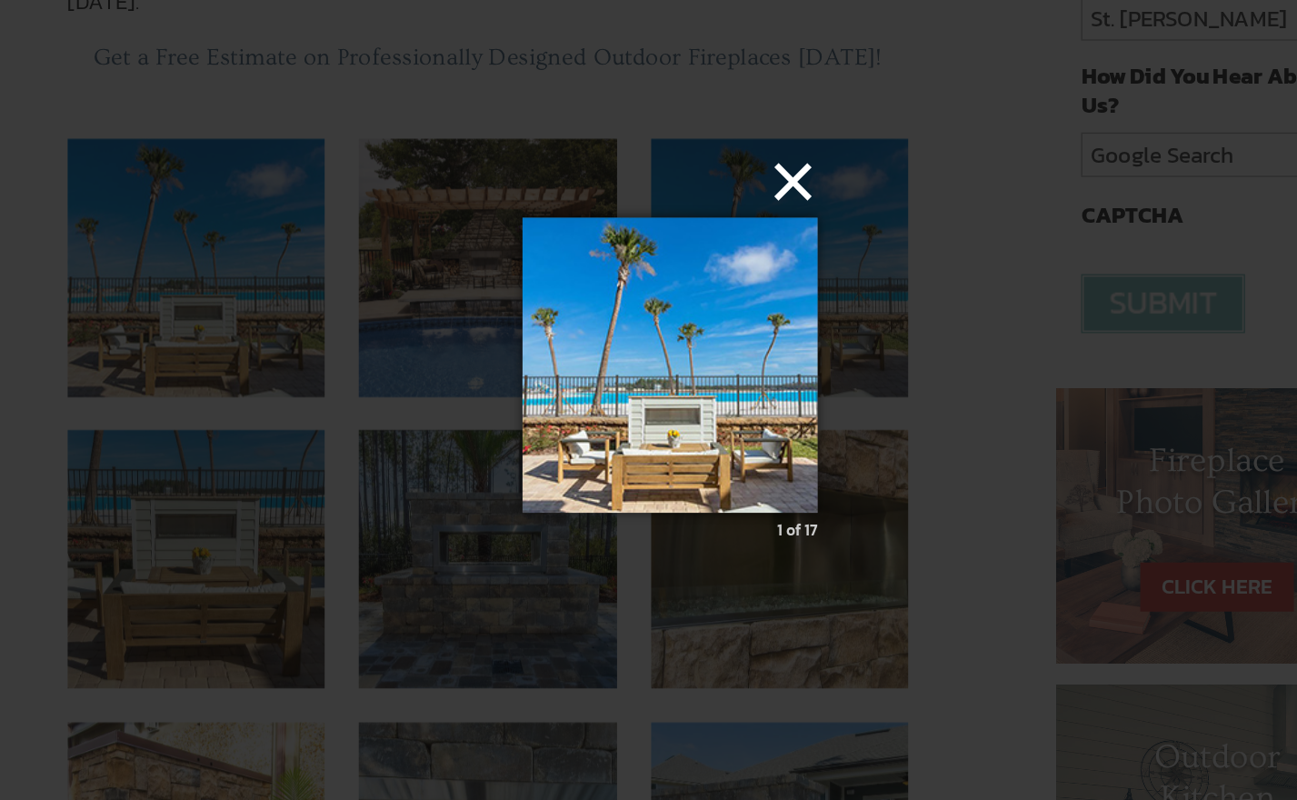
click at [732, 274] on button "×" at bounding box center [654, 273] width 205 height 40
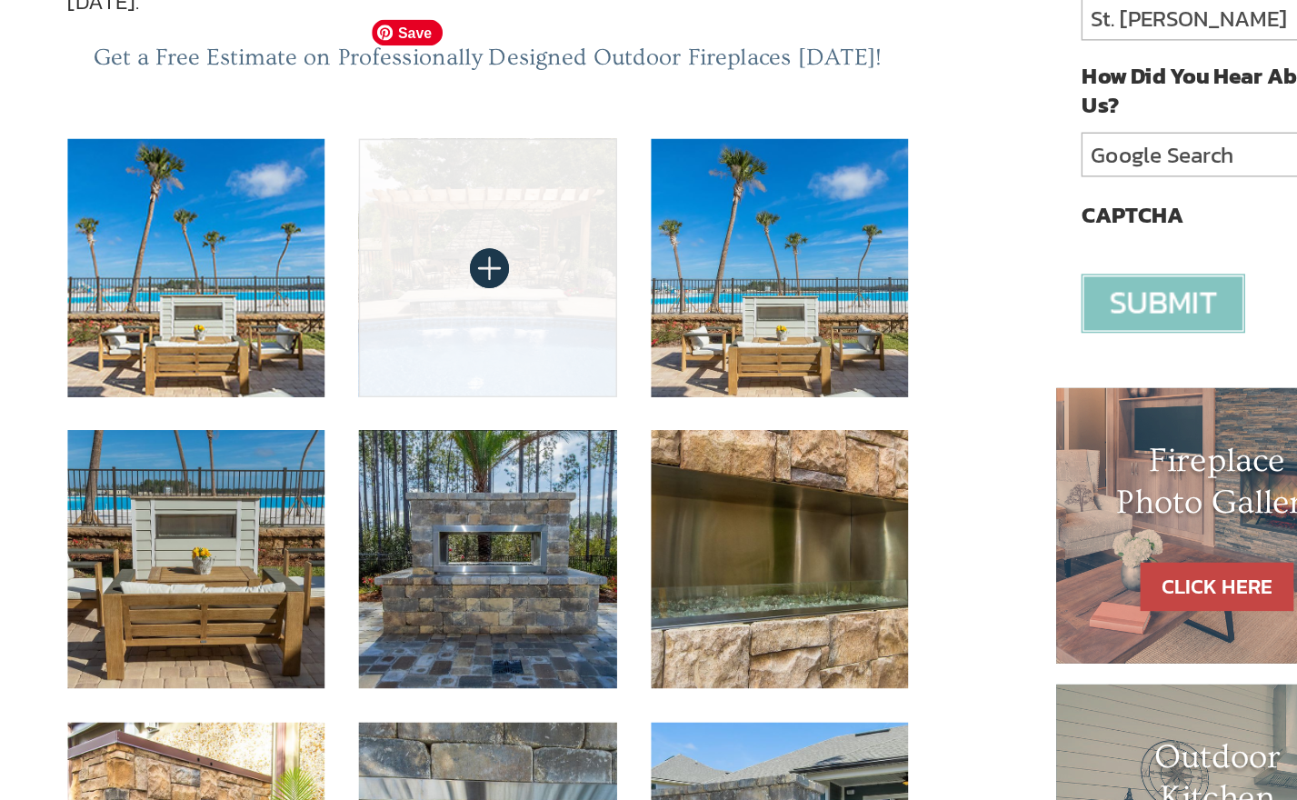
click at [563, 306] on img at bounding box center [522, 333] width 179 height 179
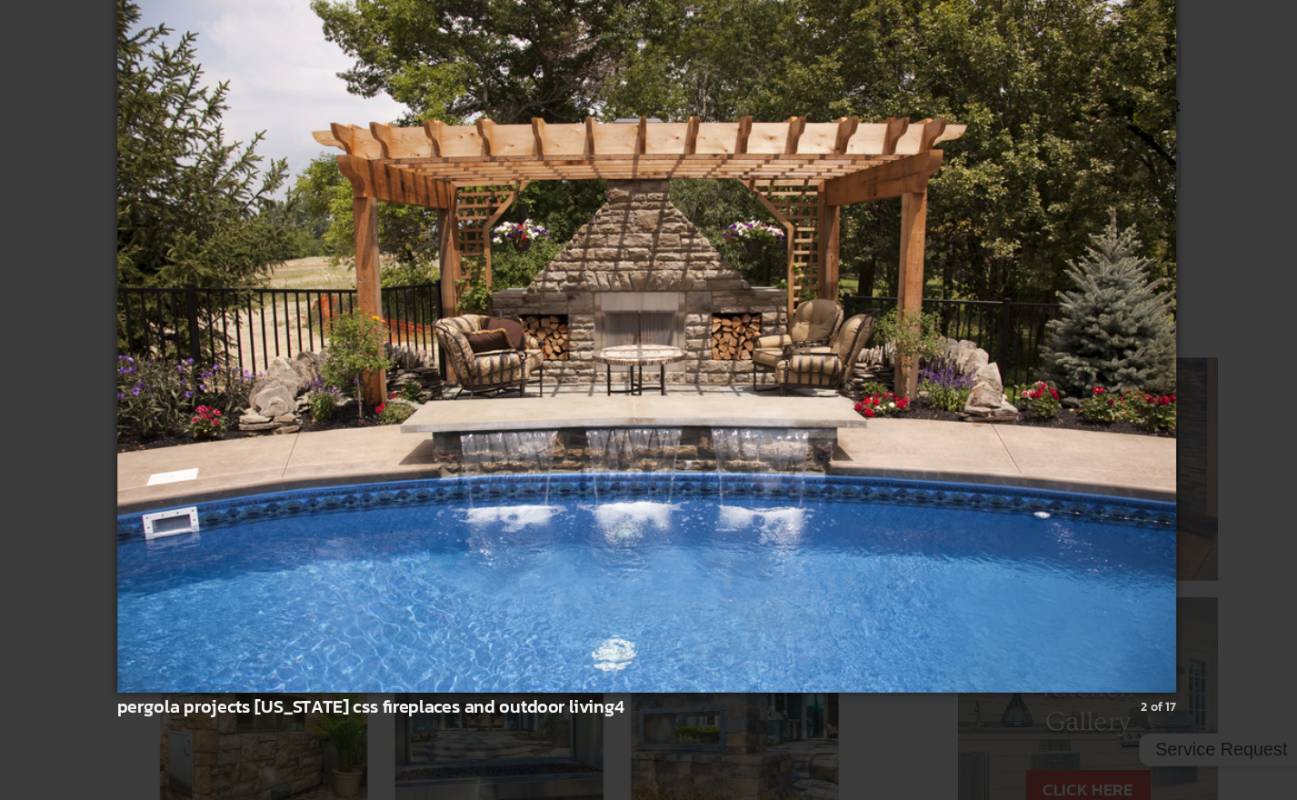
scroll to position [455, 0]
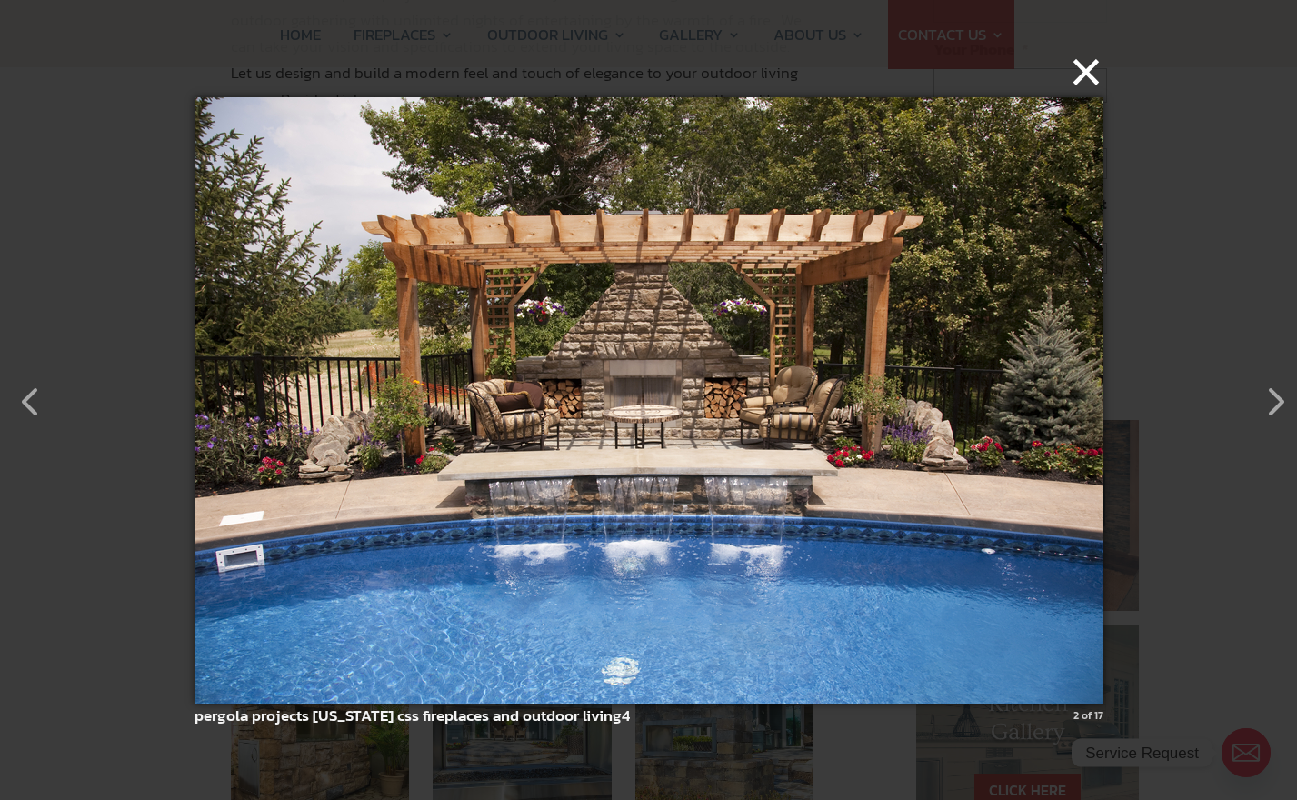
click at [1078, 76] on button "×" at bounding box center [654, 72] width 909 height 40
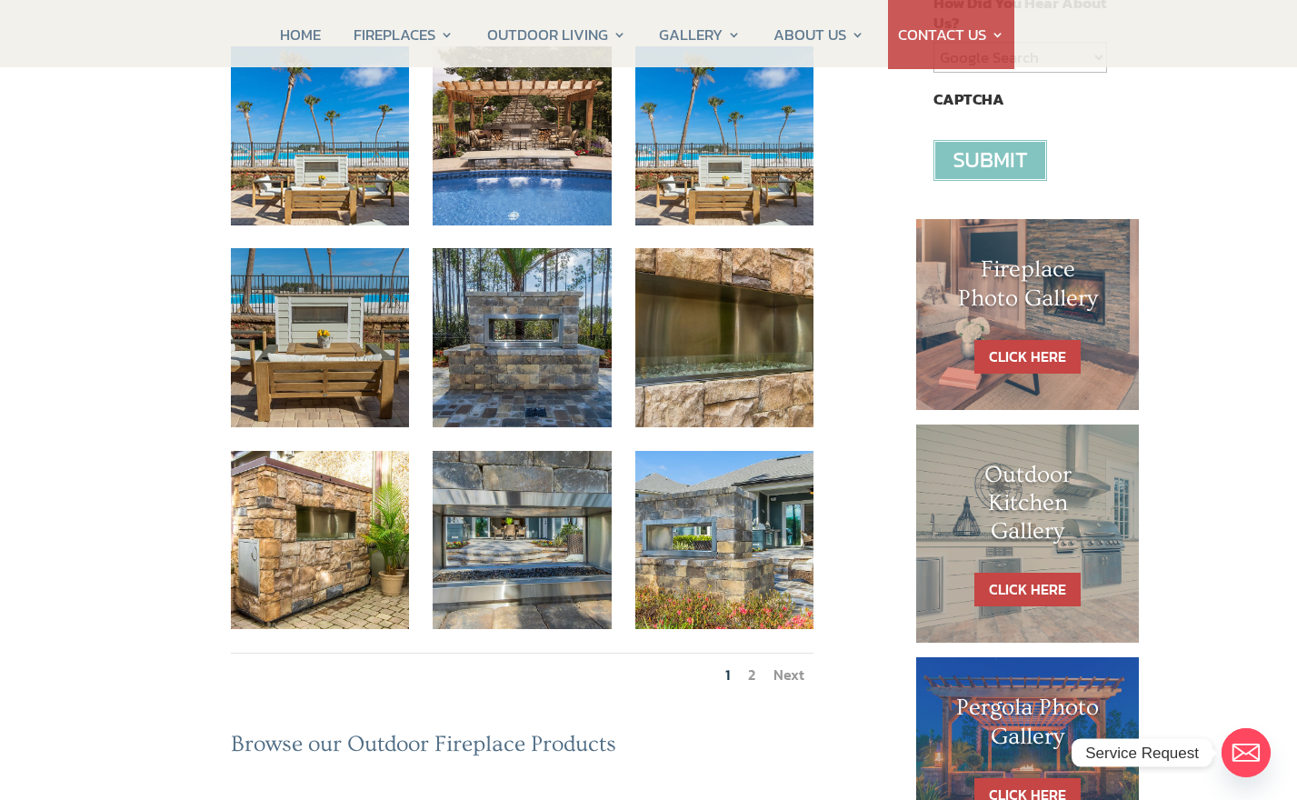
scroll to position [665, 0]
